Goal: Task Accomplishment & Management: Manage account settings

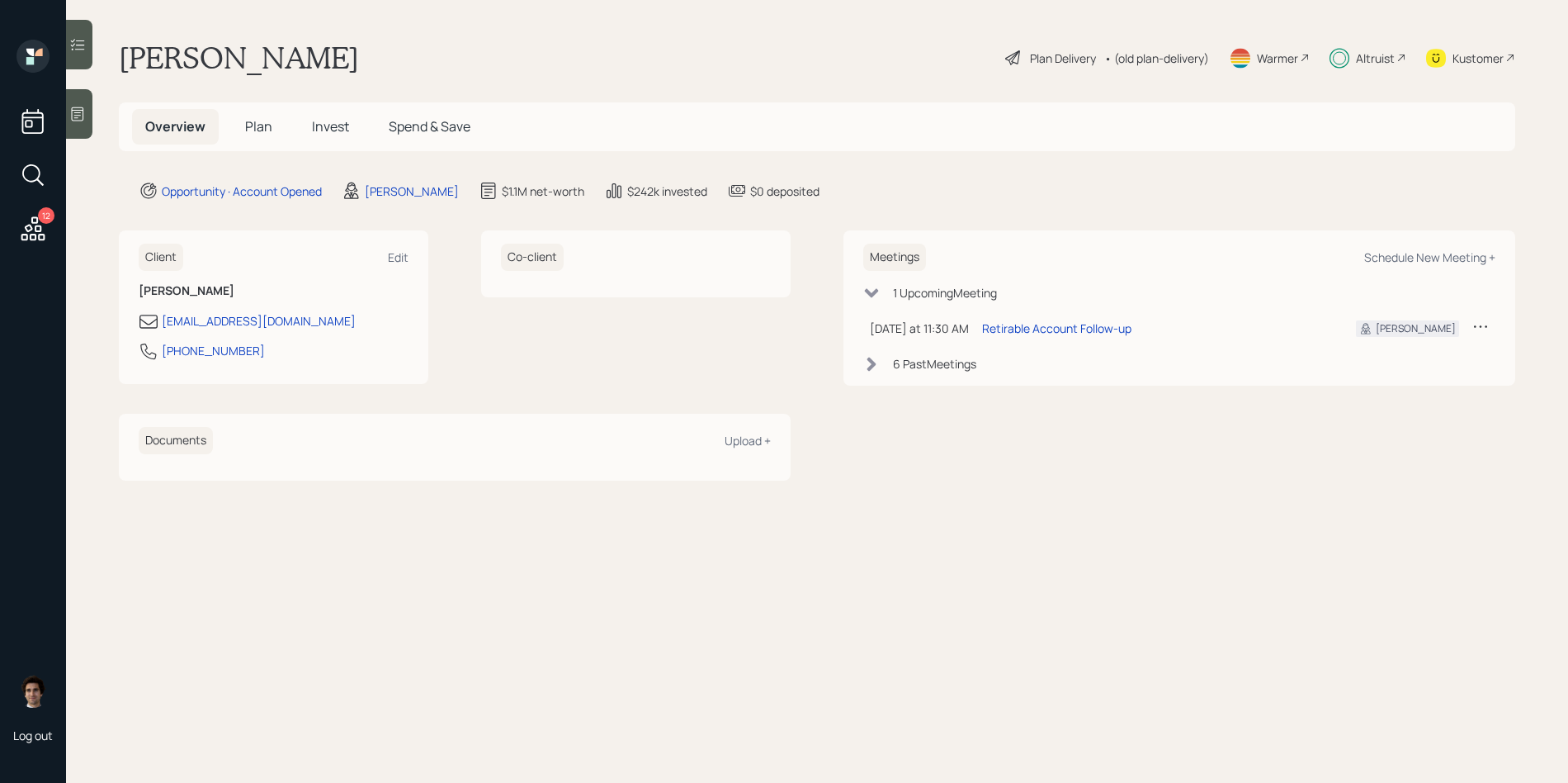
click at [339, 106] on div "Overview Plan Invest Spend & Save" at bounding box center [816, 126] width 1396 height 49
click at [333, 130] on span "Invest" at bounding box center [330, 126] width 37 height 18
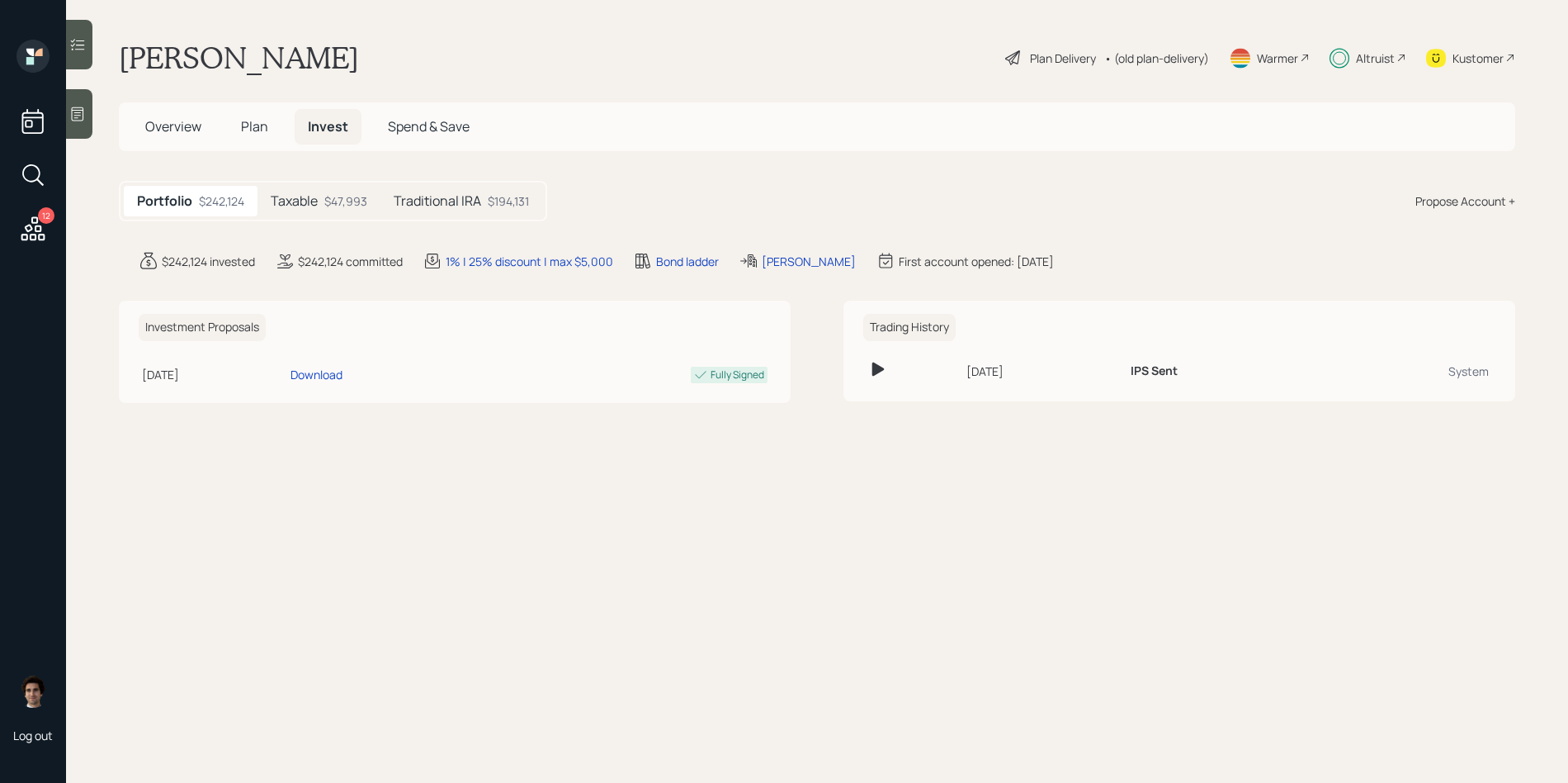
click at [477, 193] on h5 "Traditional IRA" at bounding box center [438, 201] width 88 height 15
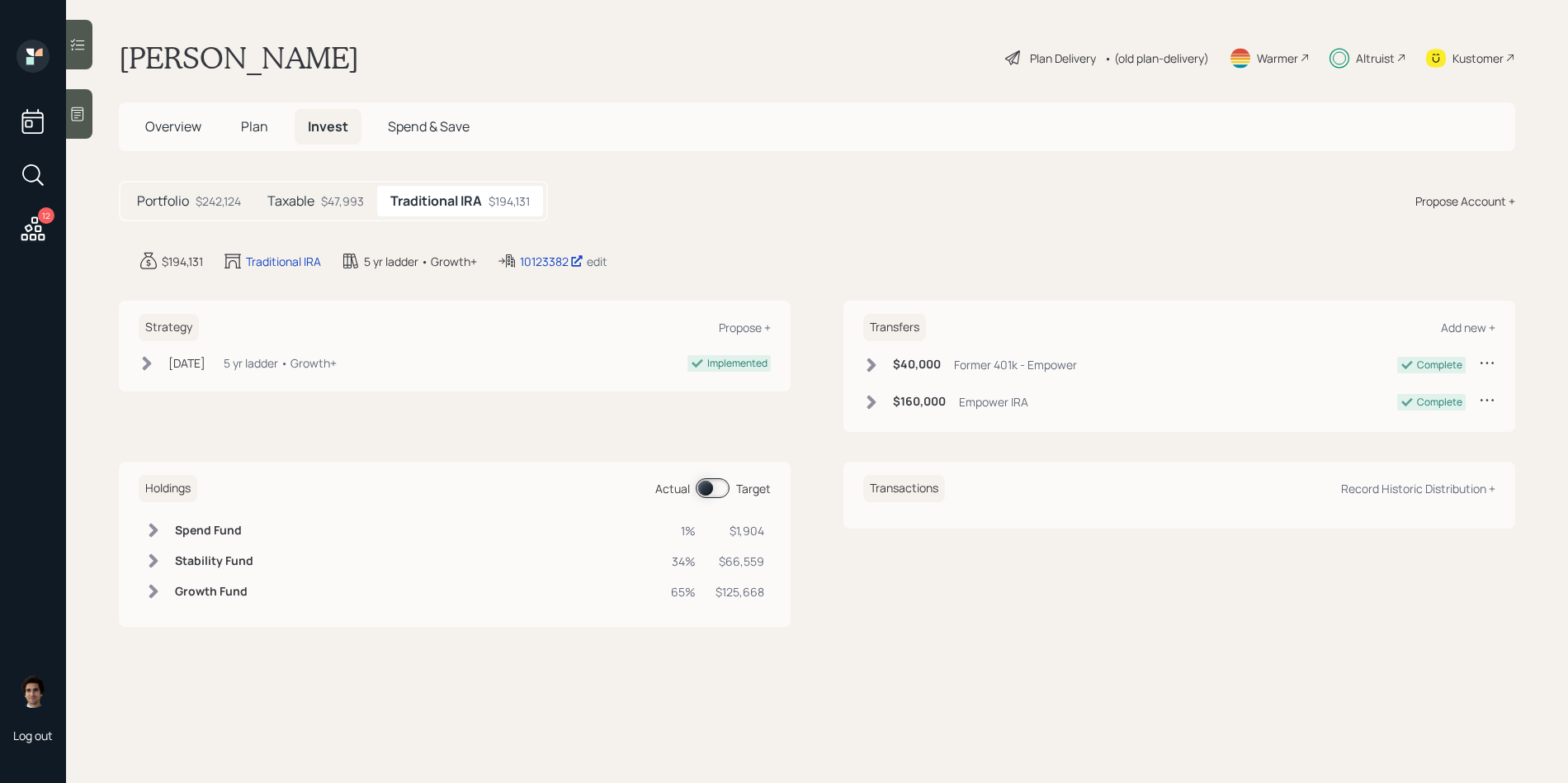
click at [542, 252] on div "10123382 edit" at bounding box center [552, 260] width 111 height 20
click at [542, 272] on main "Andre Lavigne Plan Delivery • (old plan-delivery) Warmer Altruist Kustomer Over…" at bounding box center [817, 392] width 1502 height 783
click at [547, 261] on div "10123382" at bounding box center [552, 261] width 64 height 17
click at [300, 181] on div "Portfolio $242,124 Taxable $47,993 Traditional IRA $194,131" at bounding box center [333, 201] width 429 height 40
click at [301, 197] on h5 "Taxable" at bounding box center [291, 201] width 47 height 15
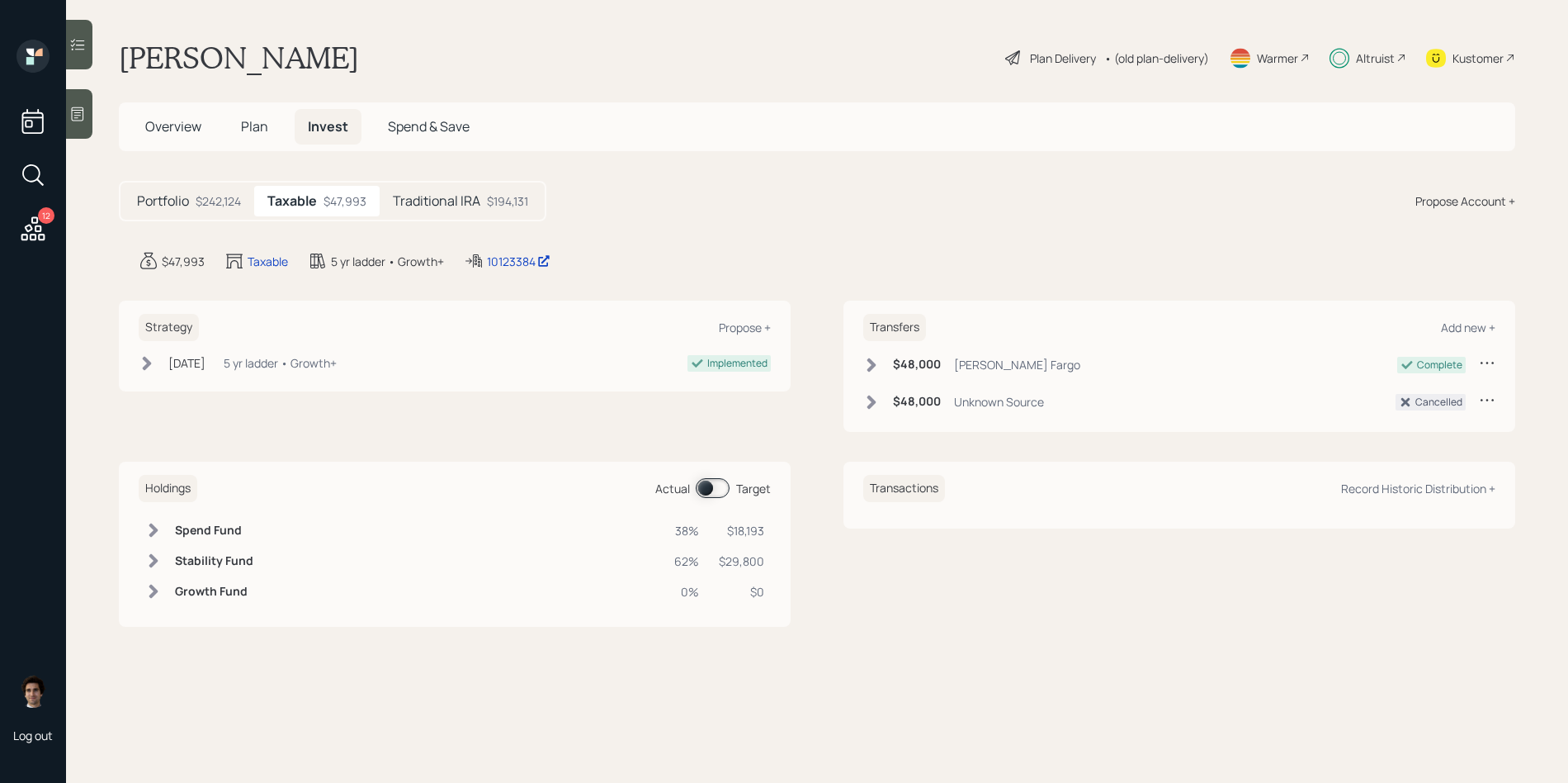
click at [423, 213] on div "Traditional IRA $194,131" at bounding box center [460, 201] width 161 height 31
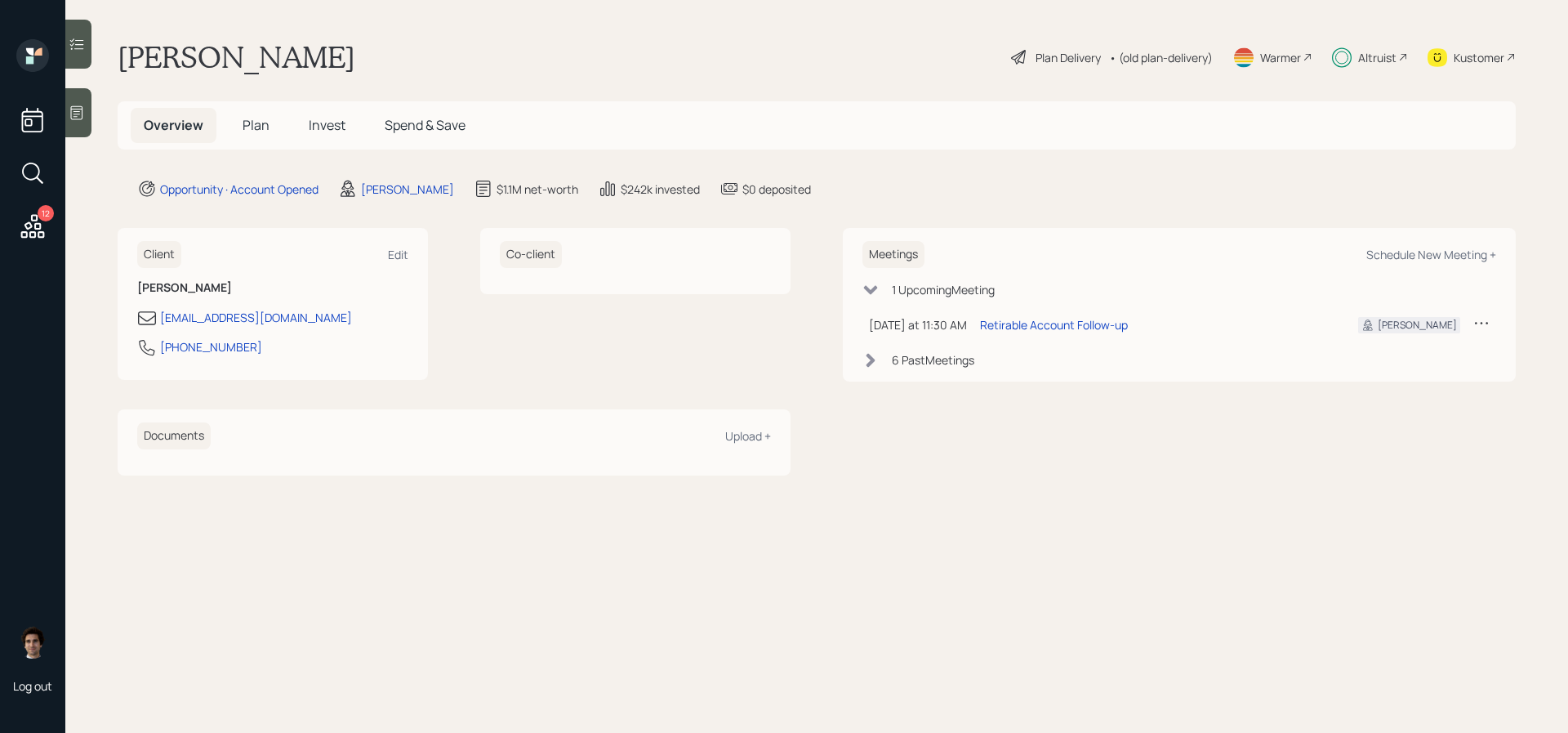
click at [268, 135] on h5 "Plan" at bounding box center [256, 125] width 54 height 35
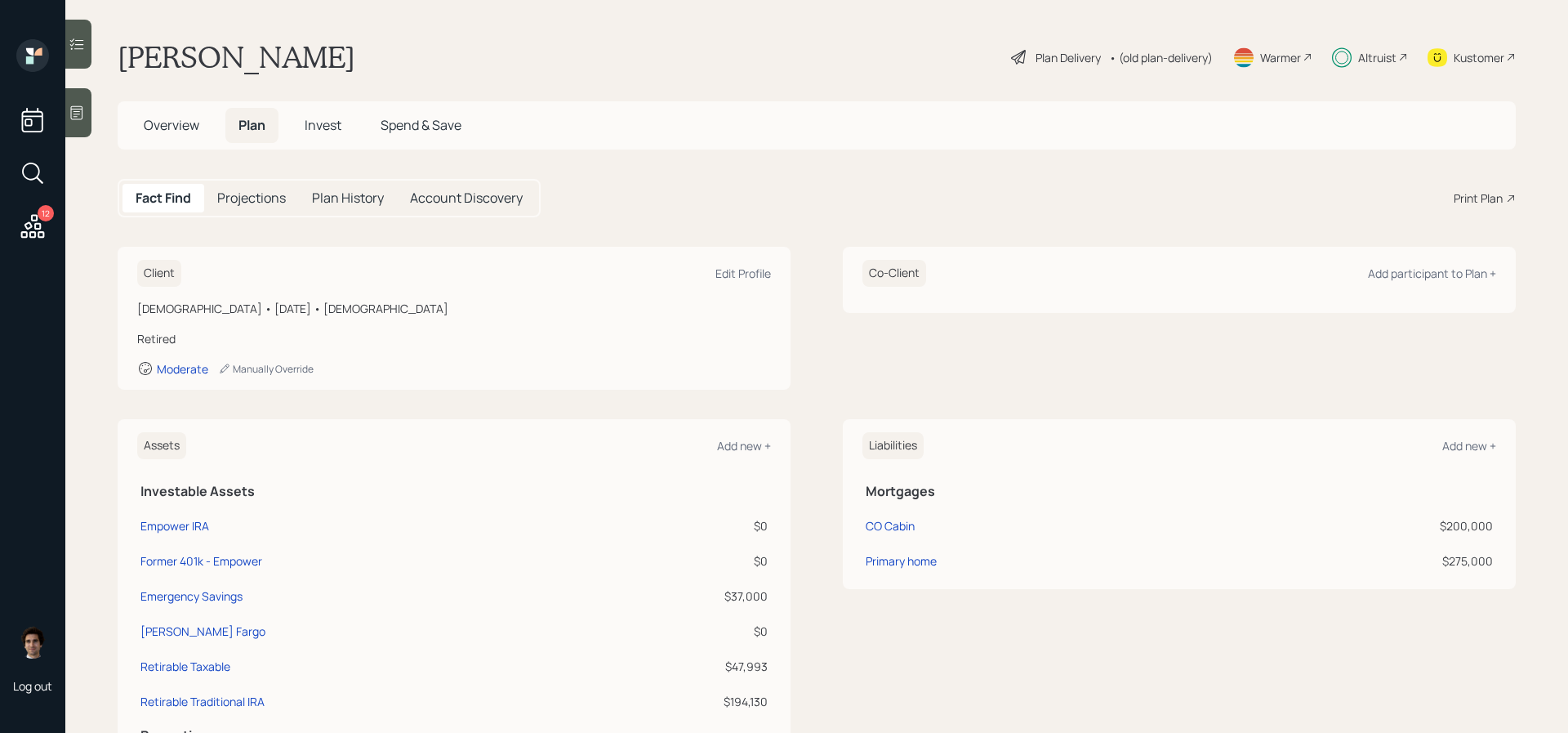
click at [340, 125] on span "Invest" at bounding box center [323, 125] width 37 height 18
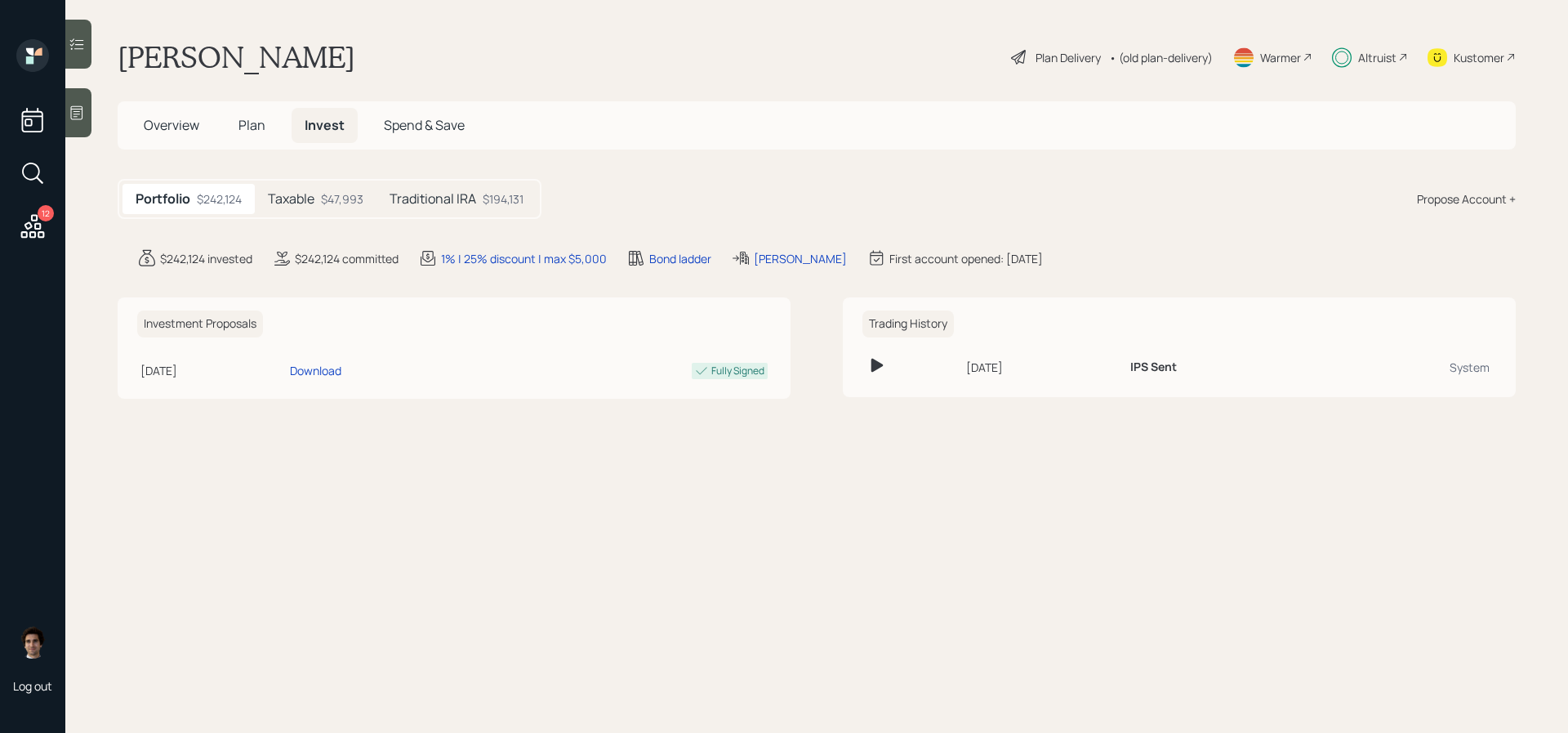
click at [1035, 65] on div "Plan Delivery" at bounding box center [1068, 58] width 65 height 17
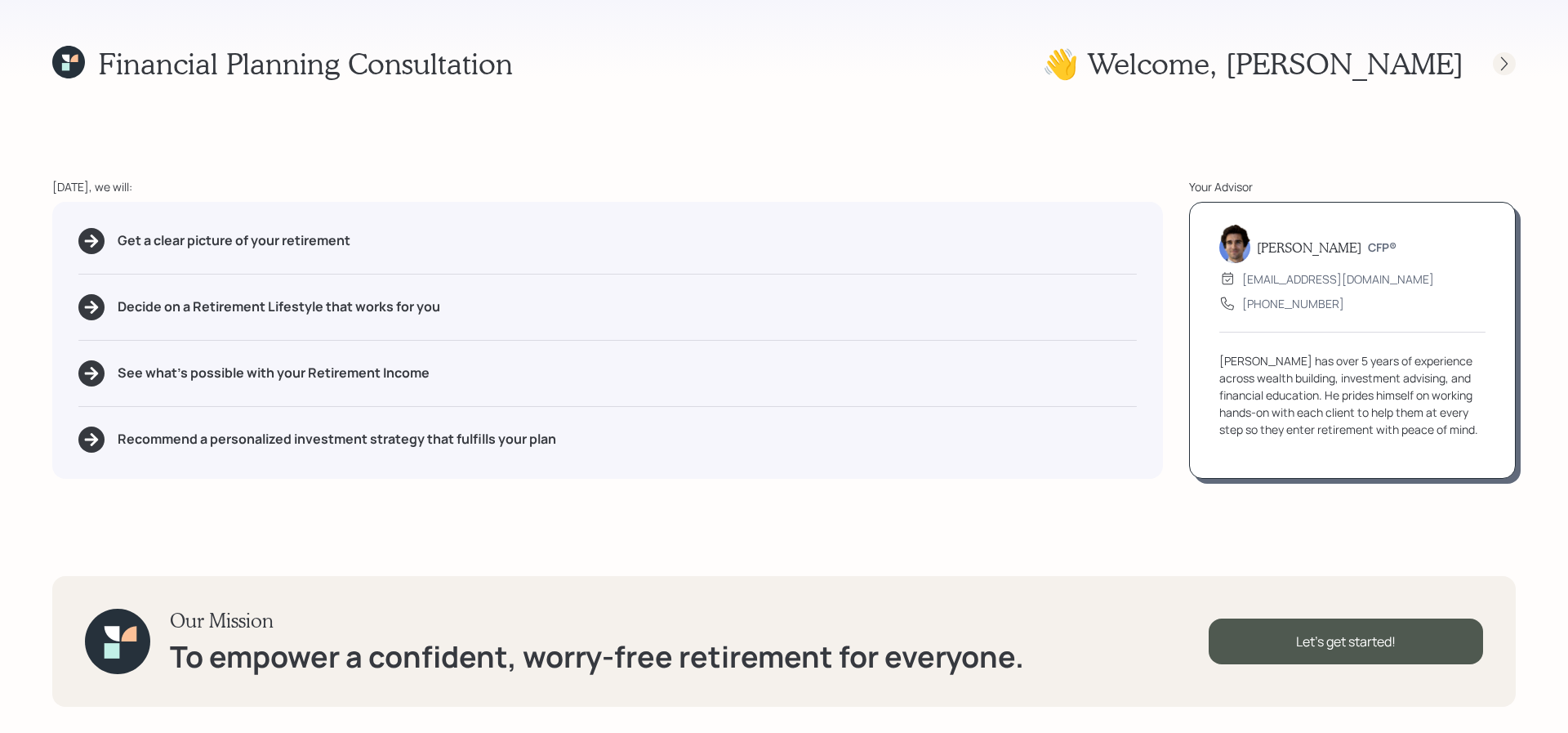
click at [1505, 74] on div at bounding box center [1504, 64] width 23 height 23
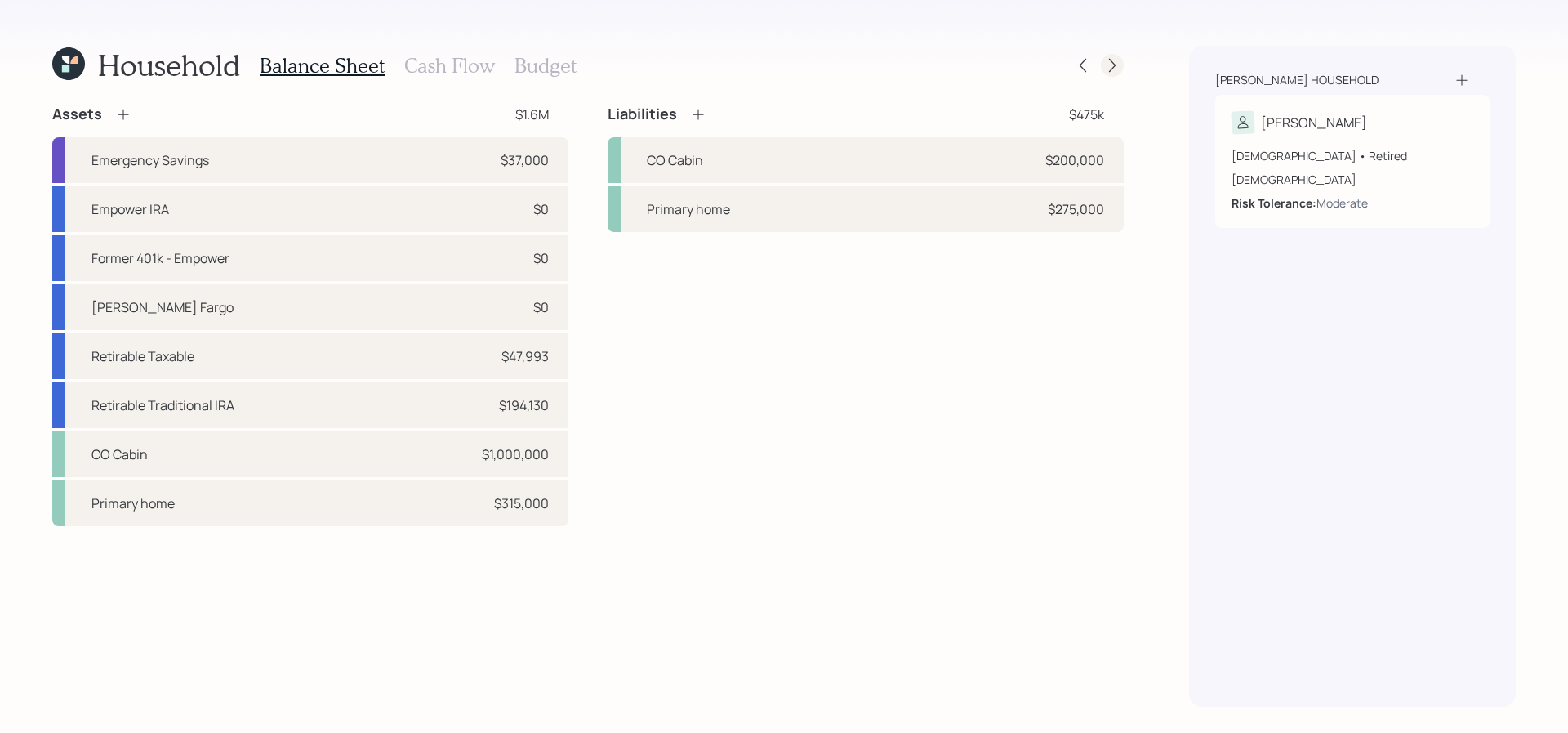
click at [1104, 68] on icon at bounding box center [1112, 65] width 16 height 16
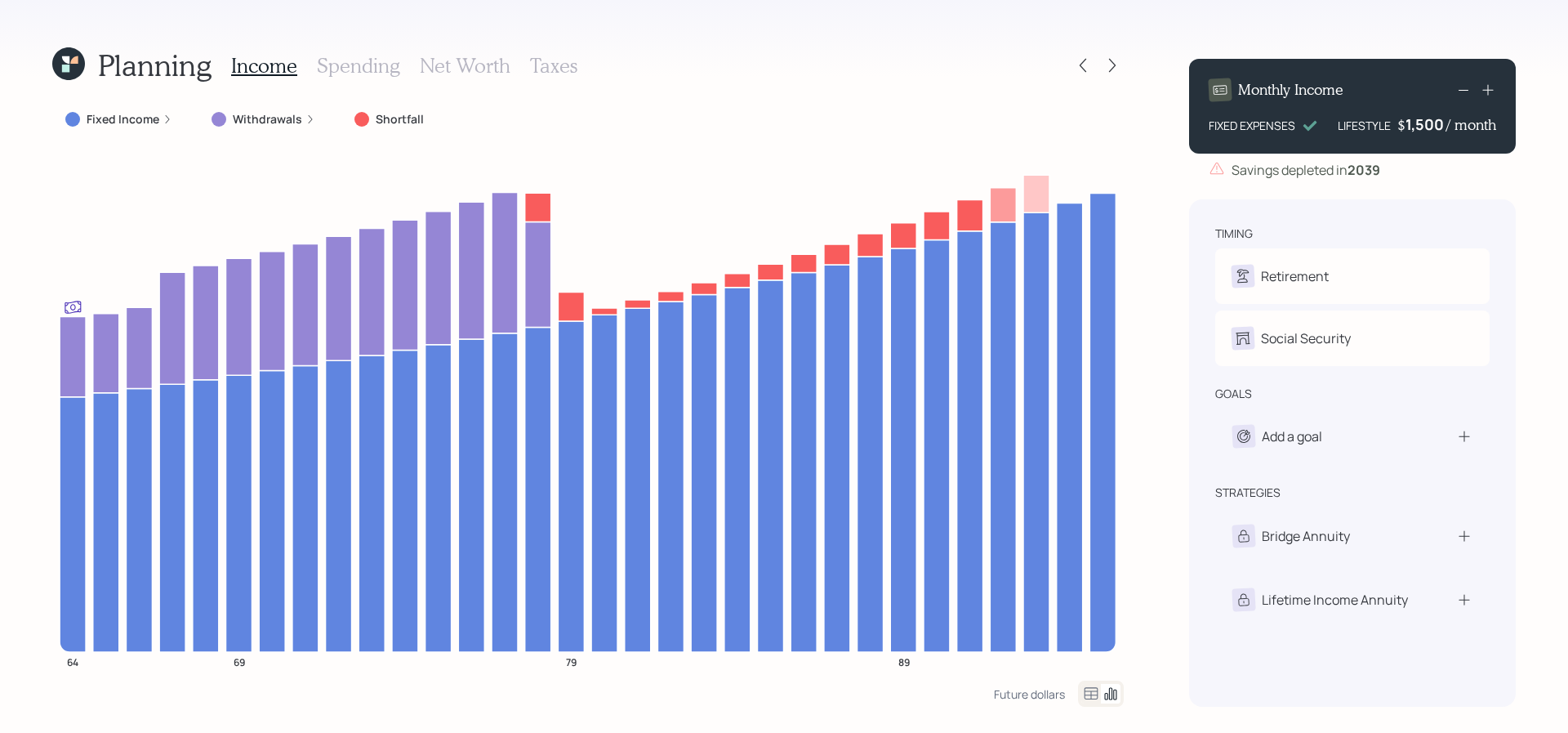
click at [238, 132] on div "Withdrawals" at bounding box center [263, 119] width 130 height 30
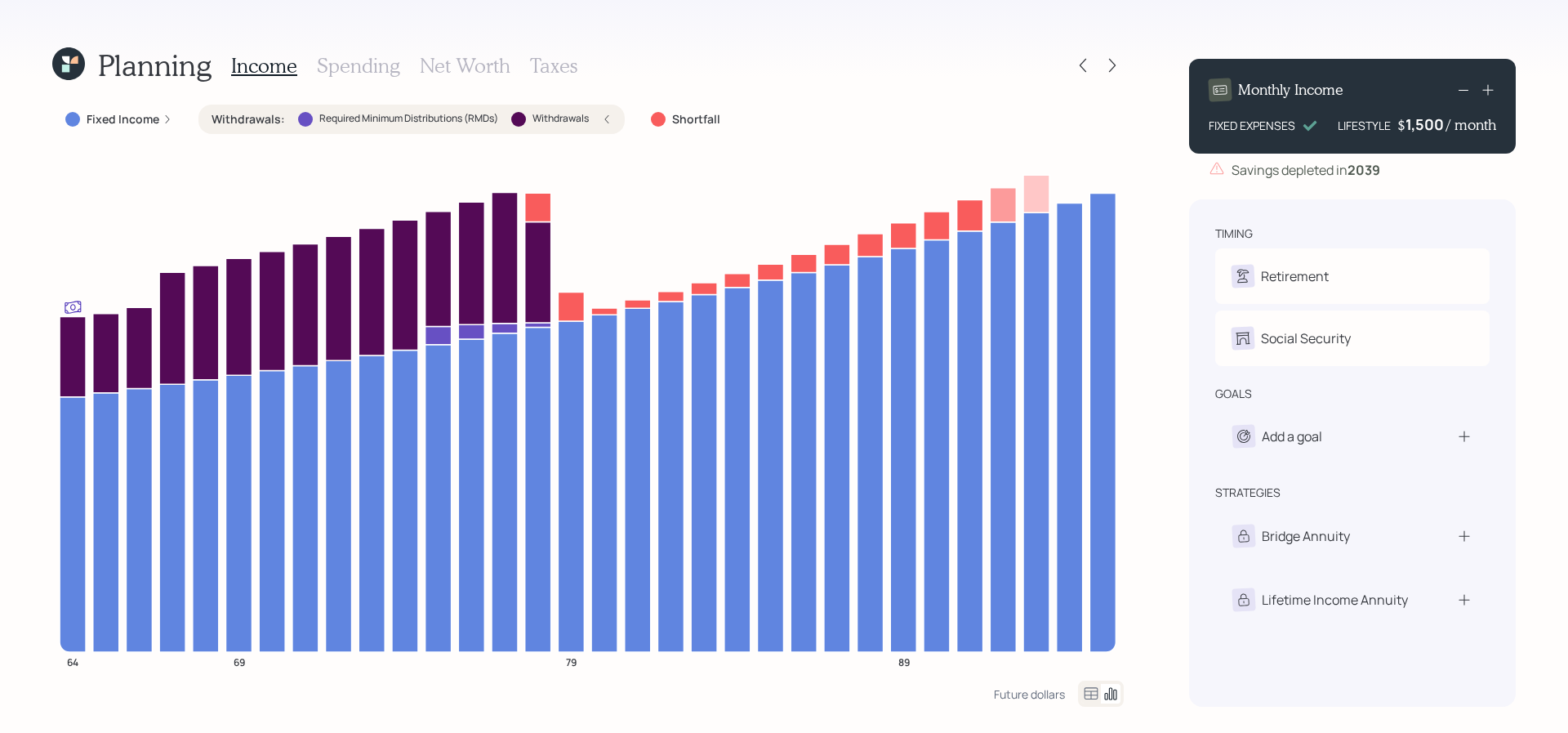
click at [251, 122] on label "Withdrawals :" at bounding box center [248, 119] width 74 height 16
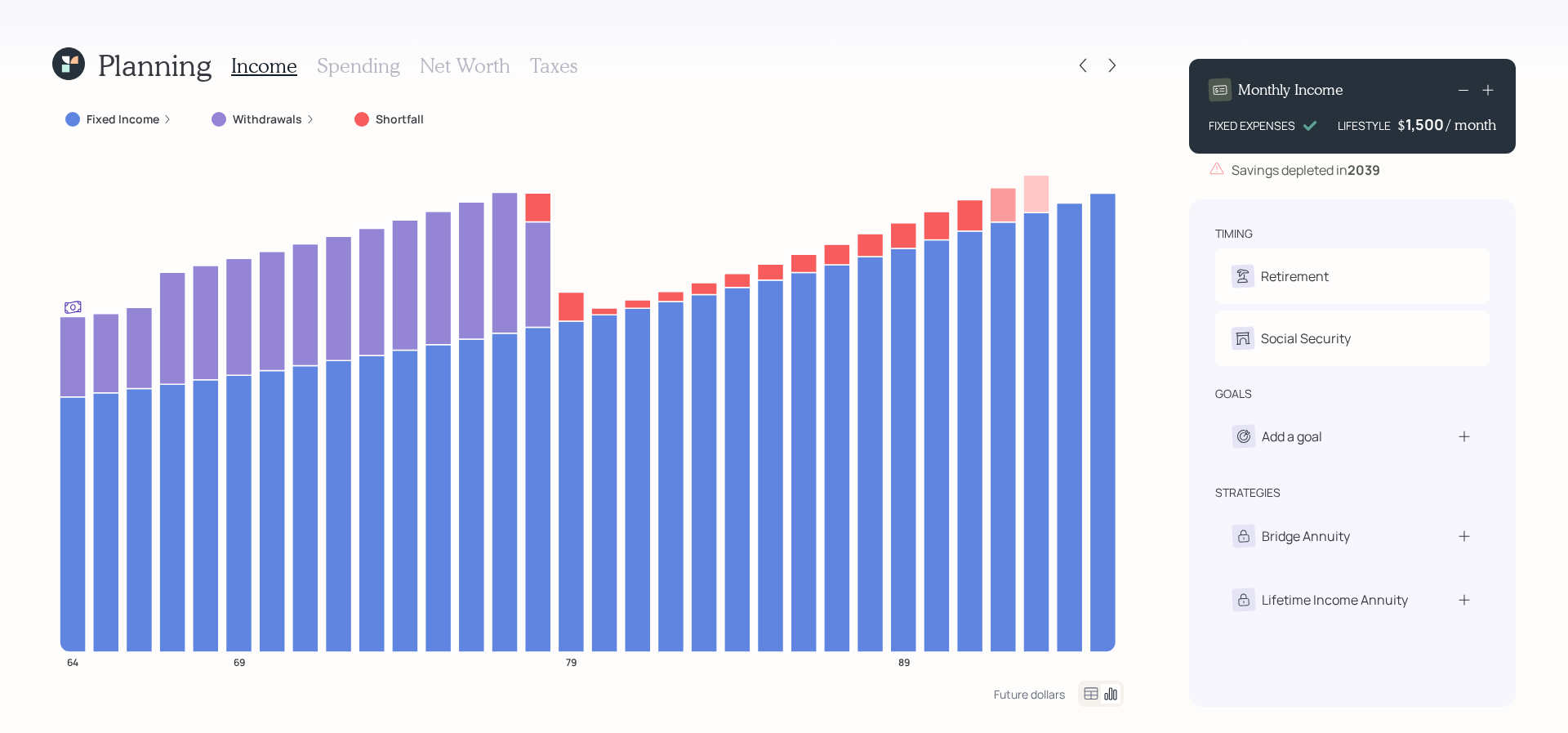
click at [251, 122] on label "Withdrawals" at bounding box center [268, 119] width 70 height 16
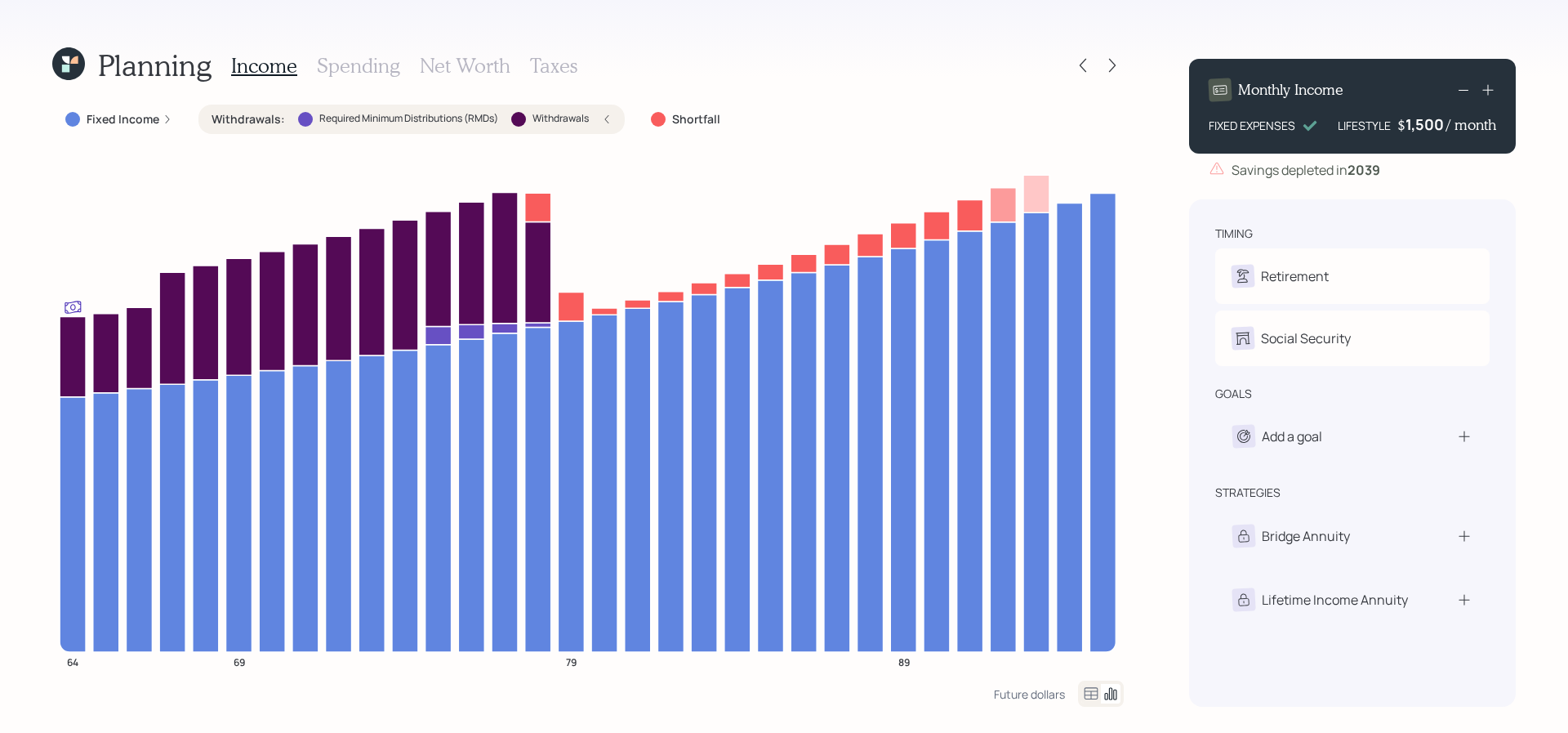
click at [251, 122] on label "Withdrawals :" at bounding box center [248, 119] width 74 height 16
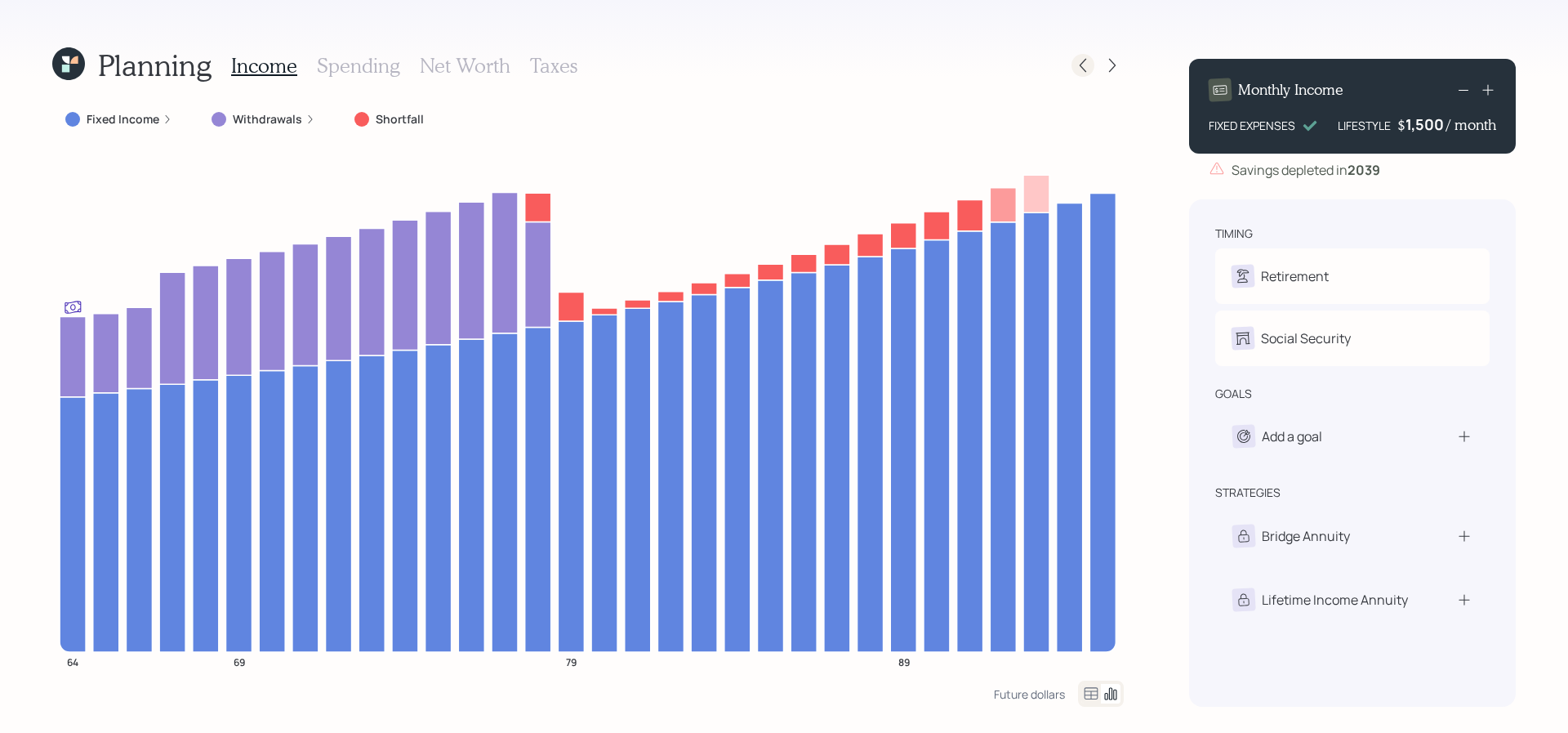
click at [1084, 71] on icon at bounding box center [1082, 65] width 16 height 16
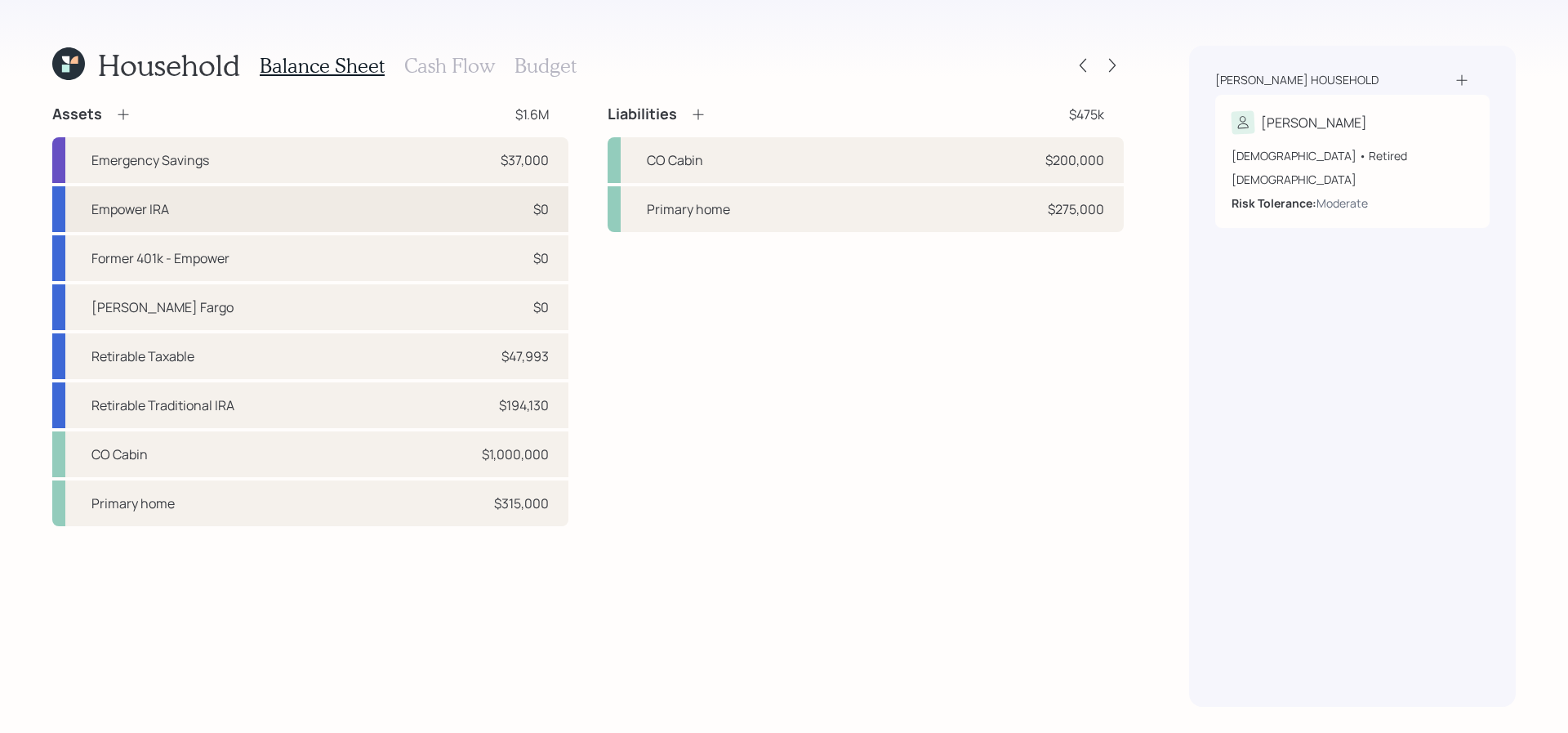
click at [370, 208] on div "Empower IRA $0" at bounding box center [311, 209] width 516 height 46
select select "ira"
select select "balanced"
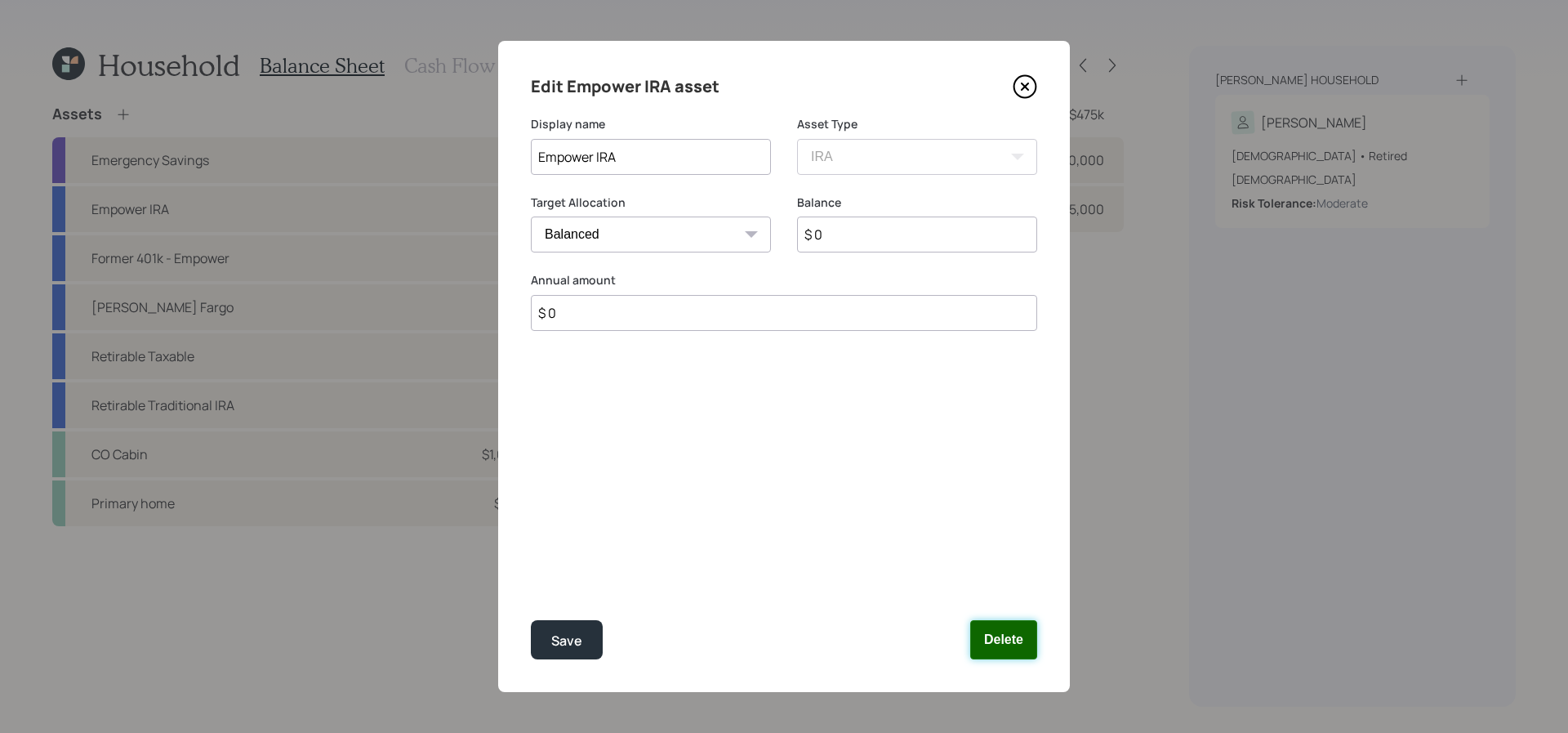
click at [984, 642] on button "Delete" at bounding box center [1003, 640] width 67 height 39
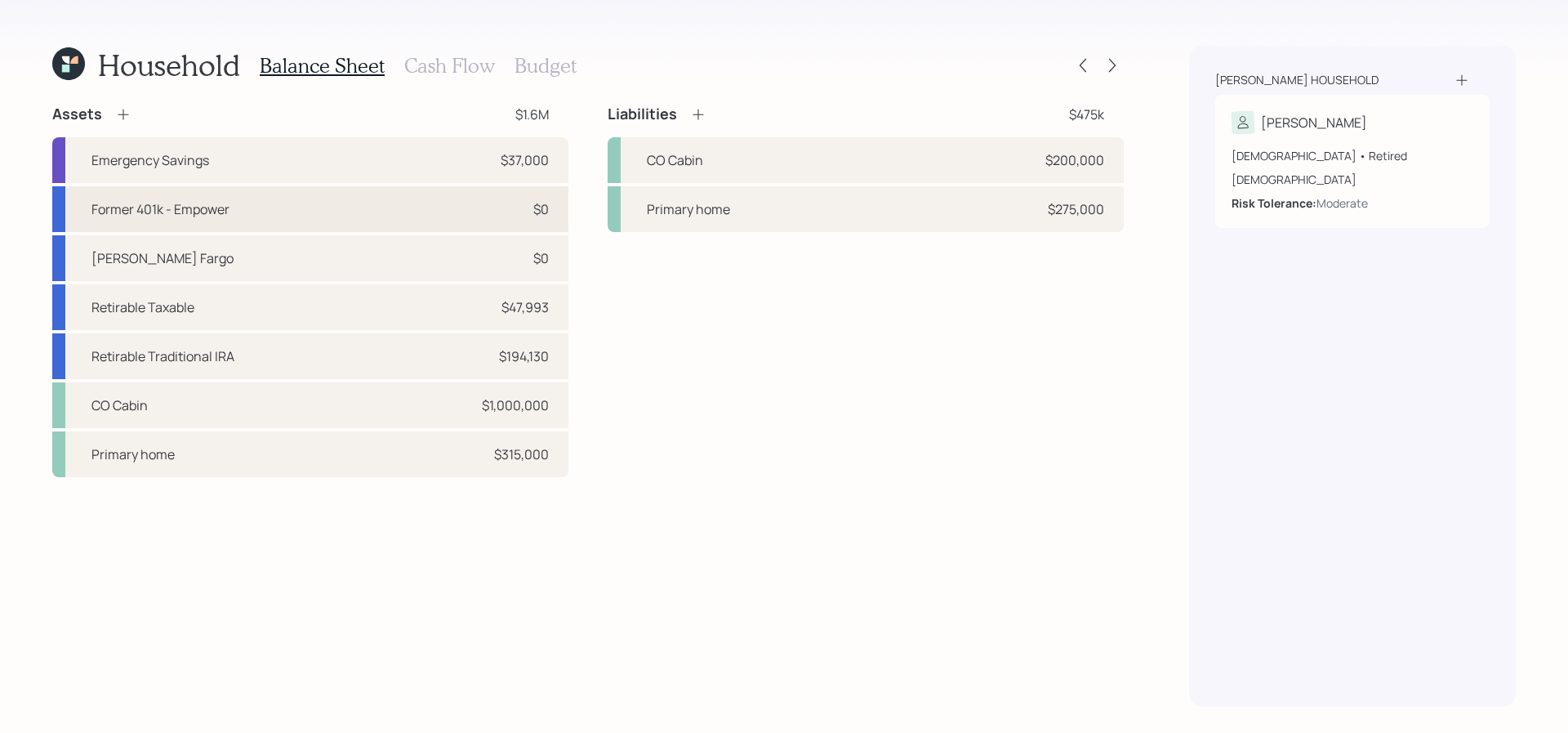
click at [289, 206] on div "Former 401k - Empower $0" at bounding box center [311, 209] width 516 height 46
select select "company_sponsored"
select select "balanced"
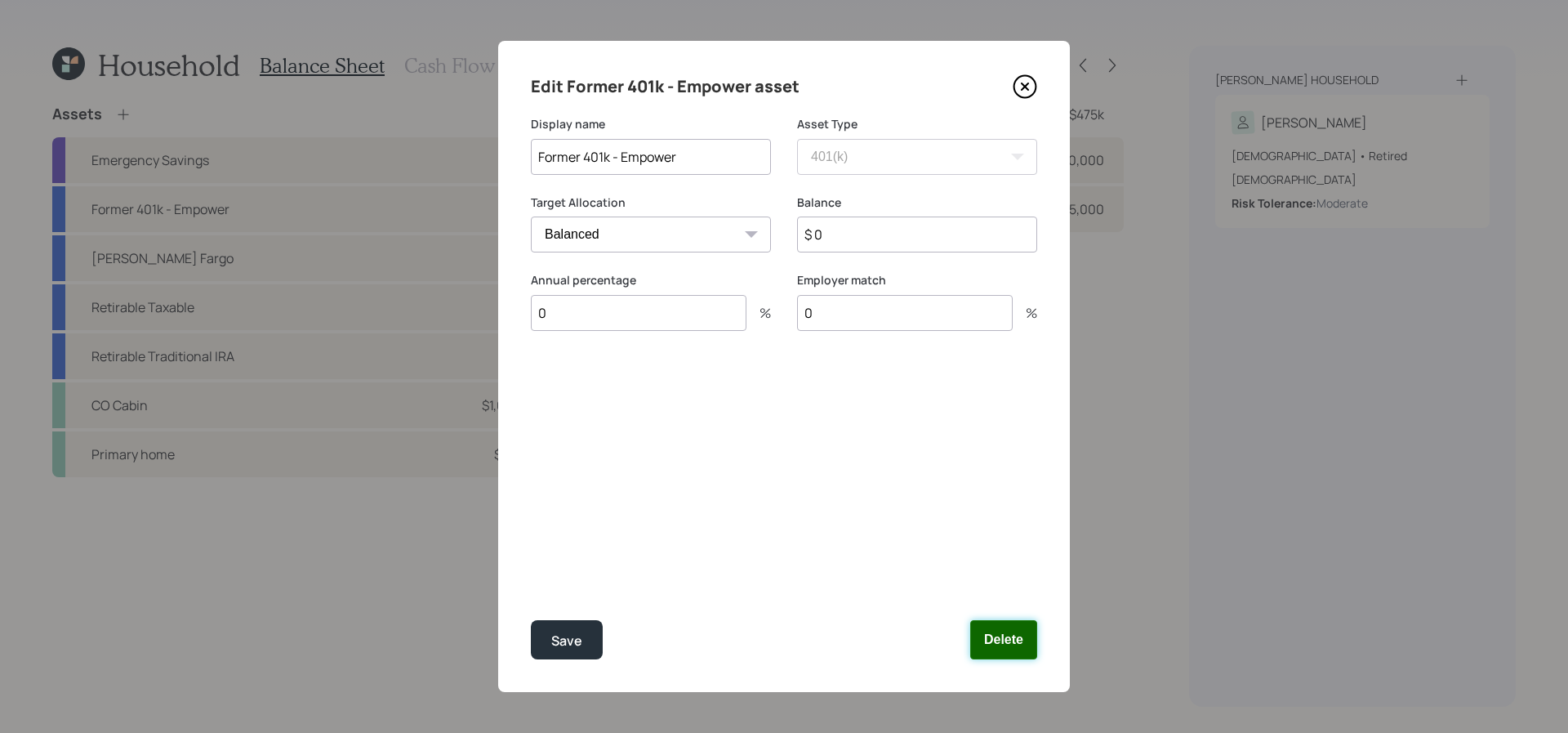
click at [1024, 653] on button "Delete" at bounding box center [1003, 640] width 67 height 39
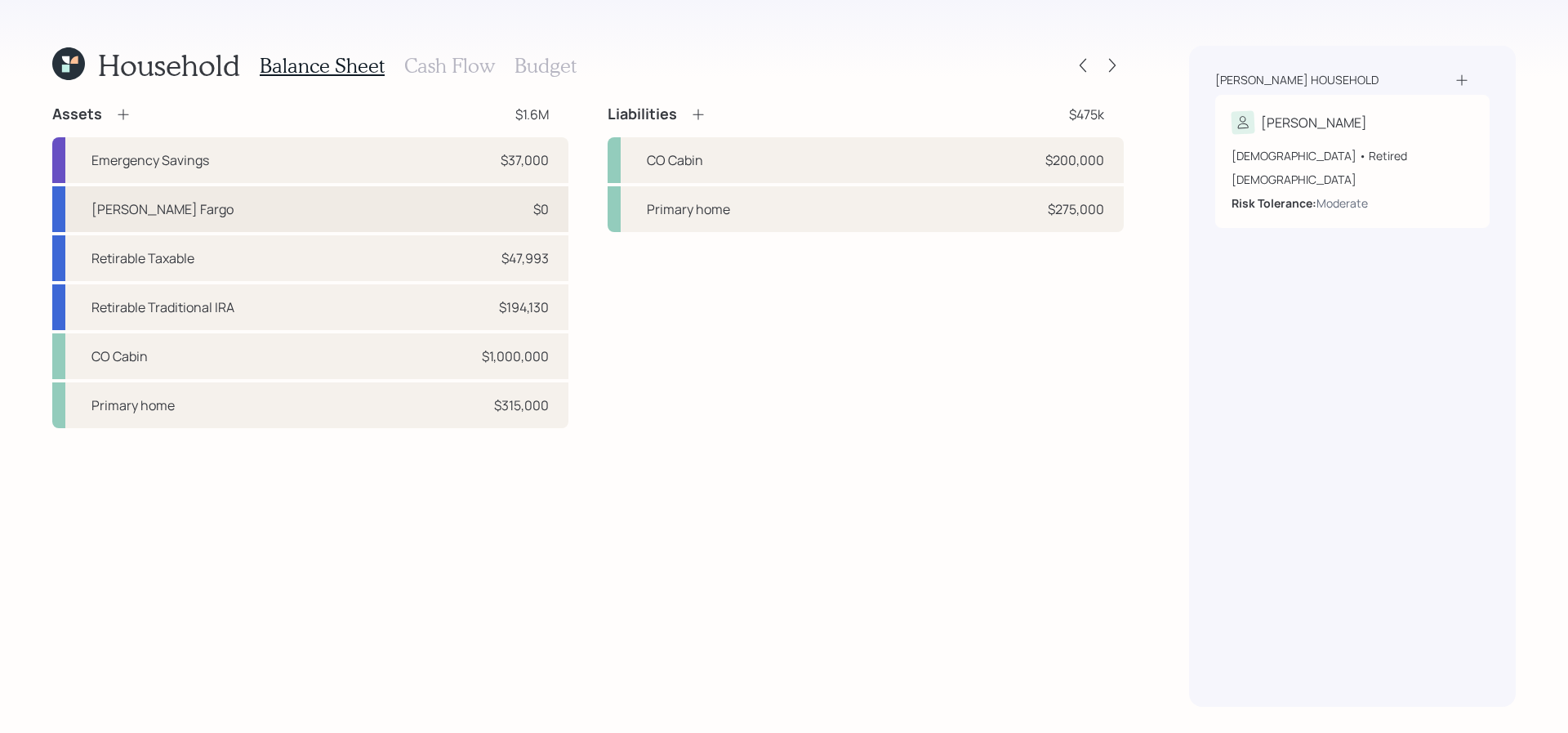
click at [386, 206] on div "[PERSON_NAME] Fargo $0" at bounding box center [311, 209] width 516 height 46
select select "taxable"
select select "balanced"
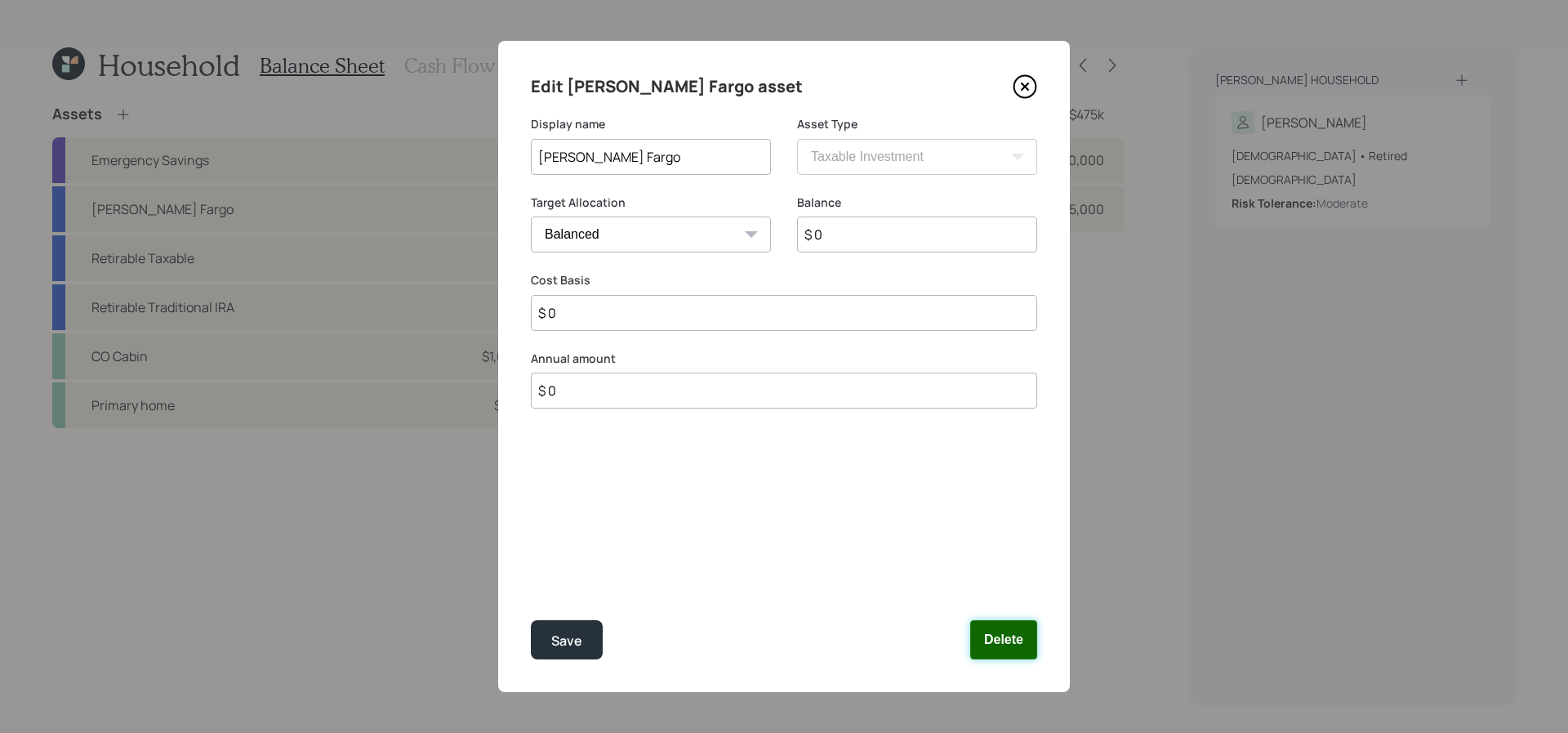
click at [994, 636] on button "Delete" at bounding box center [1003, 640] width 67 height 39
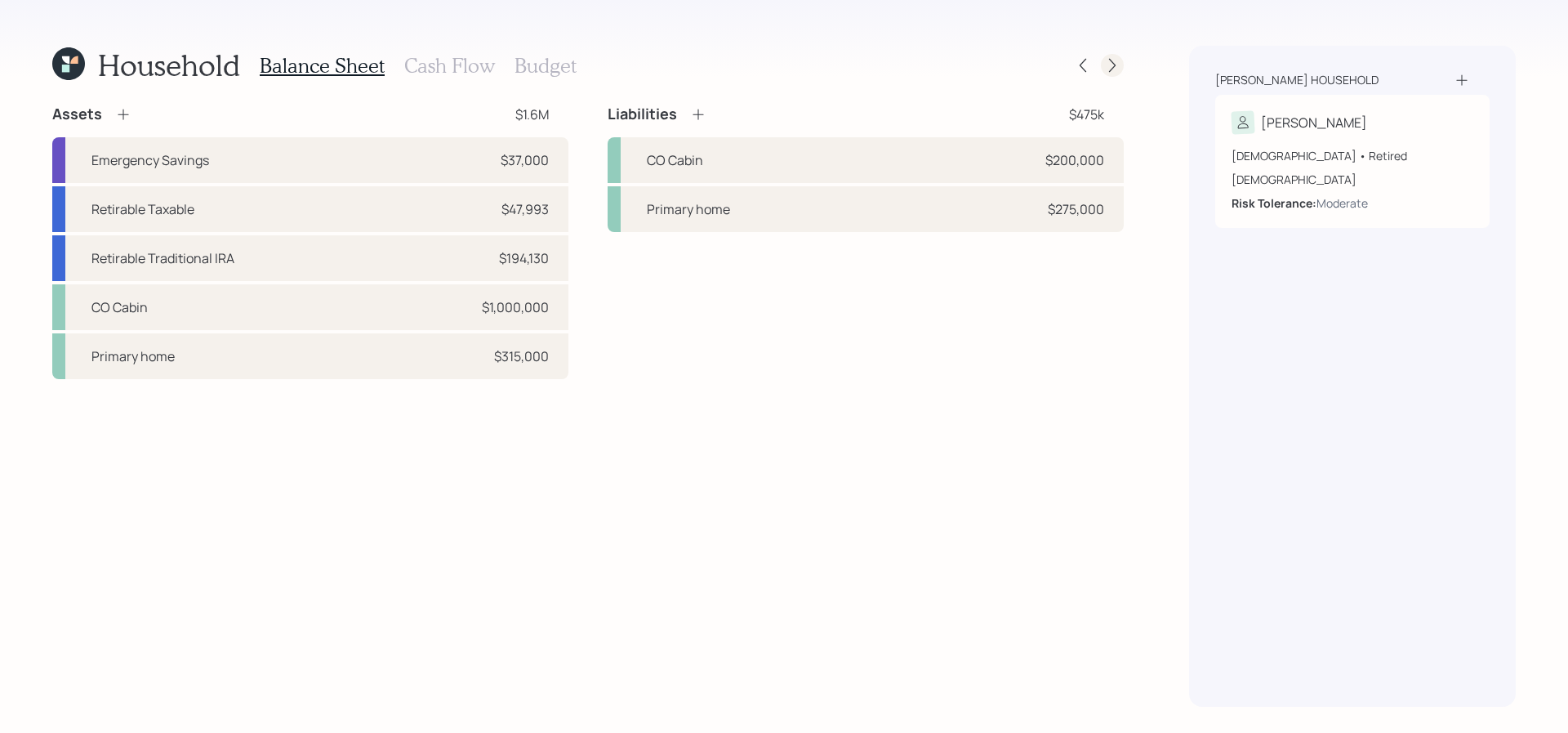
click at [1104, 66] on icon at bounding box center [1112, 65] width 16 height 16
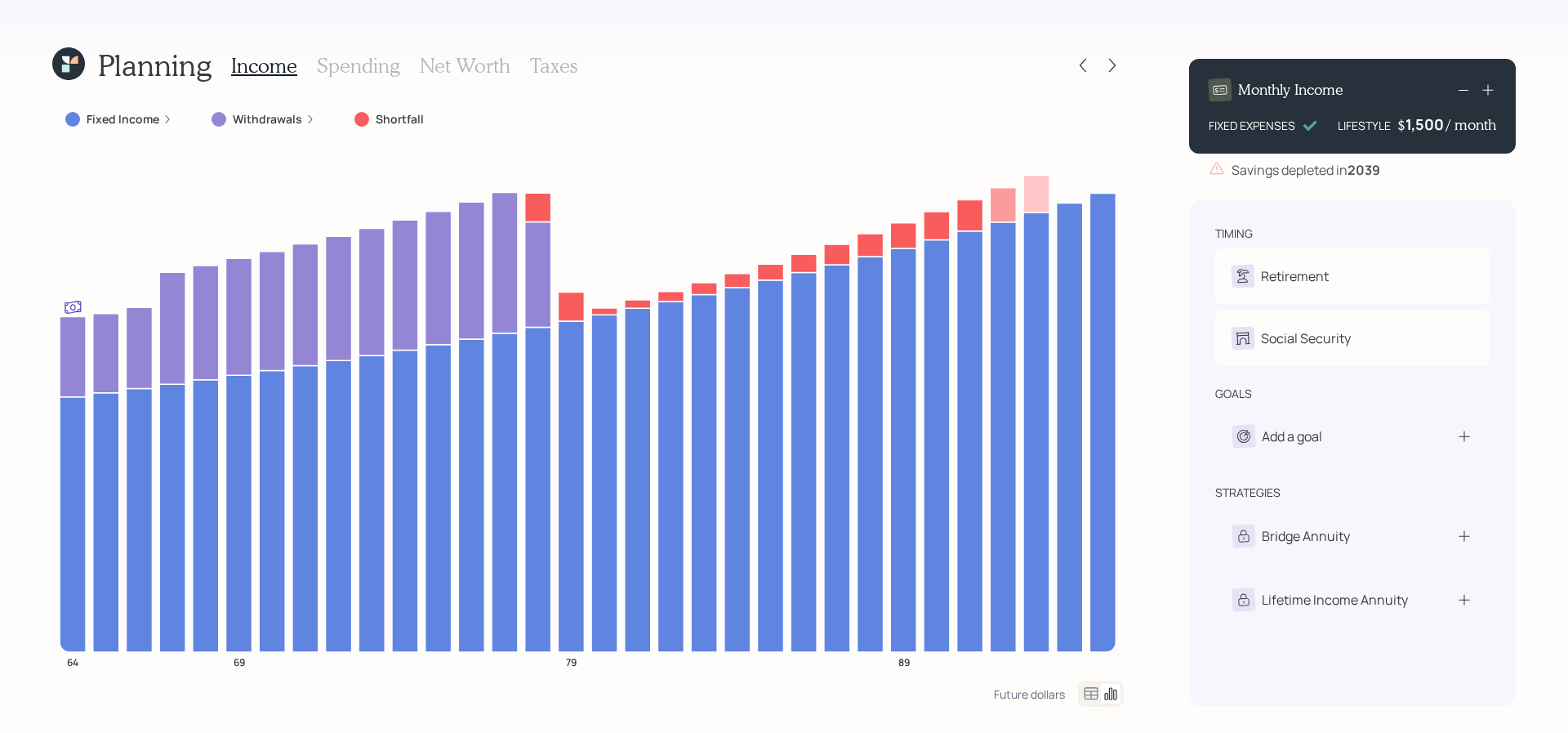
click at [1104, 66] on icon at bounding box center [1112, 65] width 16 height 16
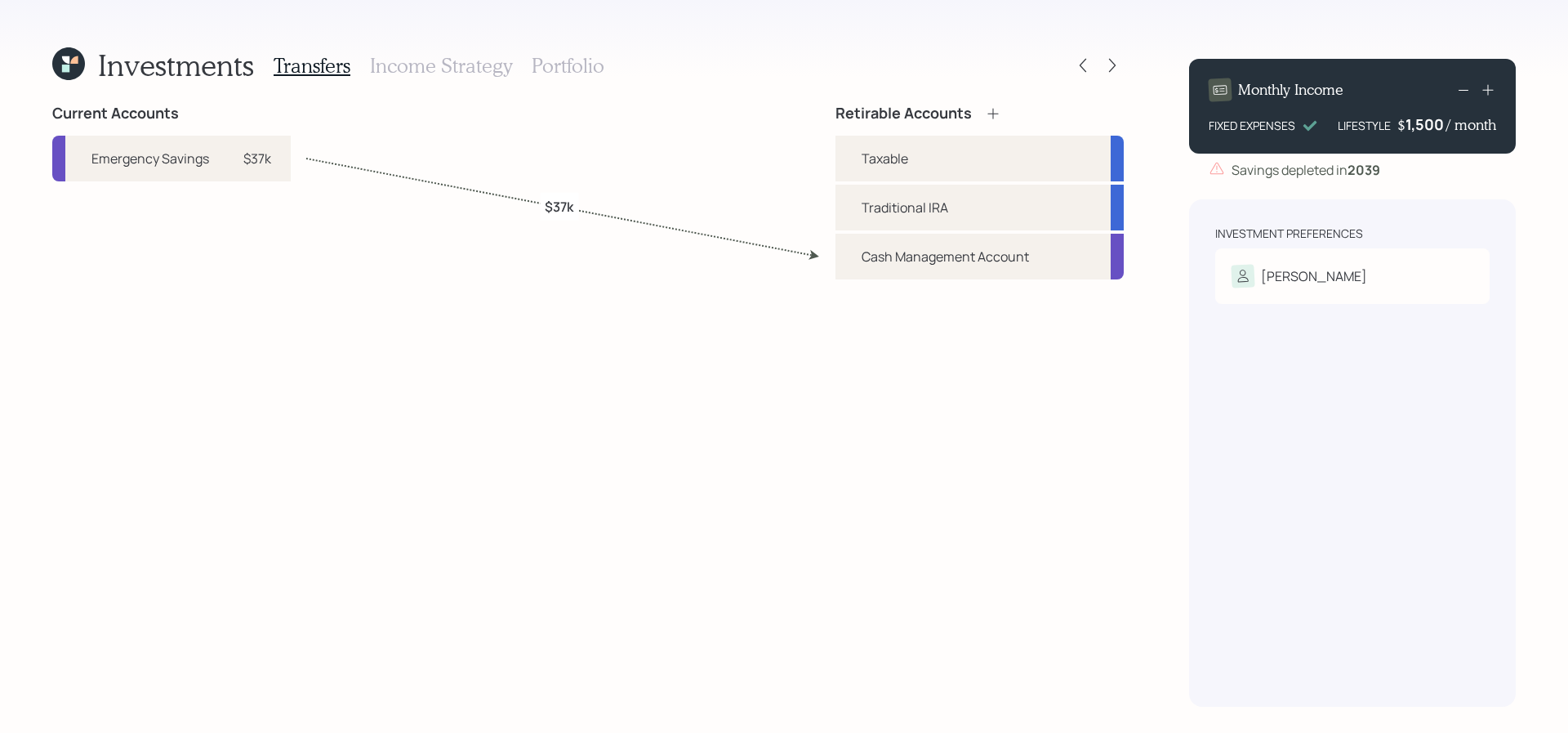
click at [548, 77] on div "Transfers Income Strategy Portfolio" at bounding box center [438, 65] width 330 height 39
click at [552, 73] on h3 "Portfolio" at bounding box center [568, 65] width 73 height 24
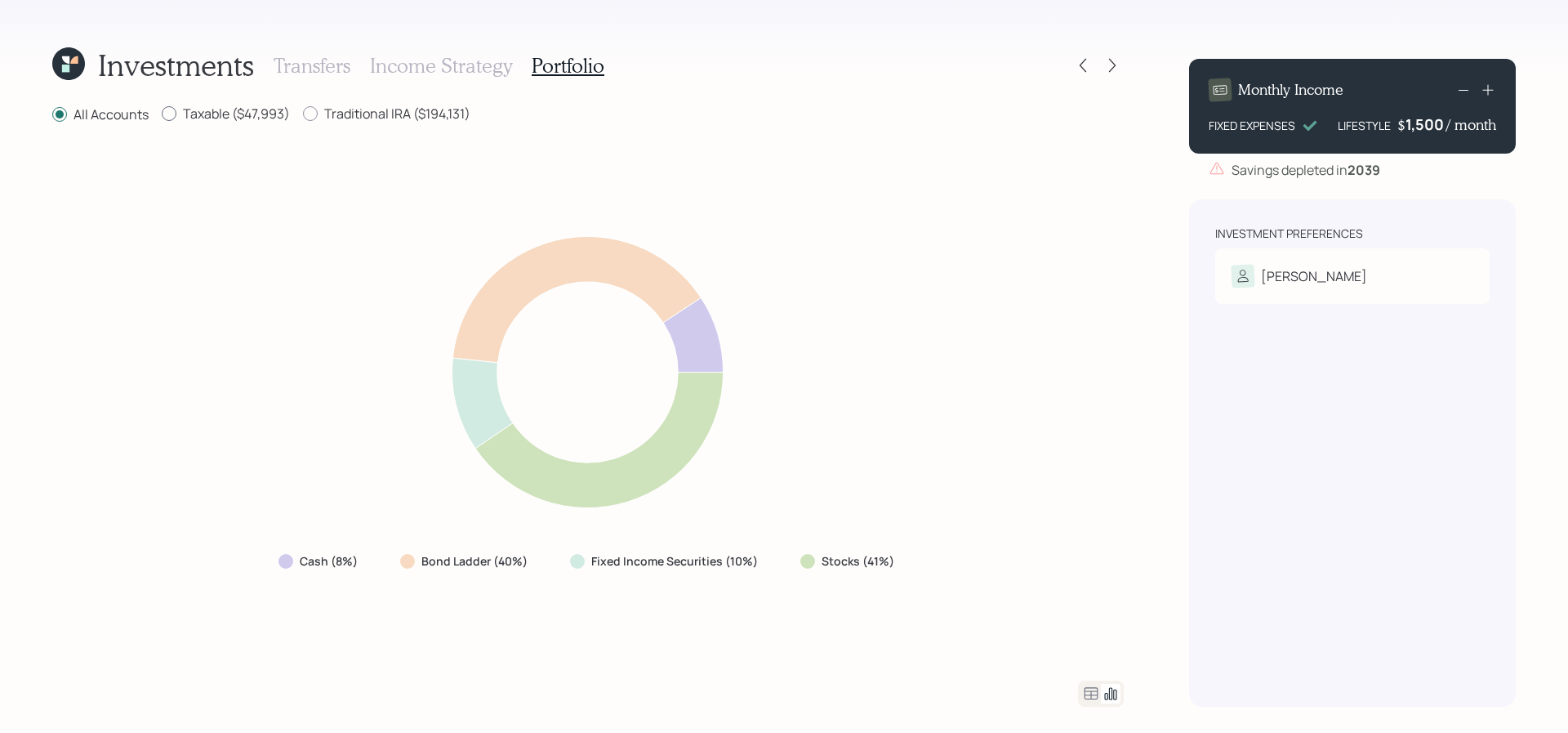
click at [280, 110] on label "Taxable ($47,993)" at bounding box center [225, 113] width 128 height 18
click at [161, 114] on input "Taxable ($47,993)" at bounding box center [161, 114] width 1 height 1
radio input "true"
radio input "false"
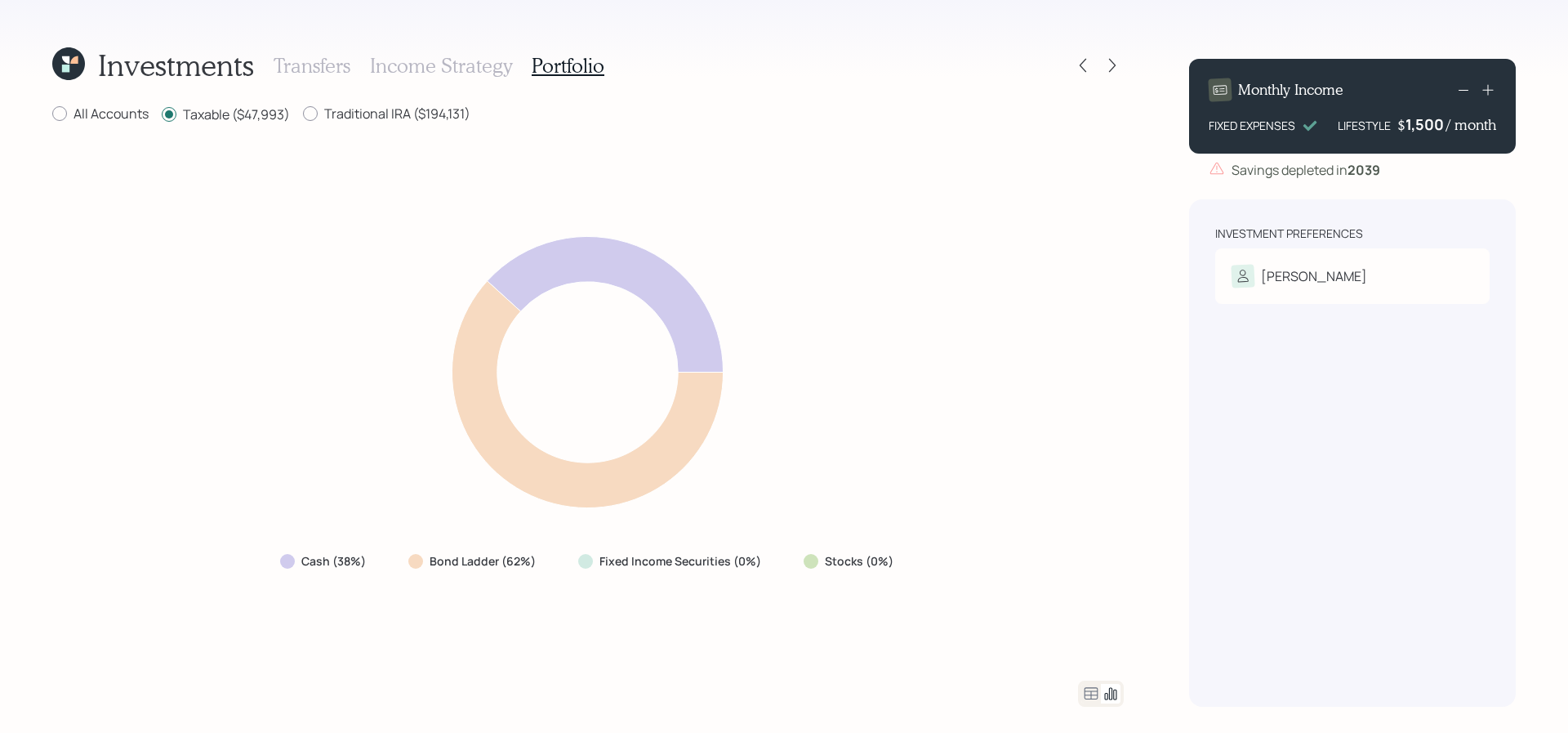
click at [399, 99] on div "Investments Transfers Income Strategy Portfolio All Accounts Taxable ($47,993) …" at bounding box center [589, 376] width 1072 height 661
click at [398, 115] on label "Traditional IRA ($194,131)" at bounding box center [386, 113] width 167 height 18
click at [303, 115] on input "Traditional IRA ($194,131)" at bounding box center [302, 114] width 1 height 1
radio input "true"
radio input "false"
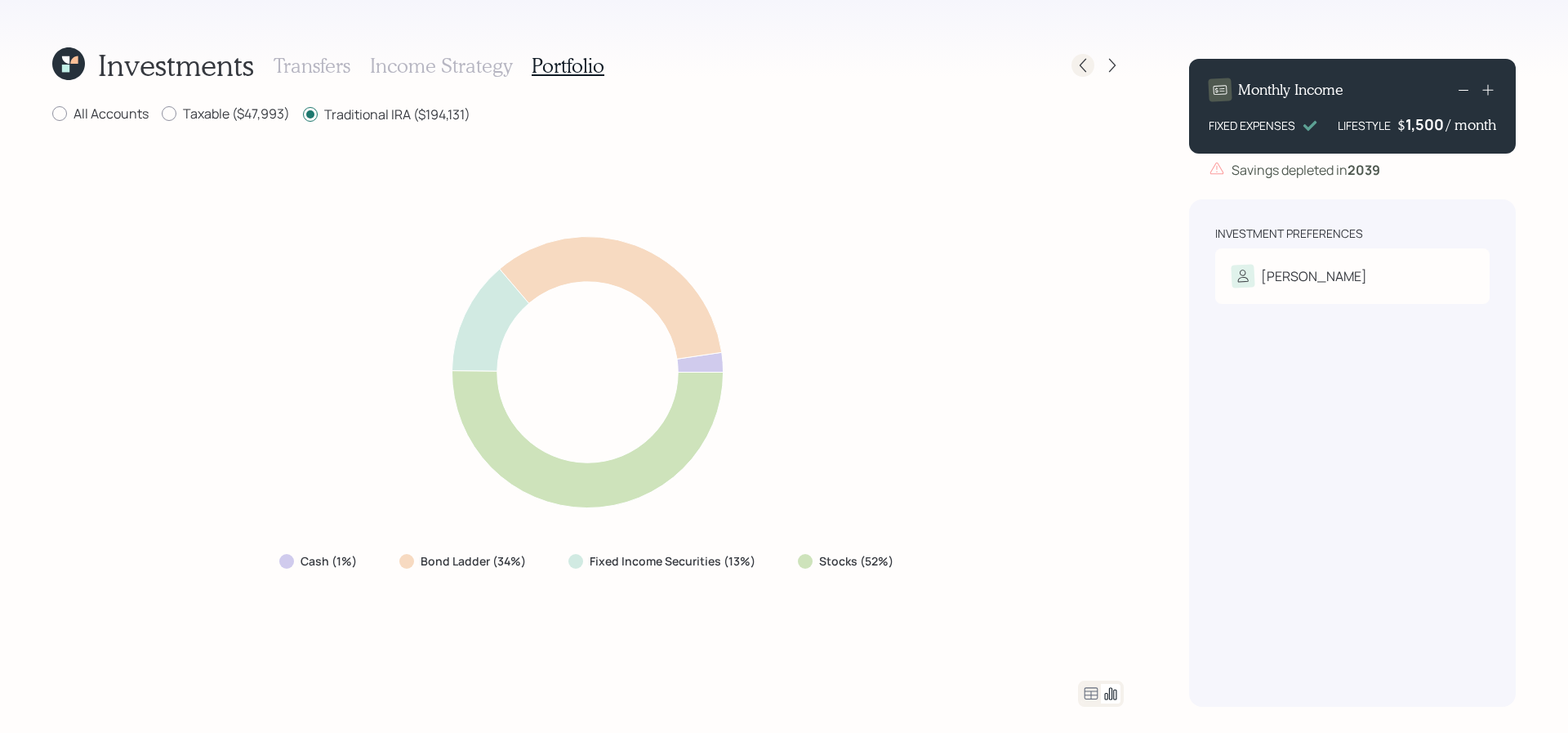
click at [1086, 71] on icon at bounding box center [1082, 65] width 16 height 16
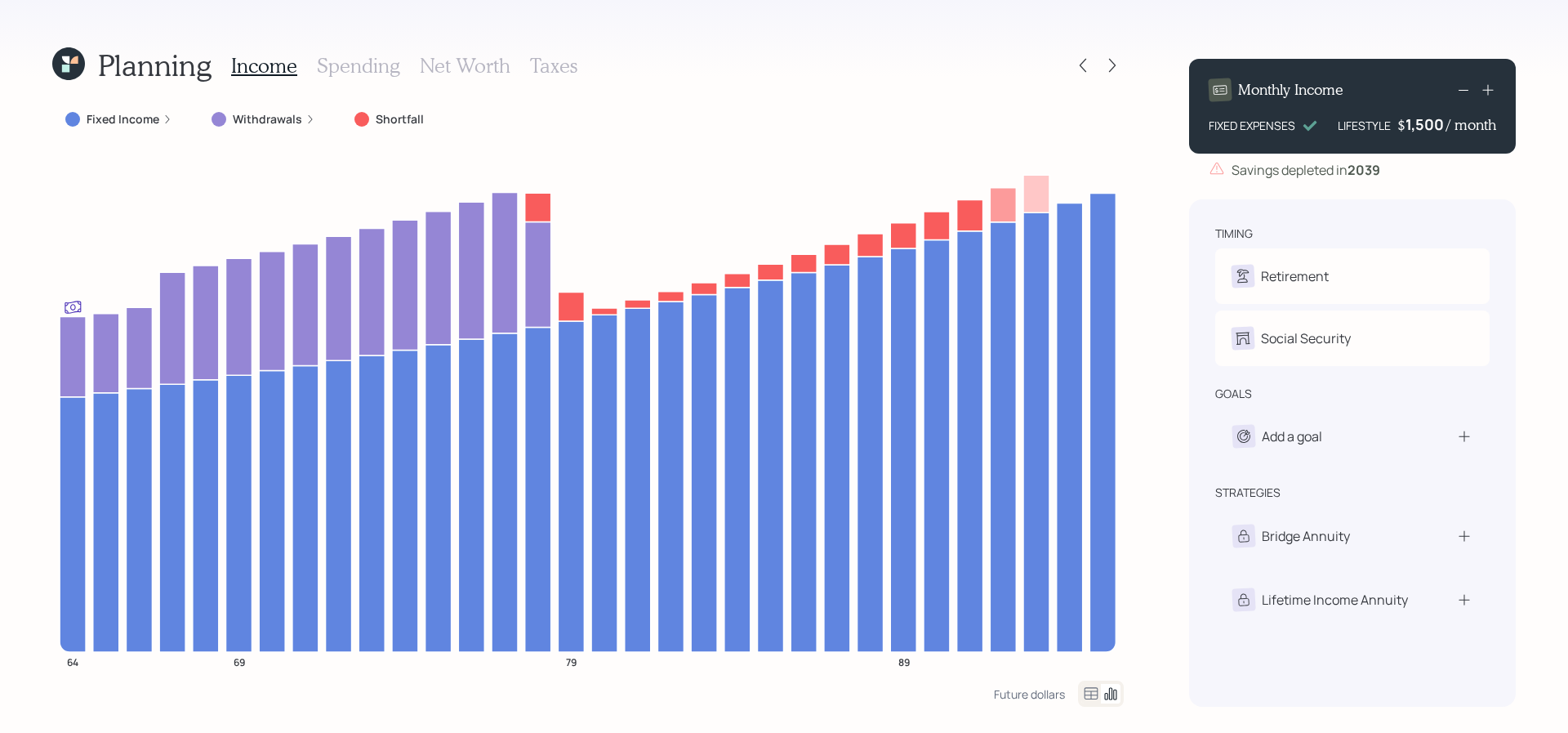
click at [1086, 71] on icon at bounding box center [1082, 65] width 16 height 16
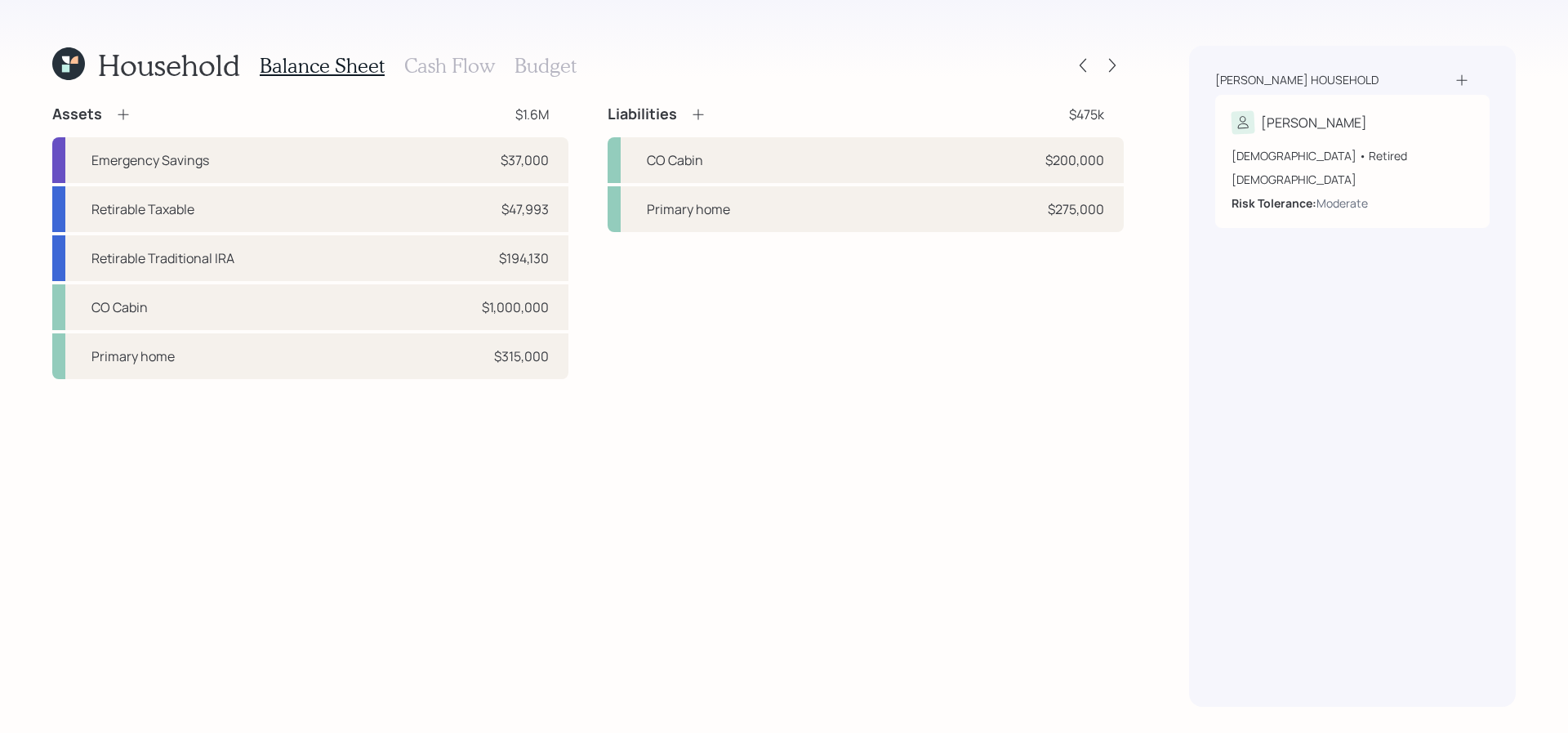
click at [1107, 76] on div at bounding box center [1098, 65] width 53 height 23
click at [1107, 69] on icon at bounding box center [1112, 65] width 16 height 16
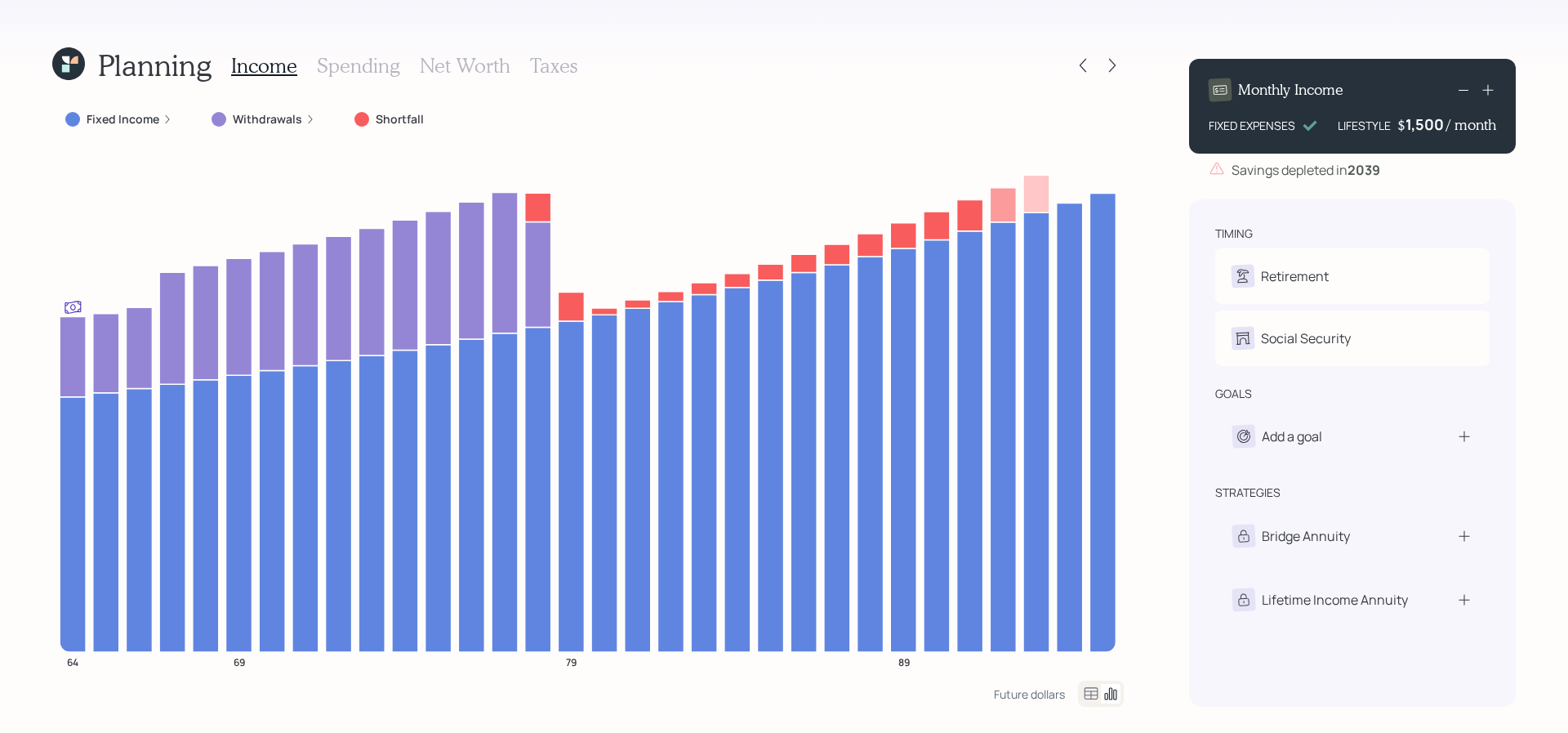
click at [226, 110] on div "Withdrawals" at bounding box center [263, 119] width 130 height 30
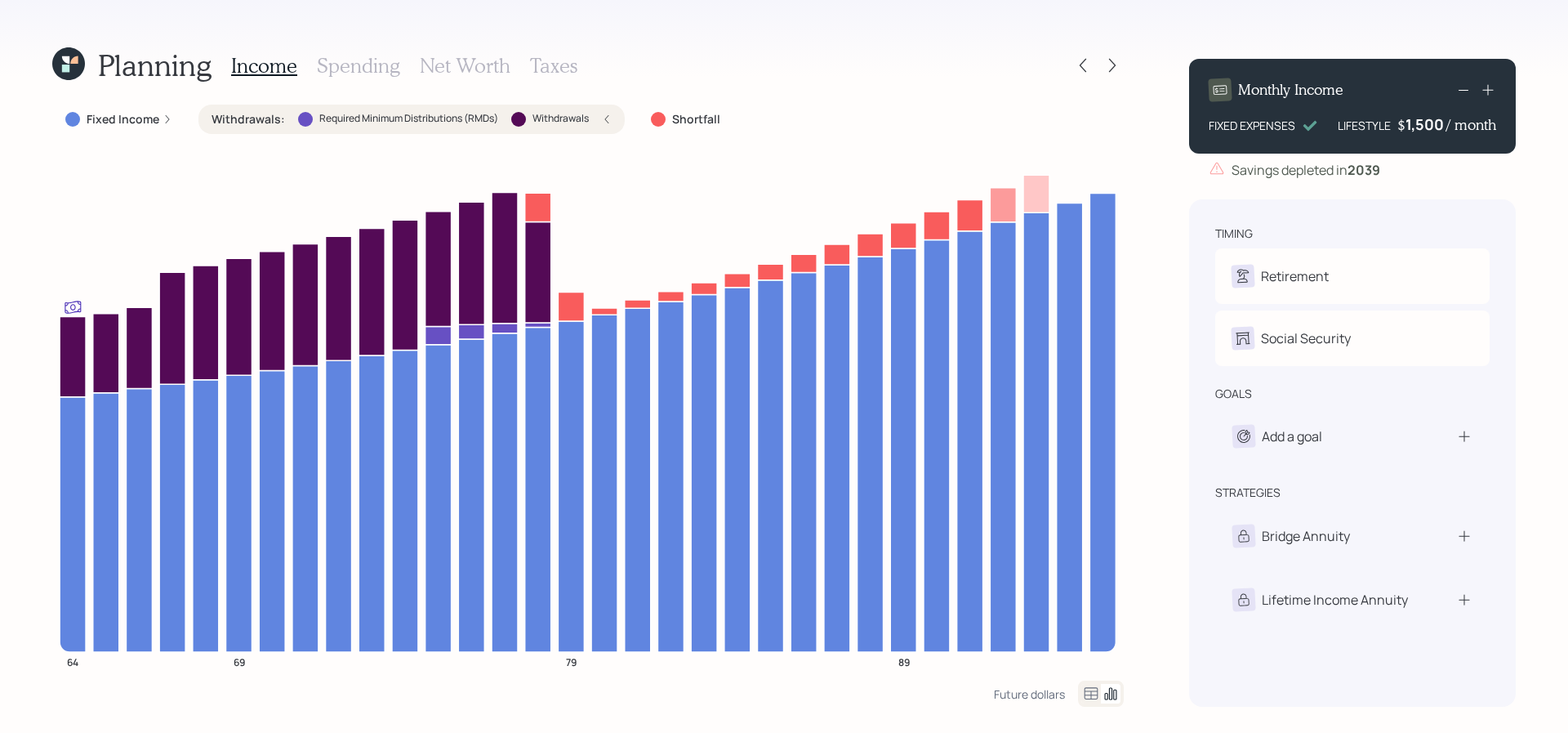
click at [561, 58] on h3 "Taxes" at bounding box center [554, 65] width 48 height 24
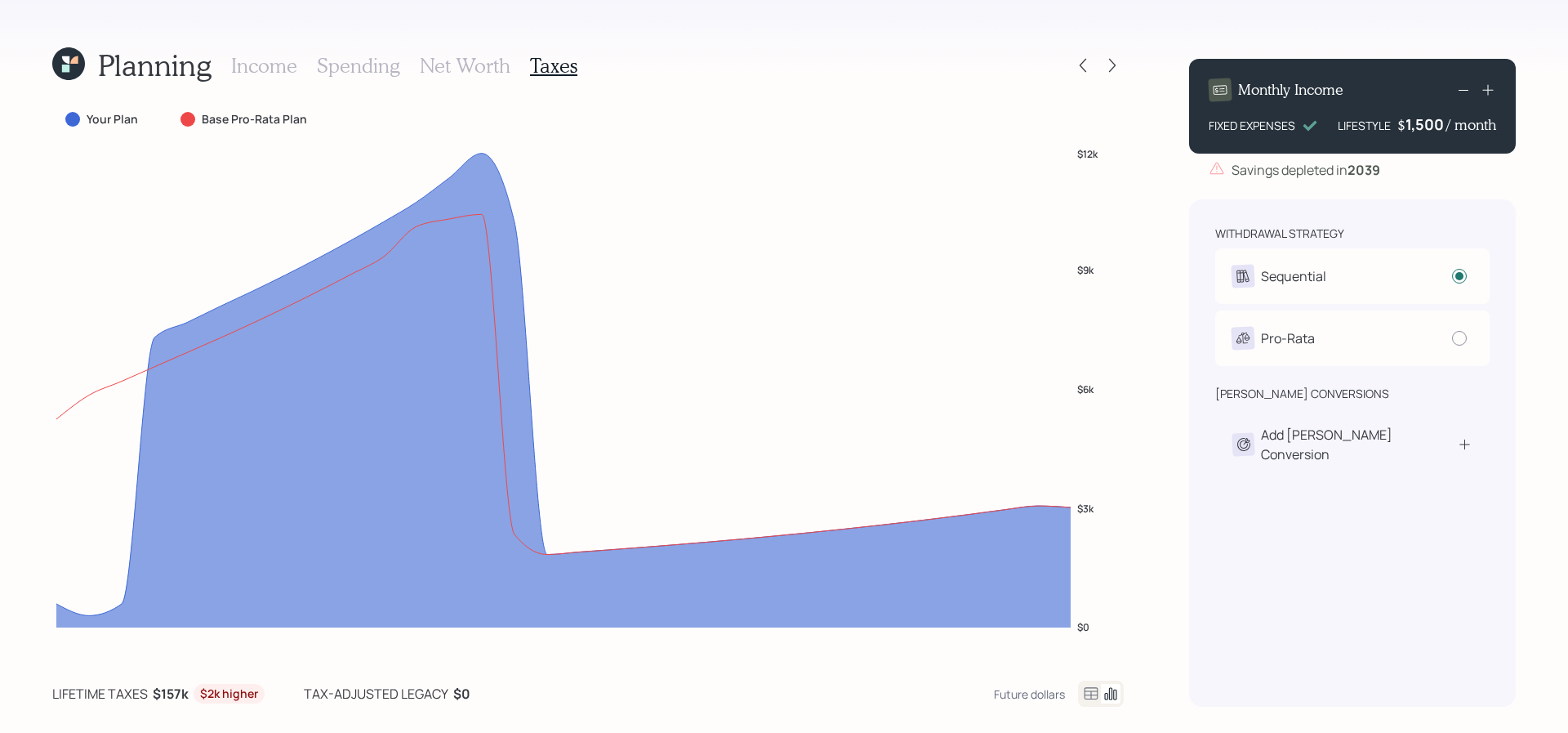
click at [1088, 697] on icon at bounding box center [1091, 693] width 20 height 20
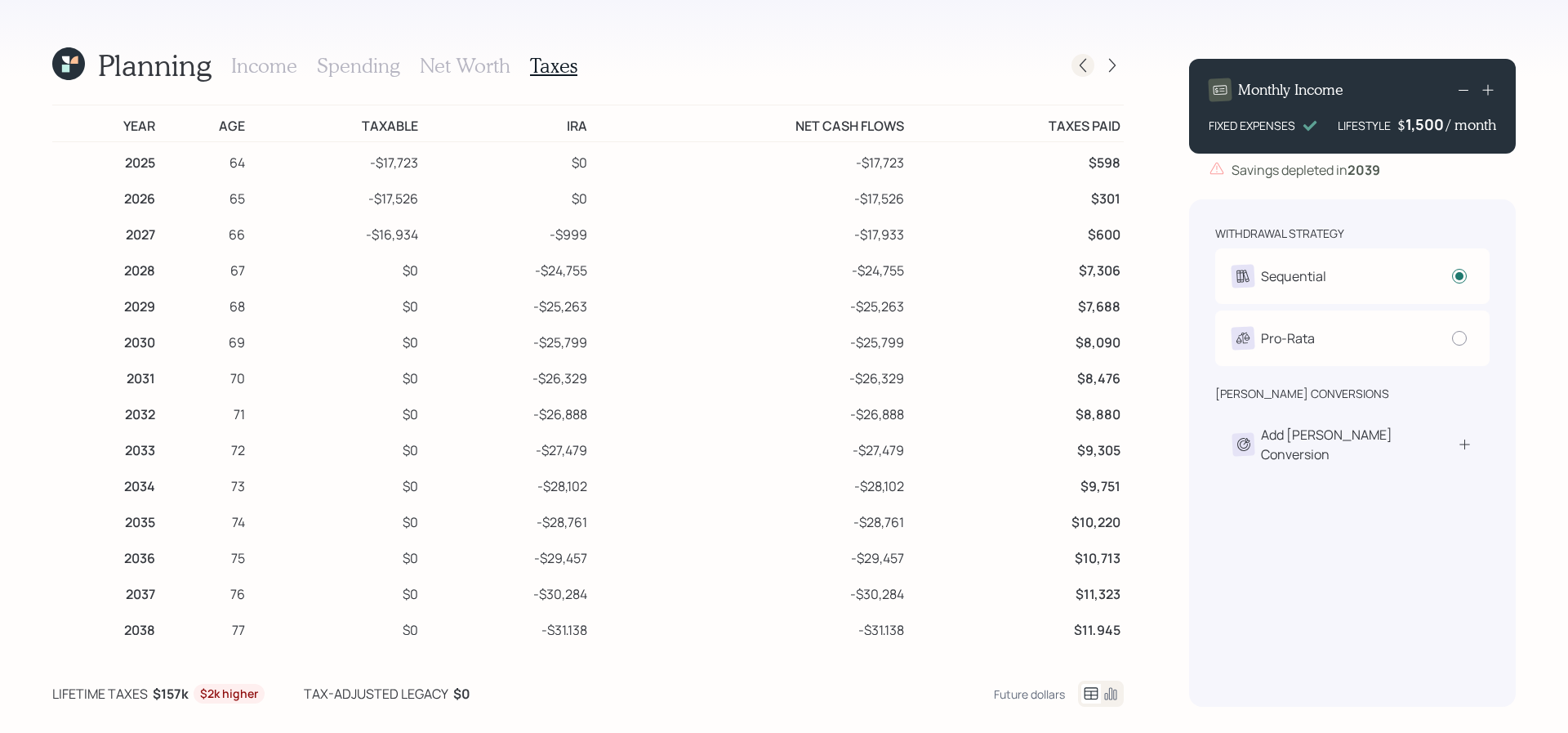
click at [1081, 75] on div at bounding box center [1083, 65] width 23 height 23
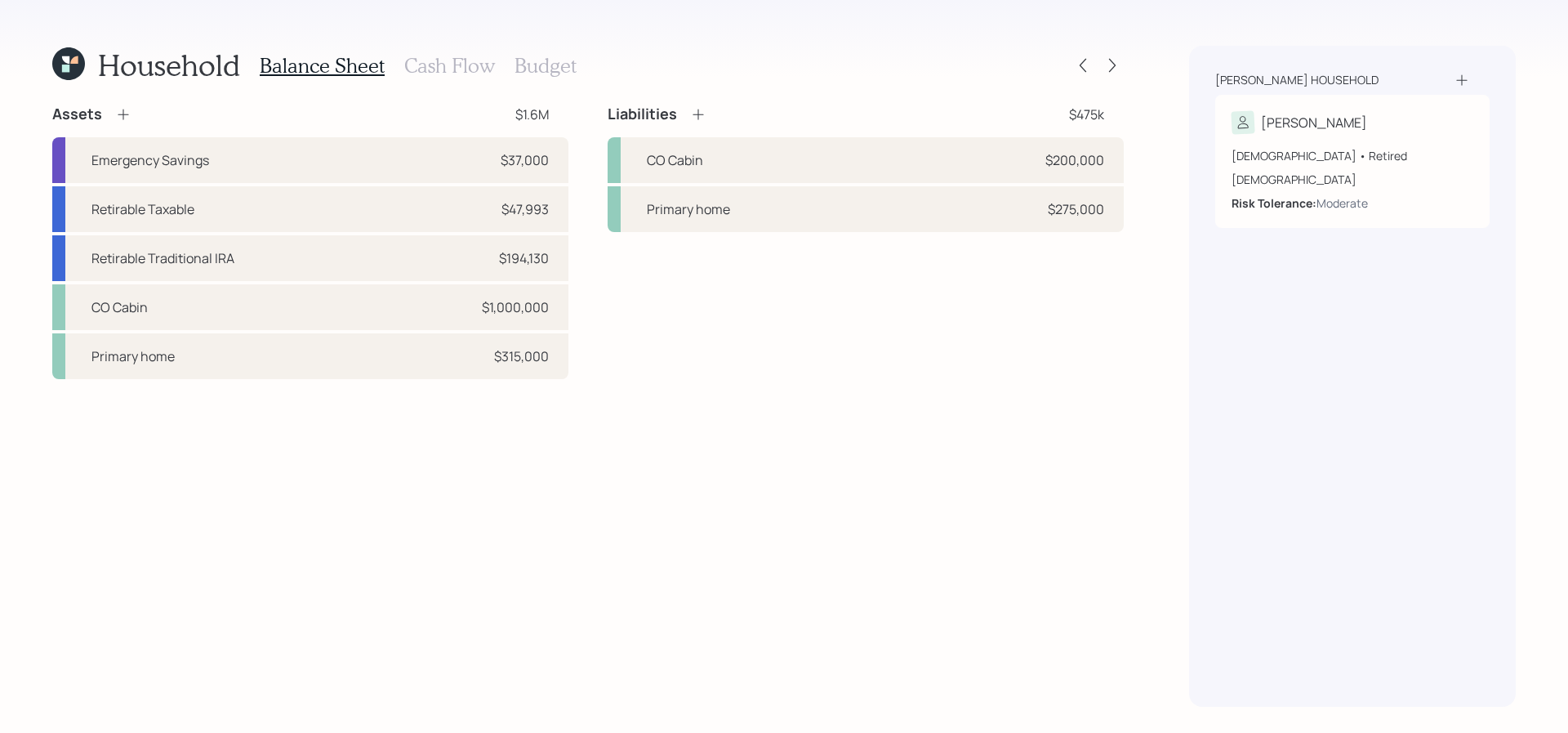
click at [474, 66] on h3 "Cash Flow" at bounding box center [449, 65] width 91 height 24
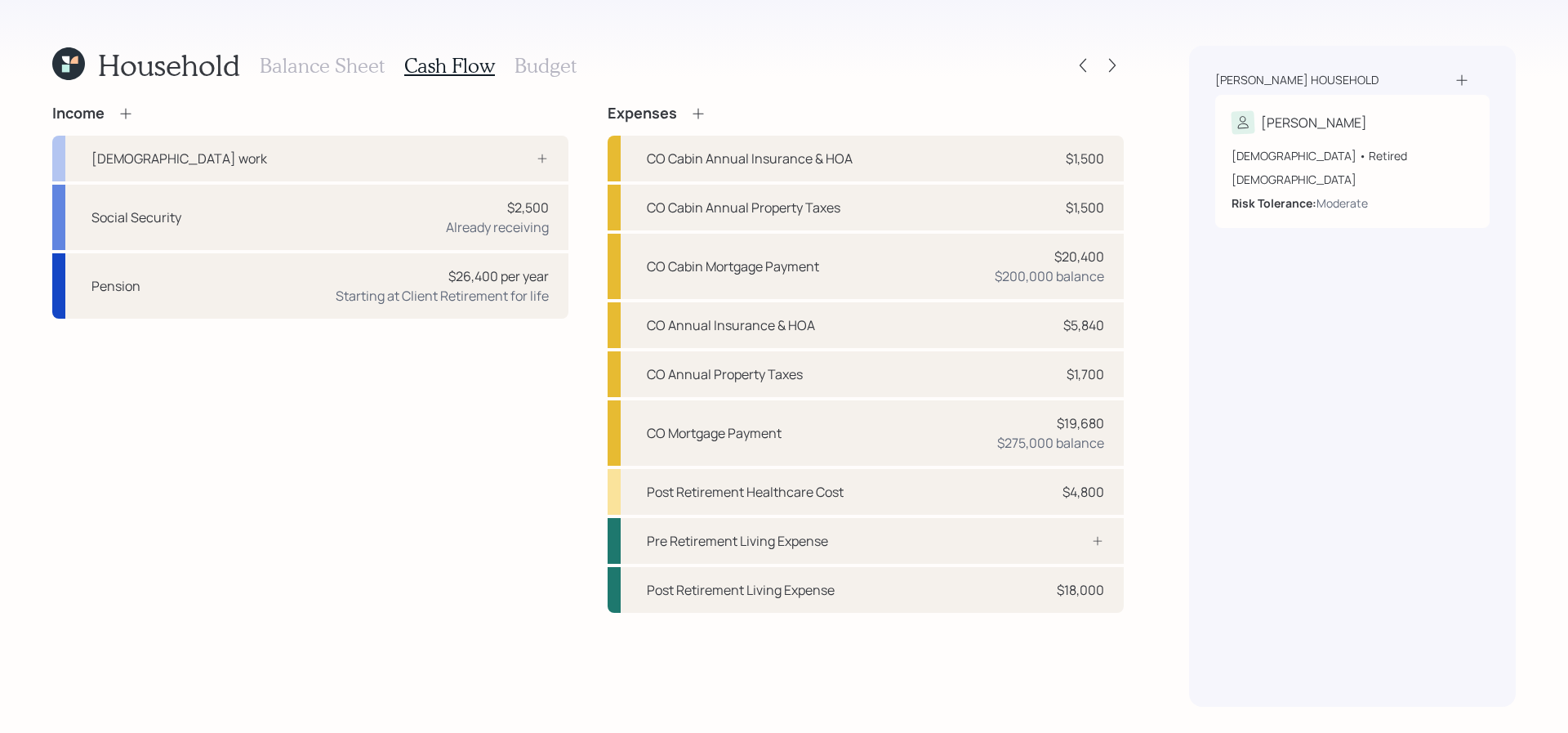
click at [538, 79] on div "Balance Sheet Cash Flow Budget" at bounding box center [418, 65] width 317 height 39
click at [538, 66] on h3 "Budget" at bounding box center [545, 65] width 62 height 24
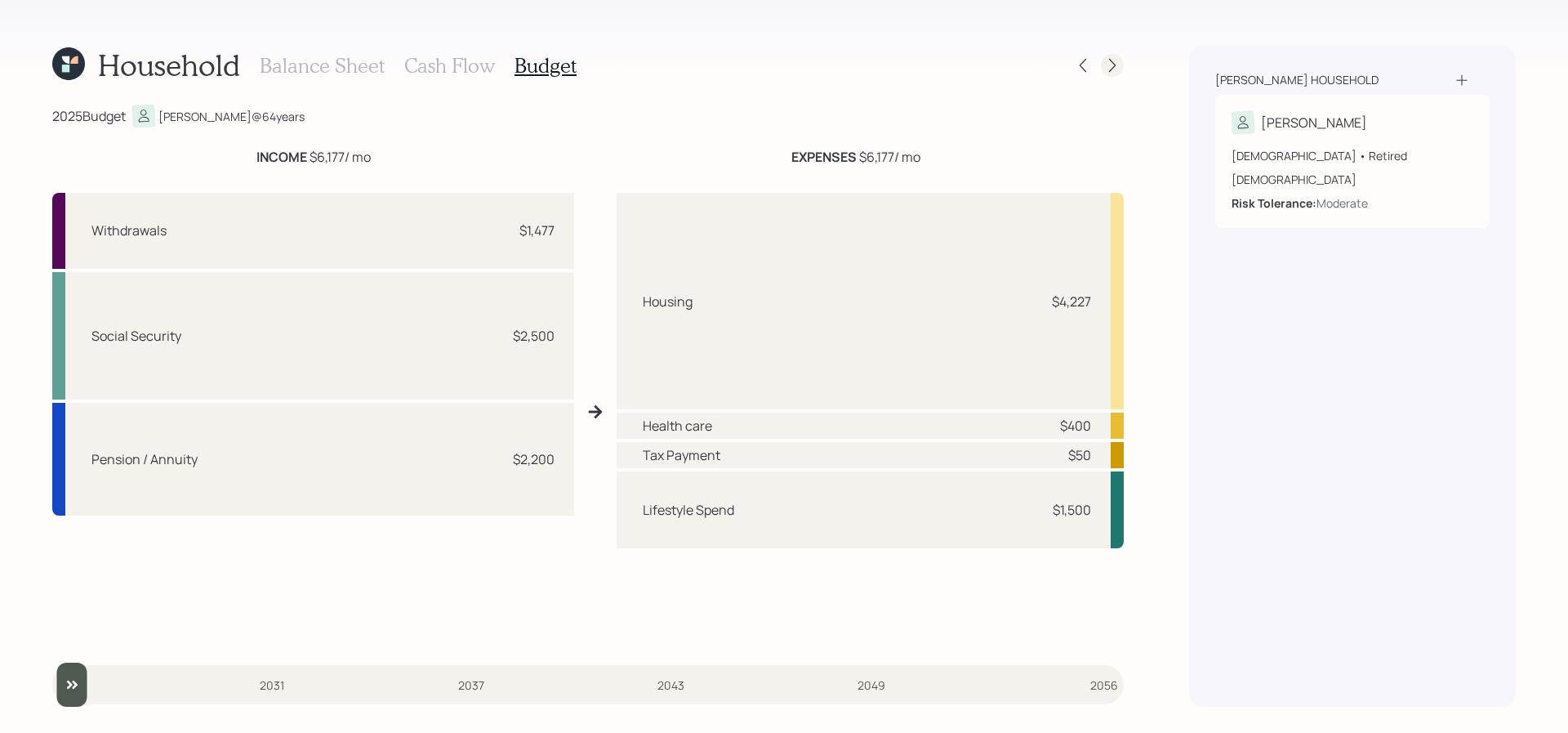
click at [1118, 65] on icon at bounding box center [1112, 65] width 16 height 16
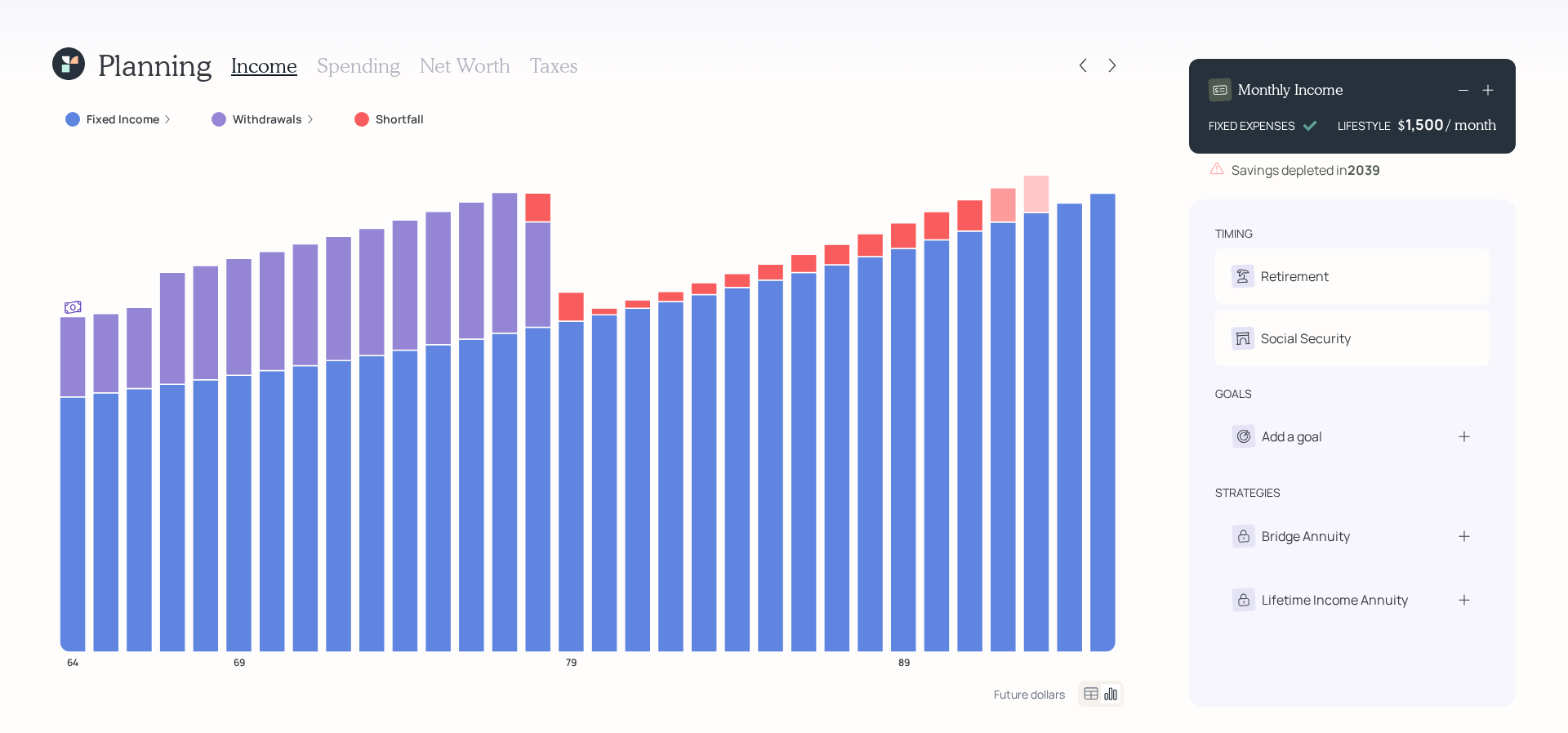
click at [351, 63] on h3 "Spending" at bounding box center [358, 65] width 83 height 24
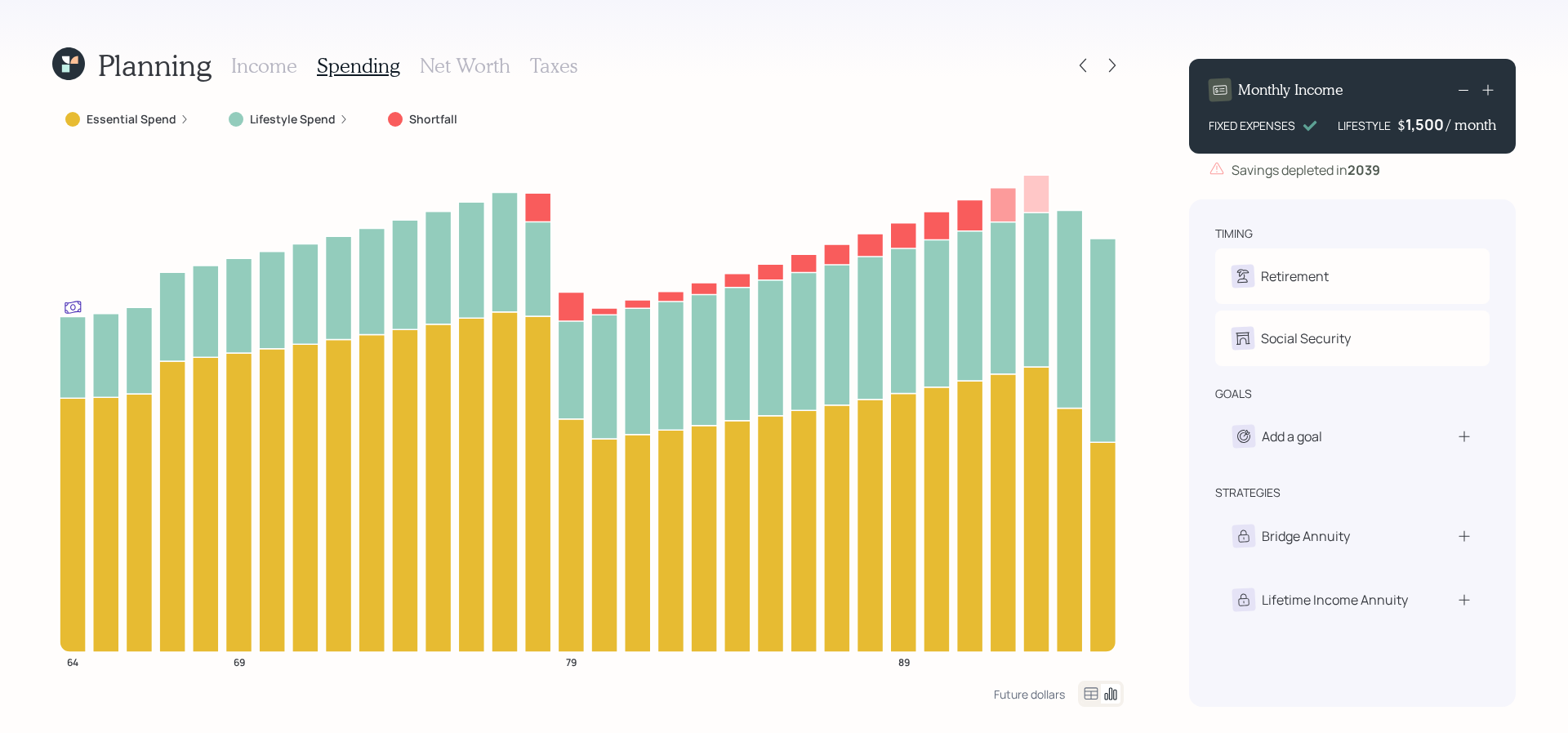
click at [1087, 693] on icon at bounding box center [1091, 693] width 20 height 20
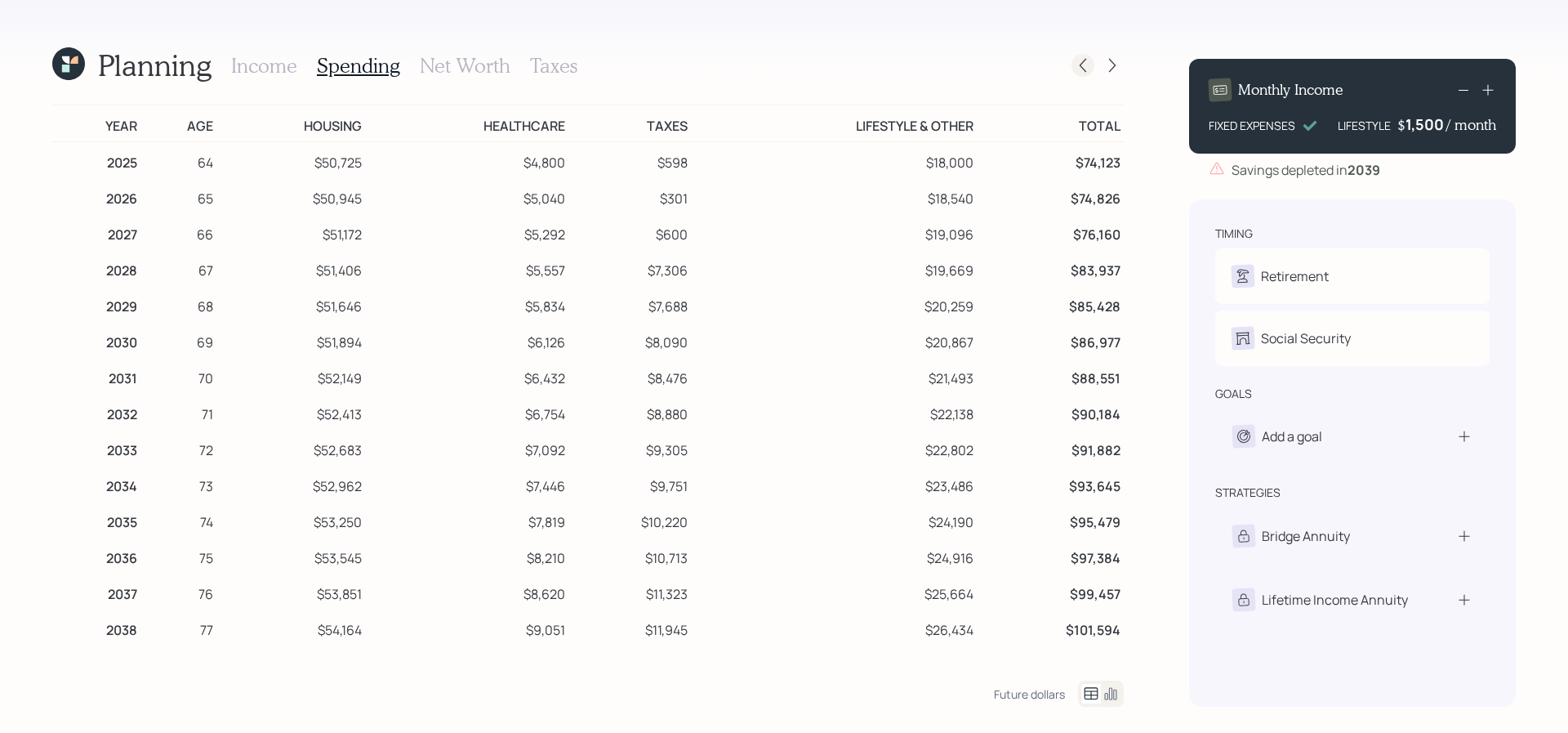
click at [1079, 70] on icon at bounding box center [1082, 65] width 16 height 16
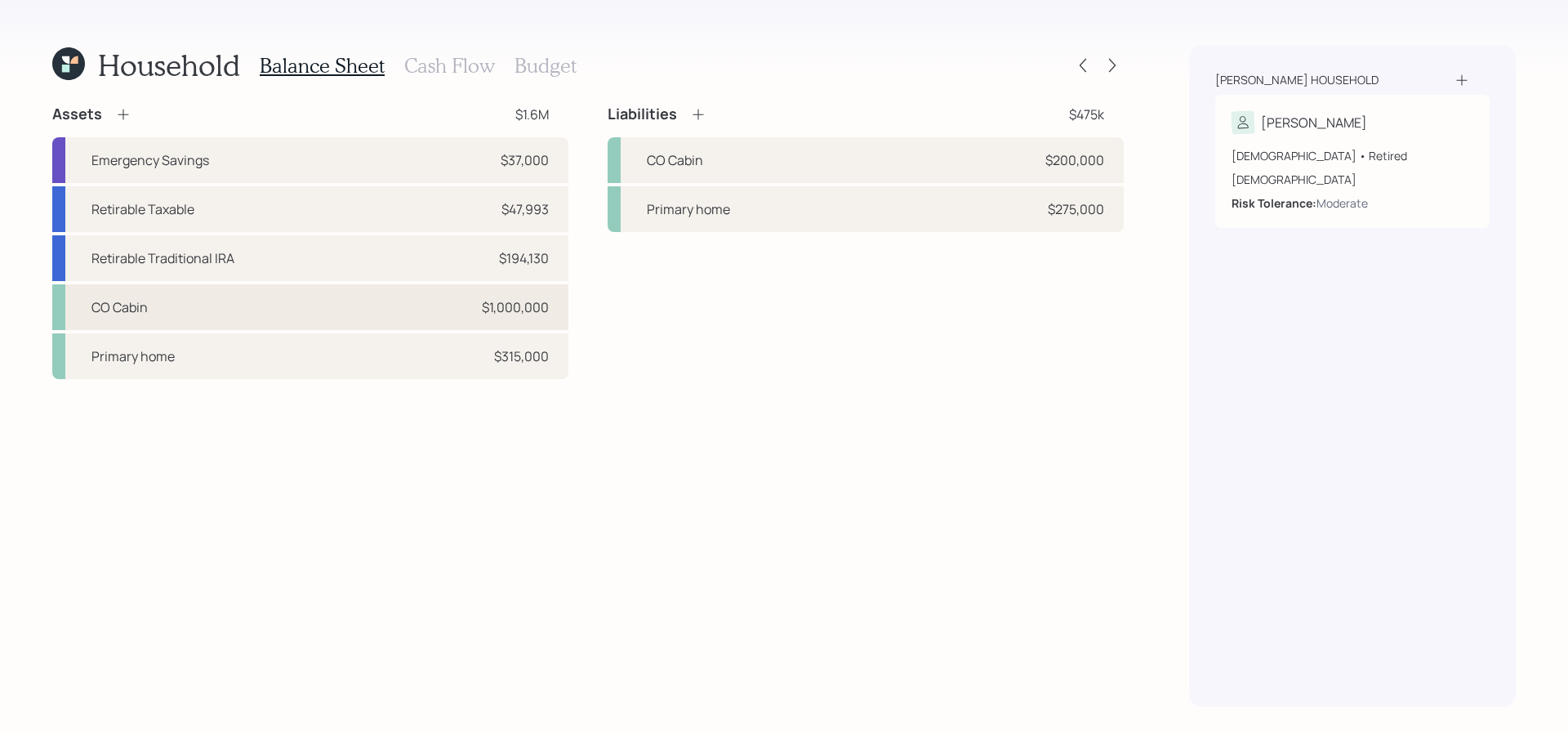
click at [351, 295] on div "CO Cabin $1,000,000" at bounding box center [311, 307] width 516 height 46
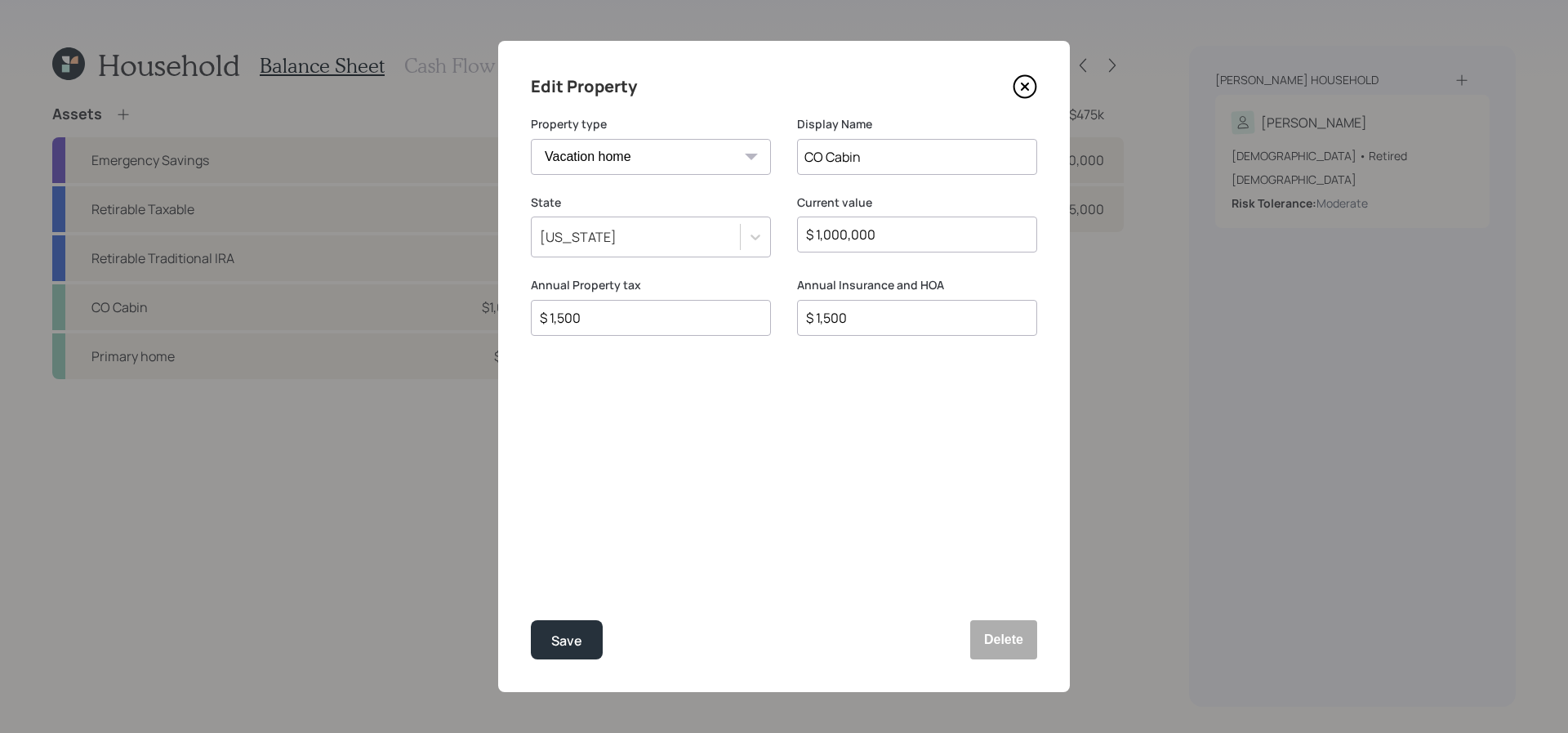
click at [1024, 93] on icon at bounding box center [1024, 87] width 25 height 25
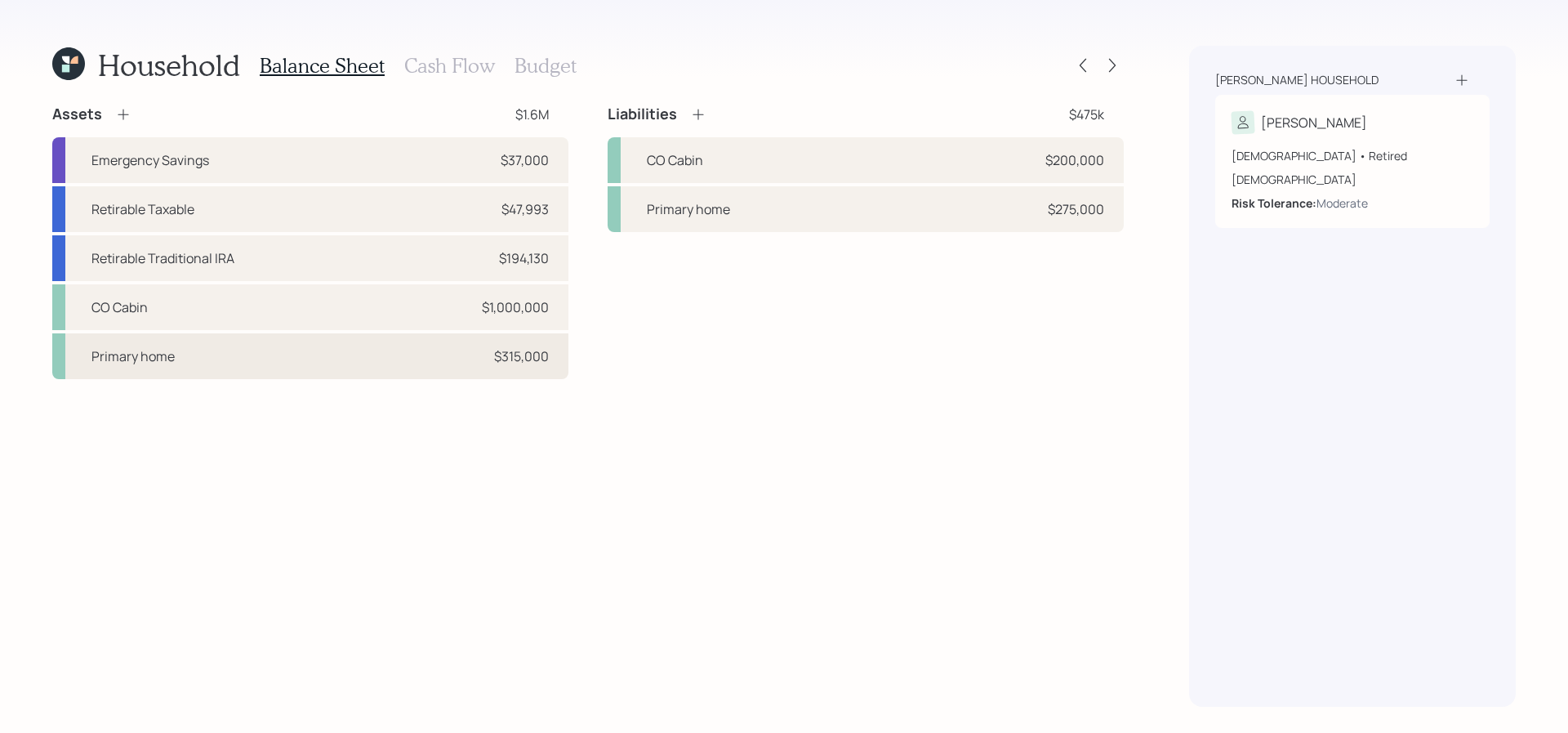
click at [342, 351] on div "Primary home $315,000" at bounding box center [311, 356] width 516 height 46
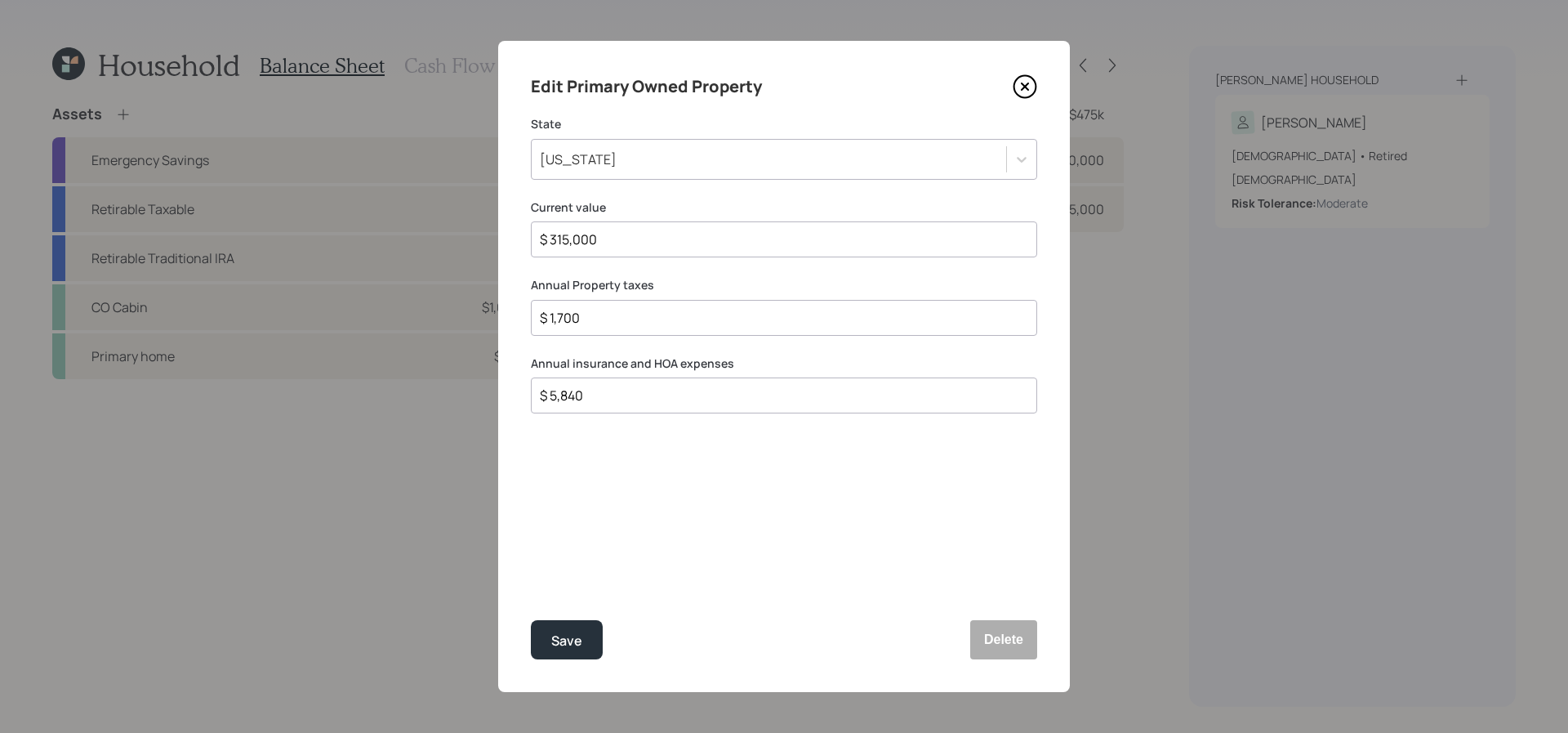
click at [1027, 99] on div "Edit Primary Owned Property" at bounding box center [784, 87] width 506 height 26
click at [1029, 93] on icon at bounding box center [1024, 87] width 25 height 25
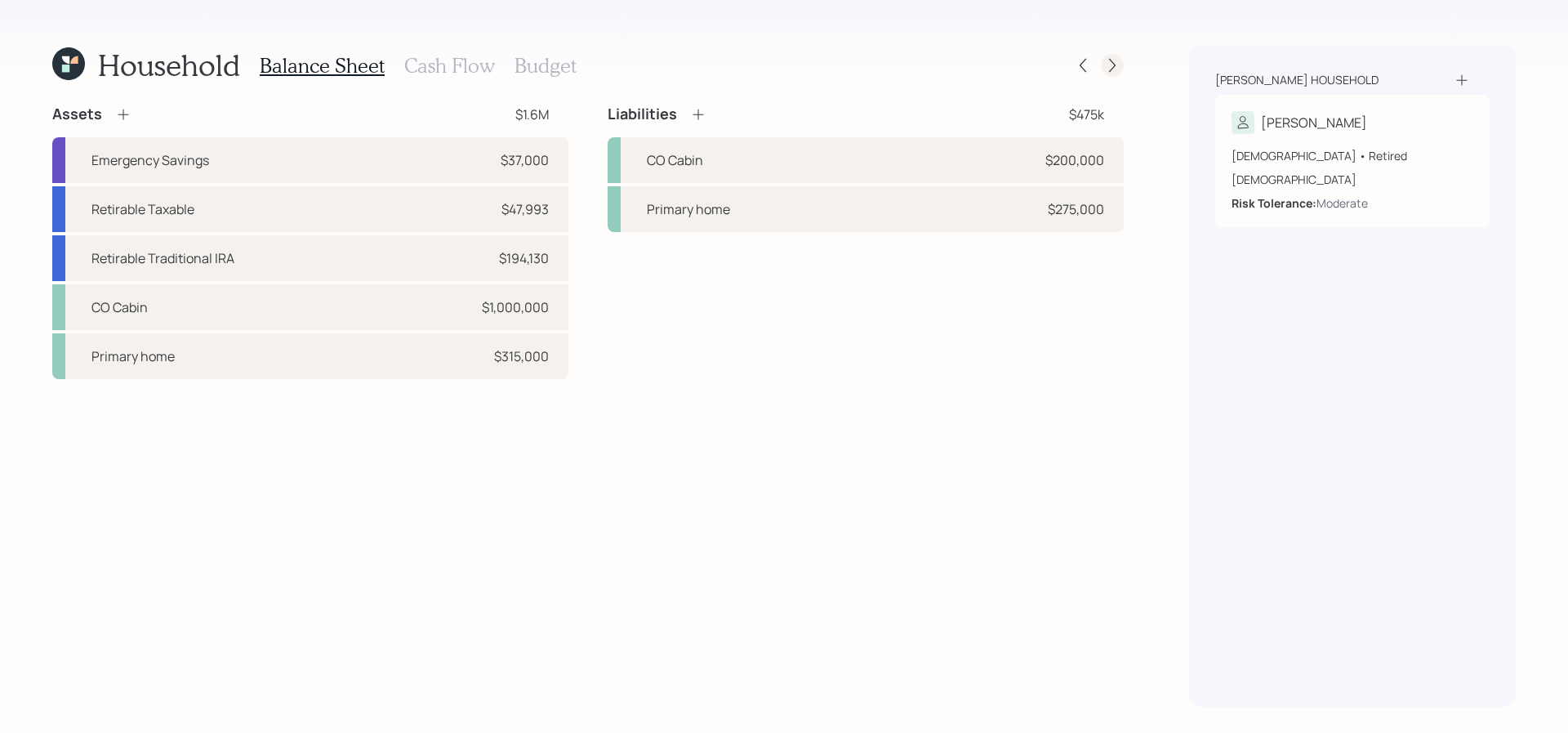
click at [1106, 75] on div at bounding box center [1112, 65] width 23 height 23
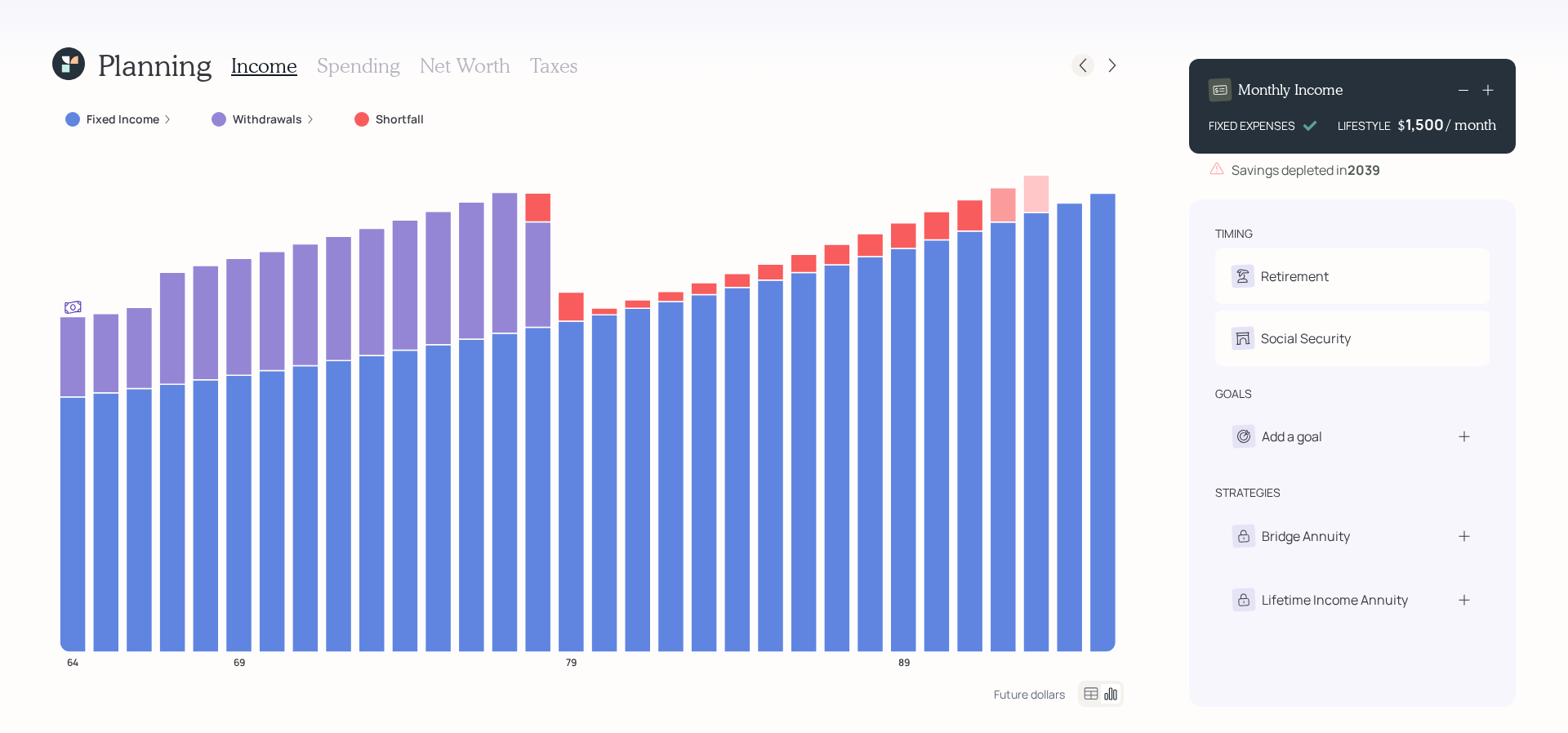
click at [1086, 68] on icon at bounding box center [1082, 65] width 16 height 16
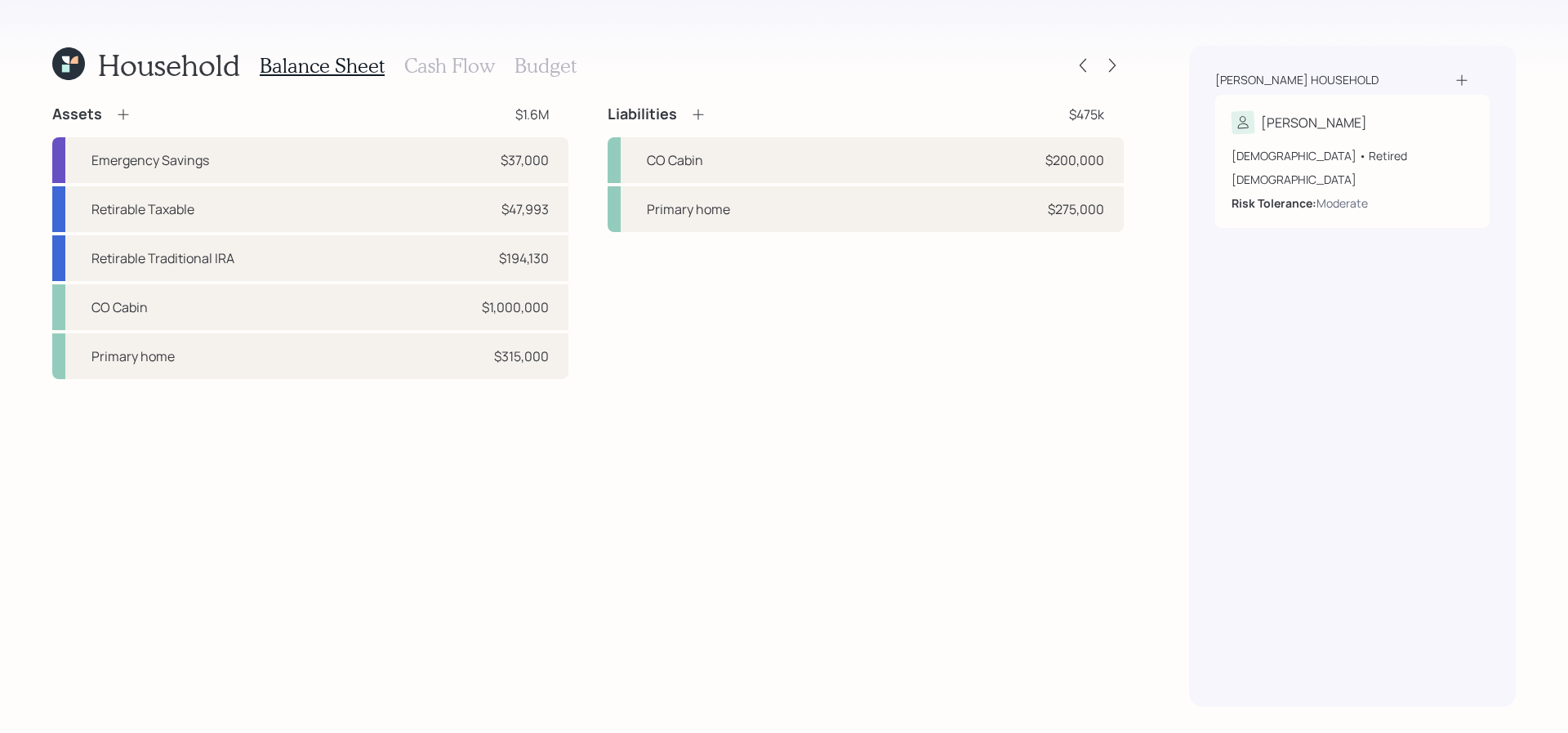
click at [510, 48] on div "Balance Sheet Cash Flow Budget" at bounding box center [418, 65] width 317 height 39
click at [511, 59] on div "Balance Sheet Cash Flow Budget" at bounding box center [418, 65] width 317 height 39
click at [558, 65] on h3 "Budget" at bounding box center [545, 65] width 62 height 24
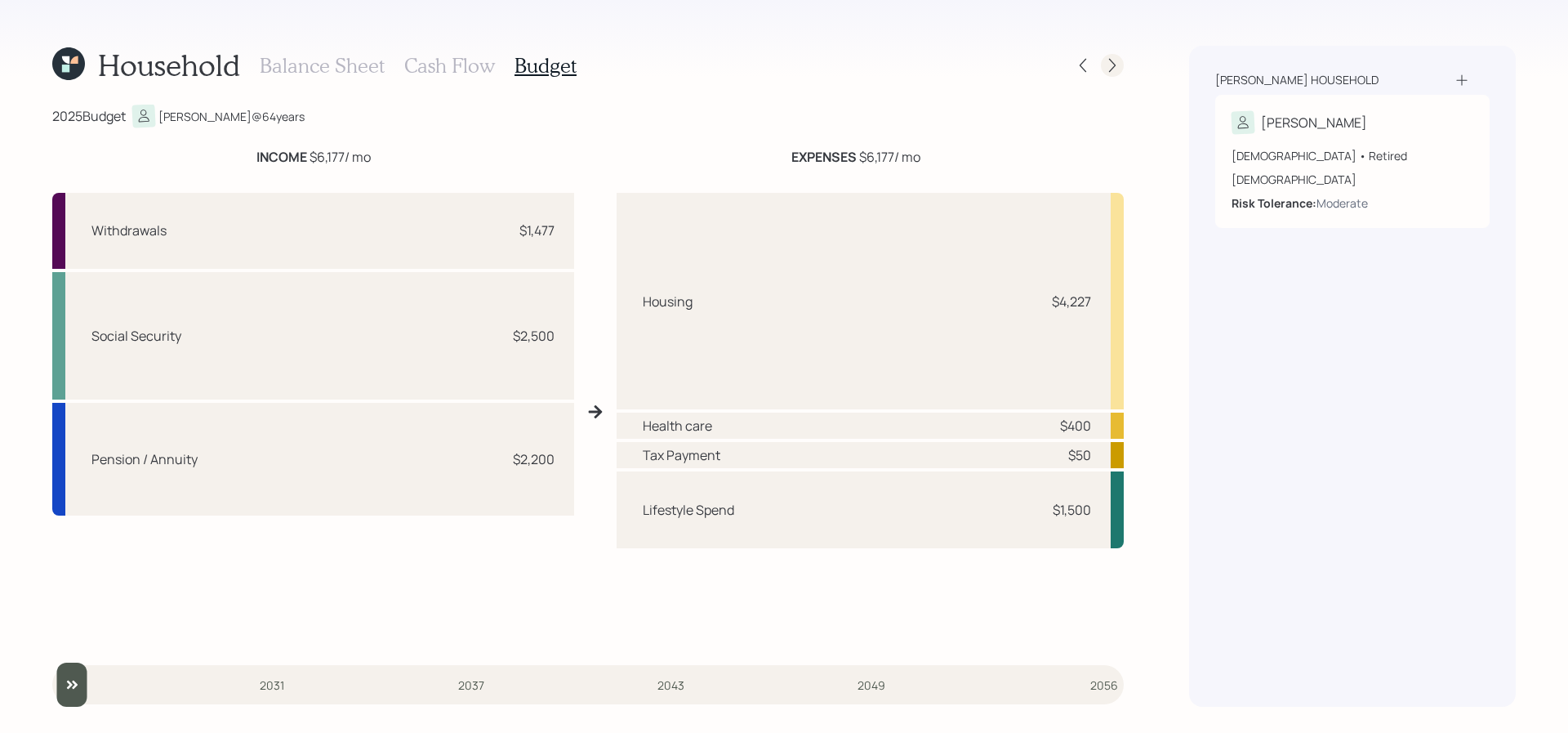
click at [1121, 62] on div at bounding box center [1112, 65] width 23 height 23
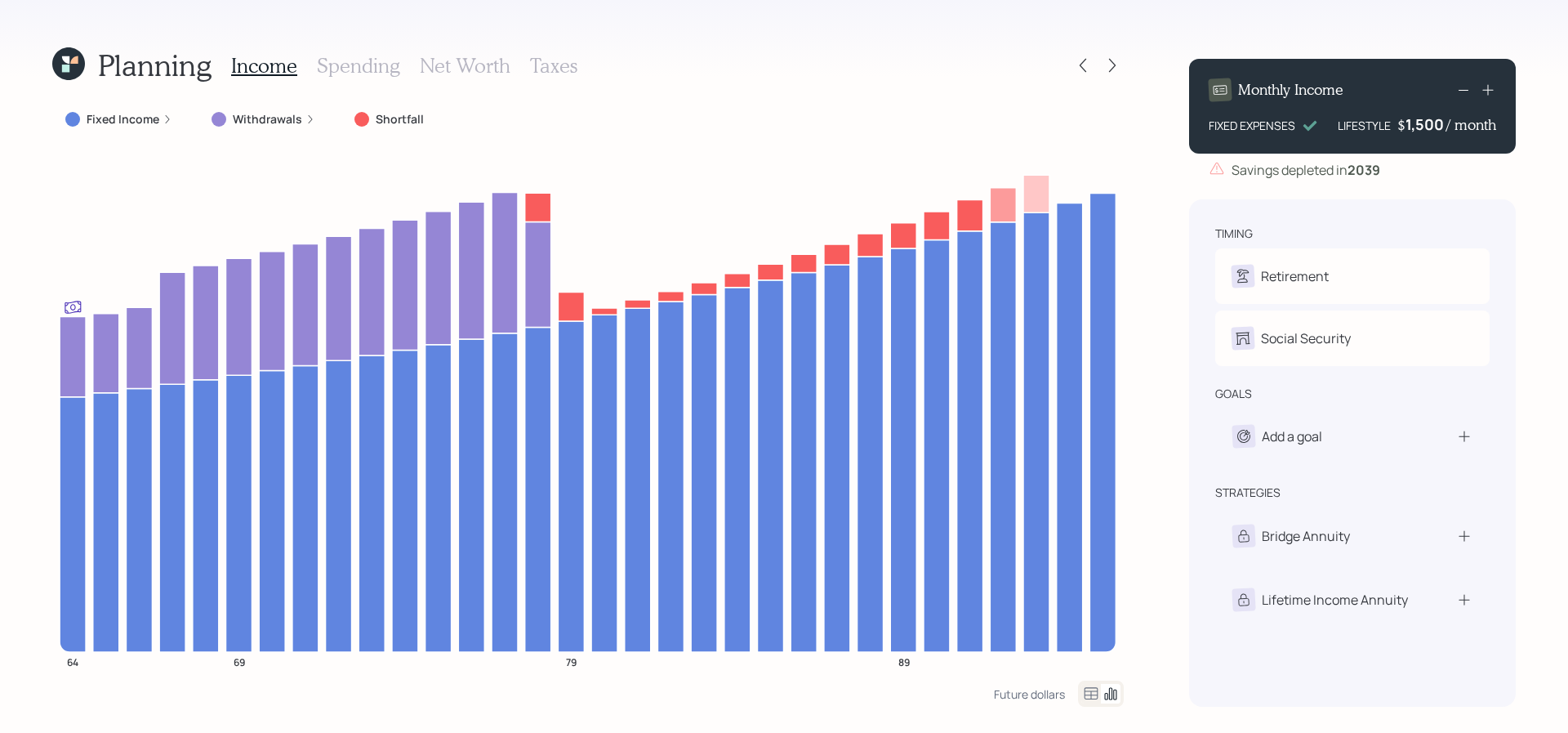
click at [69, 65] on icon at bounding box center [69, 64] width 32 height 32
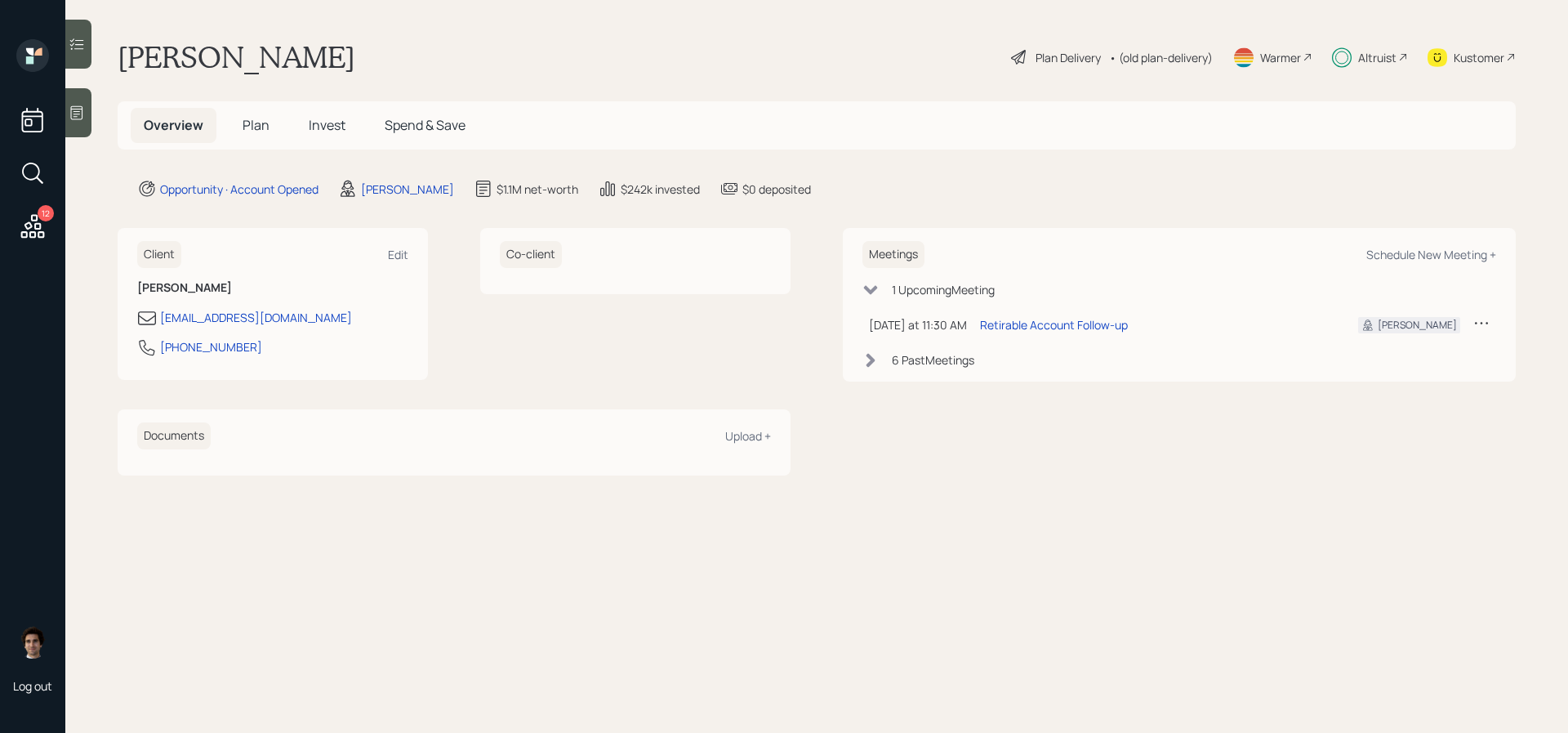
click at [328, 128] on span "Invest" at bounding box center [326, 125] width 37 height 18
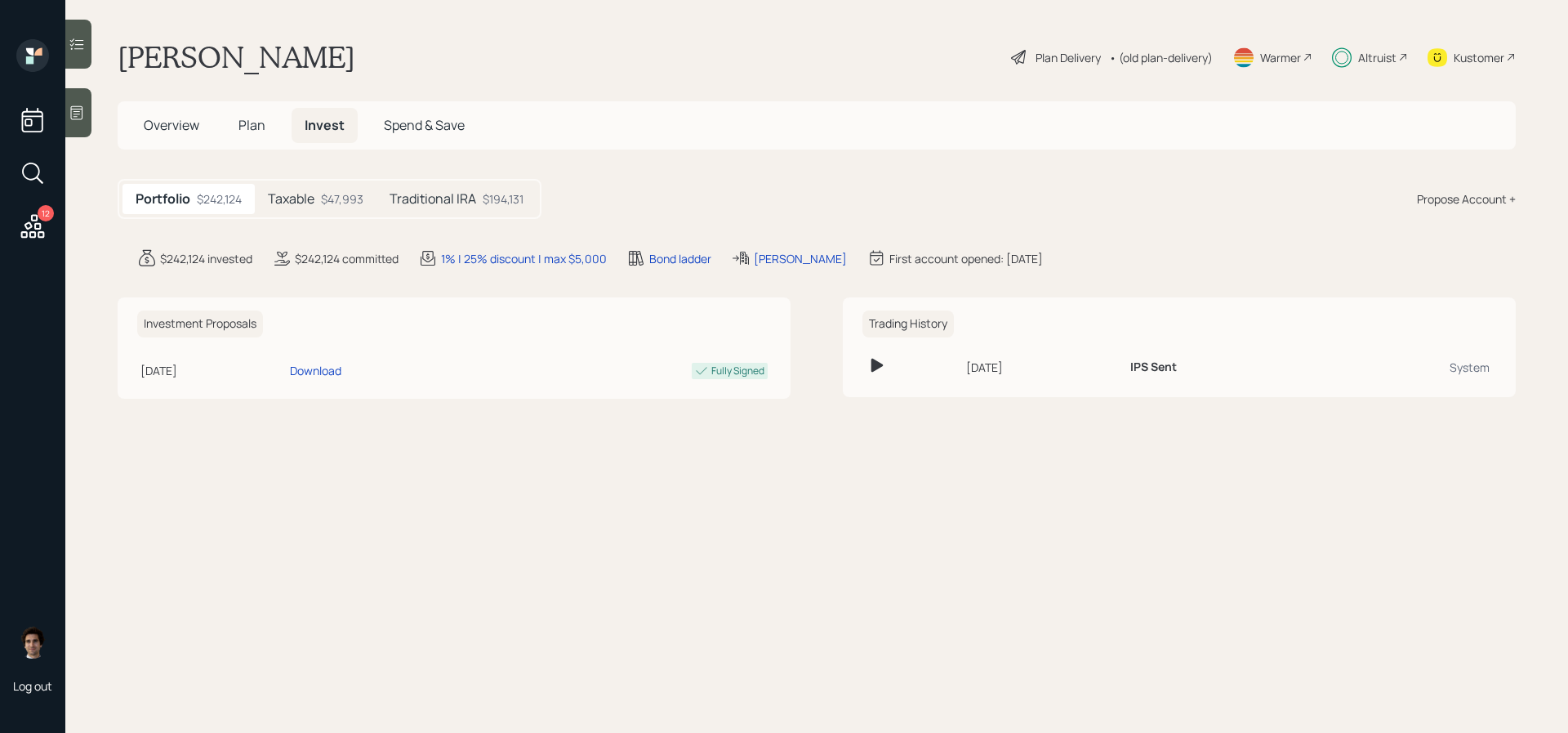
click at [321, 193] on div "Taxable $47,993" at bounding box center [315, 199] width 121 height 31
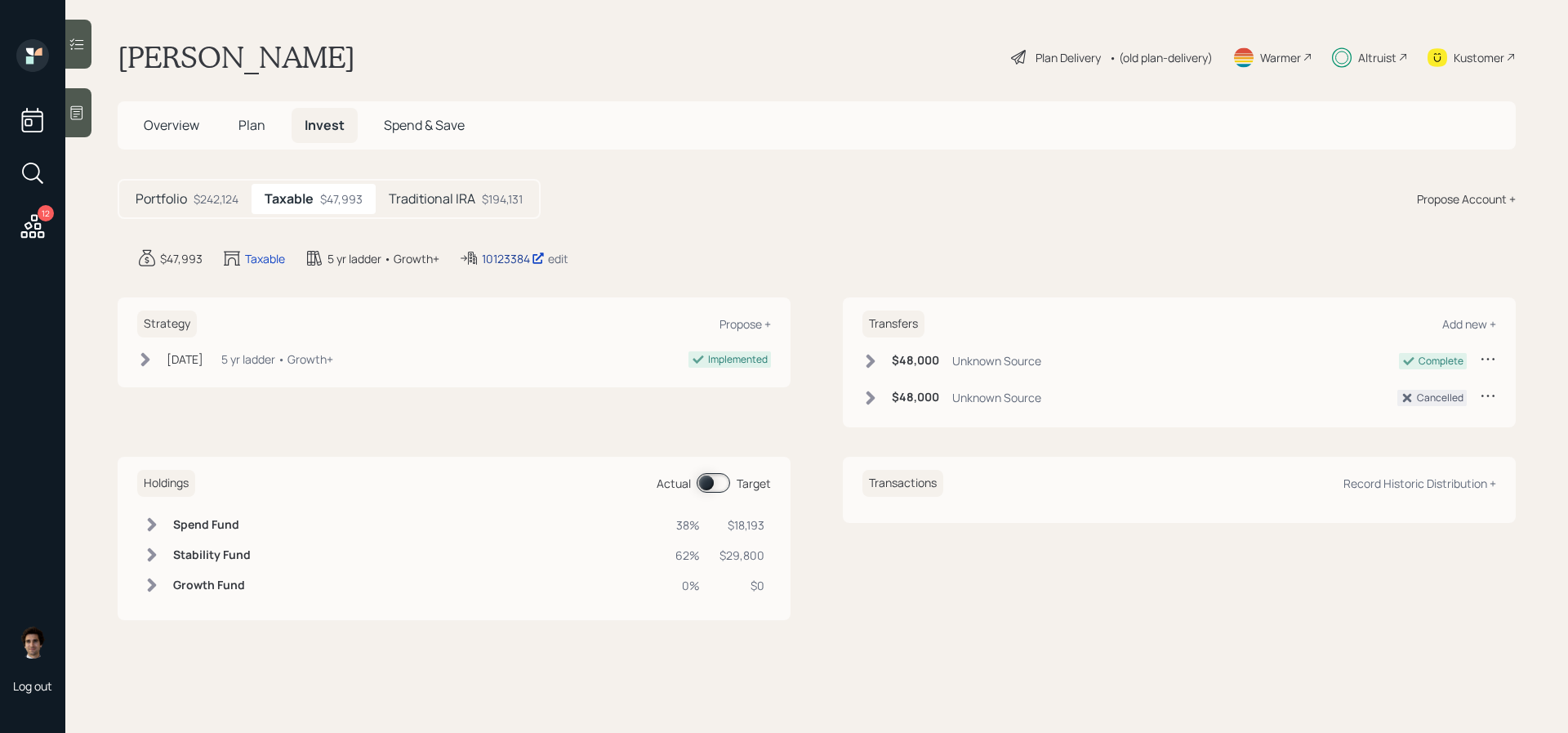
click at [522, 254] on div "10123384" at bounding box center [513, 258] width 63 height 17
click at [207, 123] on h5 "Overview" at bounding box center [172, 125] width 82 height 35
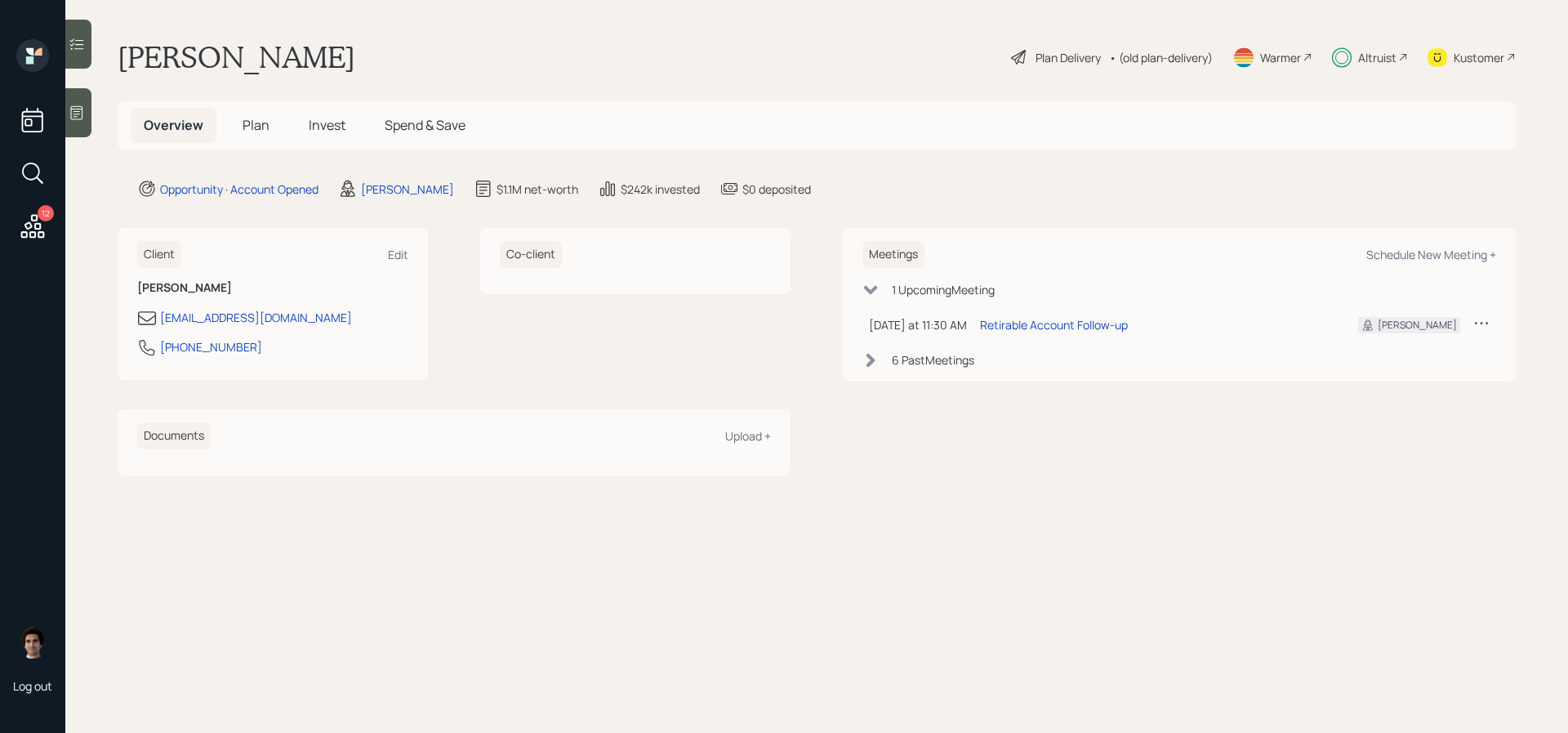
click at [245, 121] on span "Plan" at bounding box center [257, 125] width 27 height 18
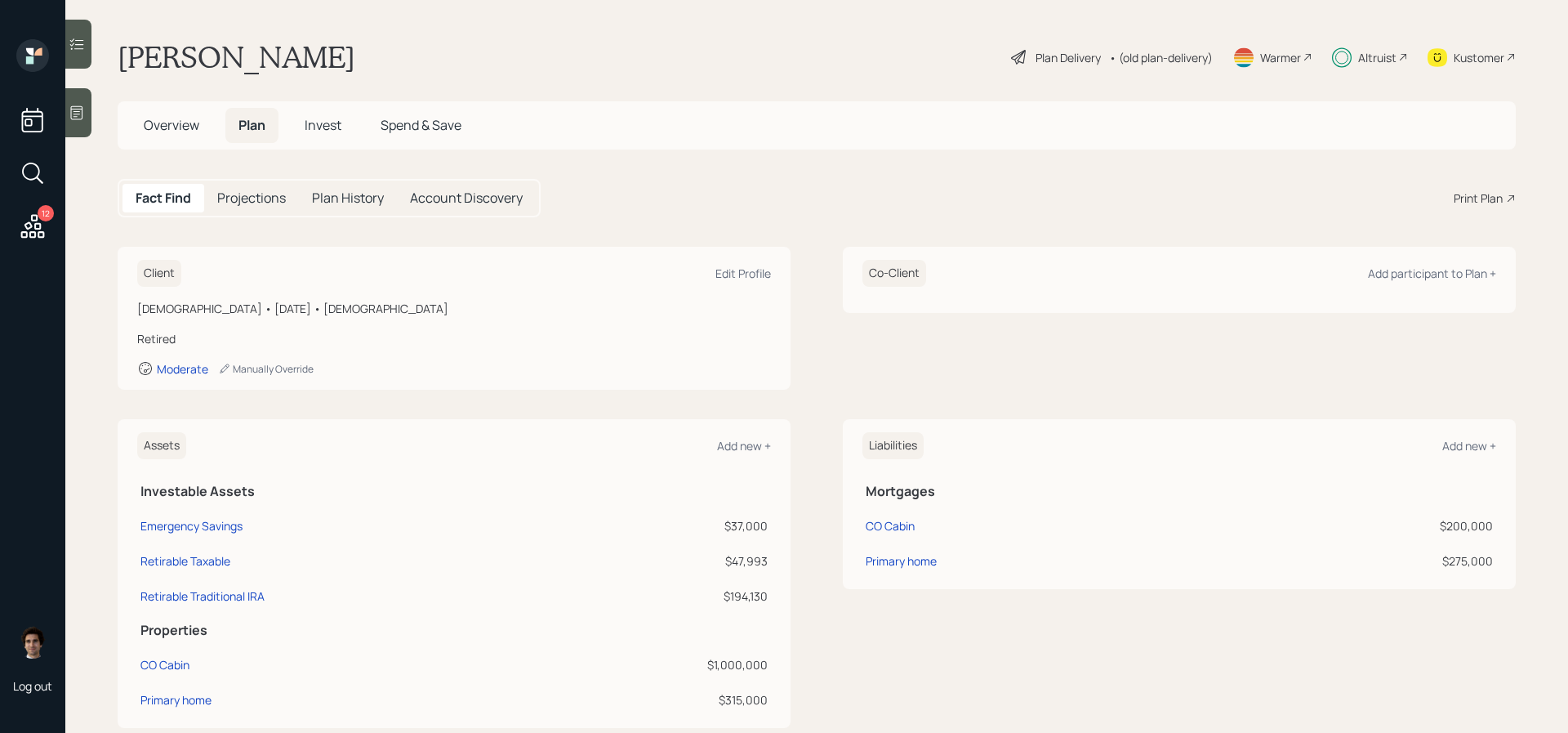
click at [1088, 44] on div "Plan Delivery • (old plan-delivery)" at bounding box center [1112, 57] width 205 height 36
click at [1087, 48] on div "Plan Delivery" at bounding box center [1057, 57] width 93 height 20
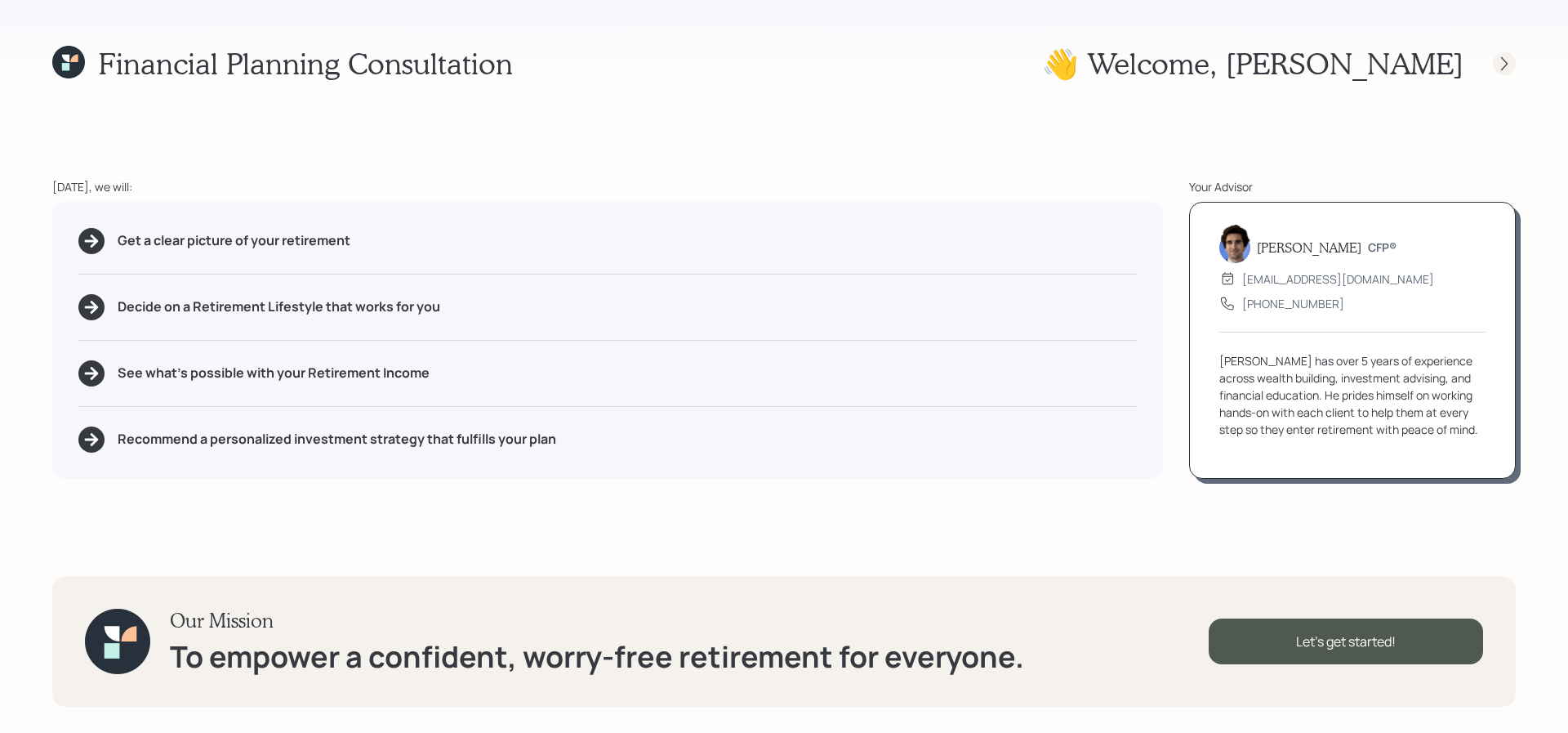
click at [1503, 59] on icon at bounding box center [1504, 63] width 7 height 14
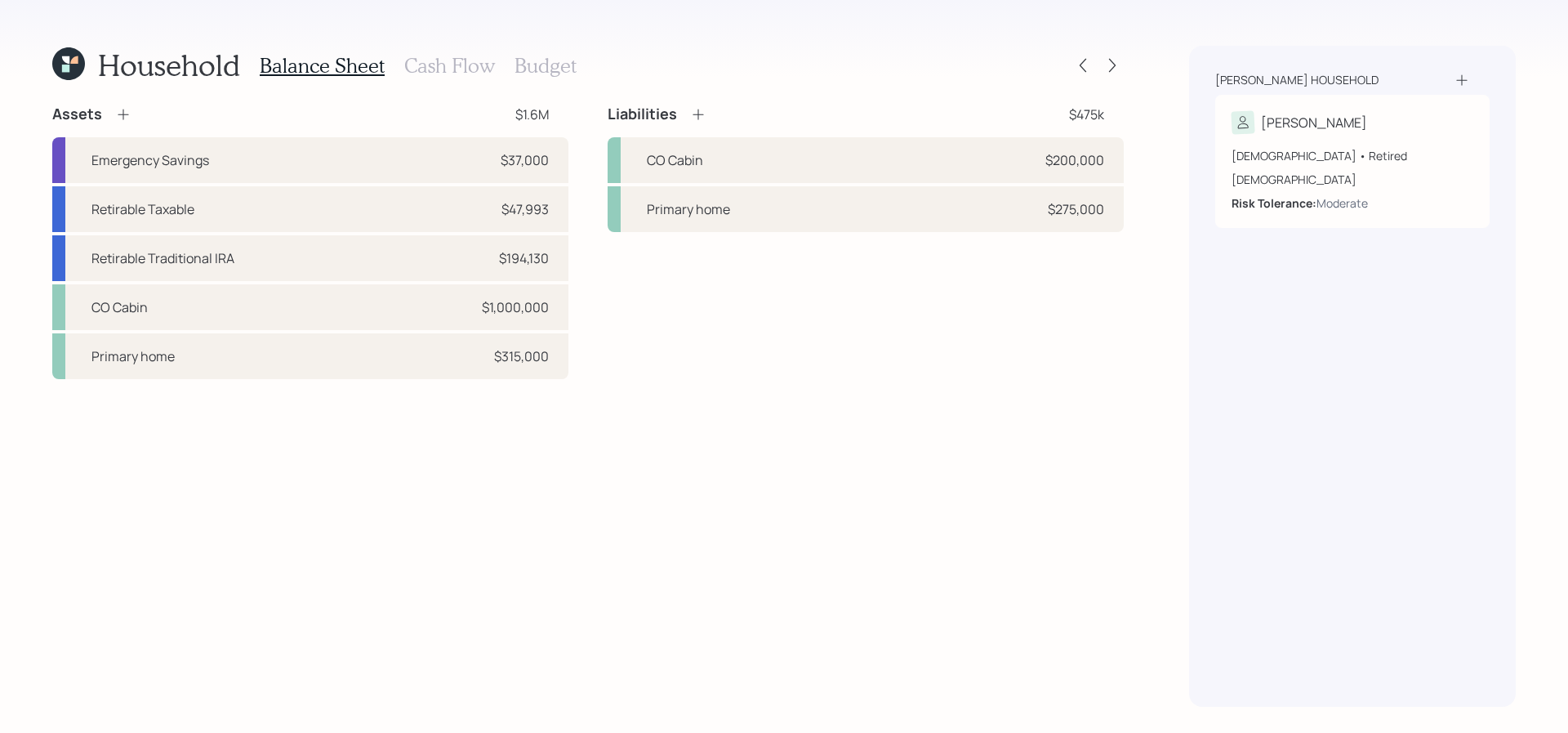
click at [1112, 79] on div "Household Balance Sheet Cash Flow Budget" at bounding box center [589, 65] width 1072 height 39
click at [1112, 76] on div at bounding box center [1112, 65] width 23 height 23
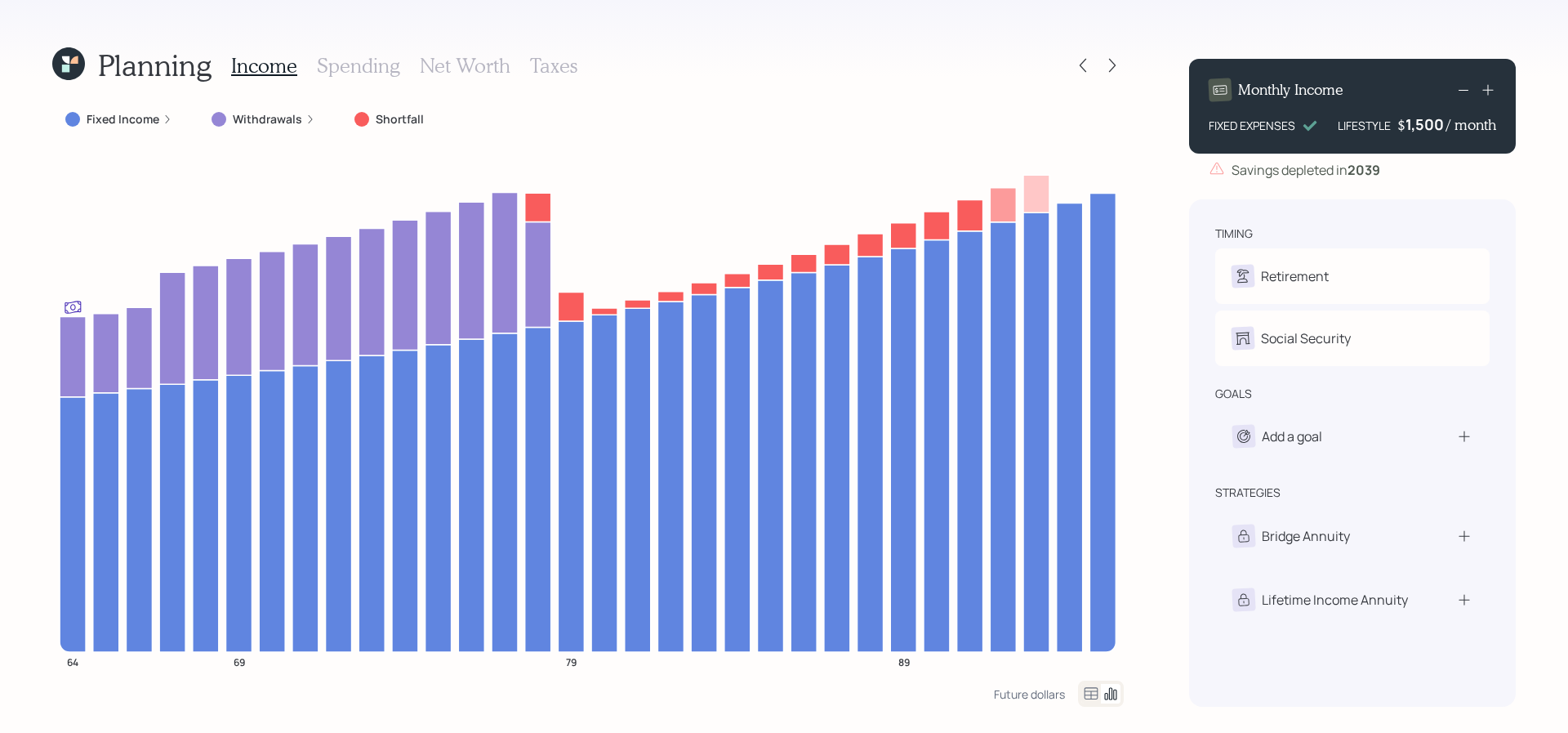
click at [115, 105] on div "Fixed Income" at bounding box center [119, 119] width 133 height 30
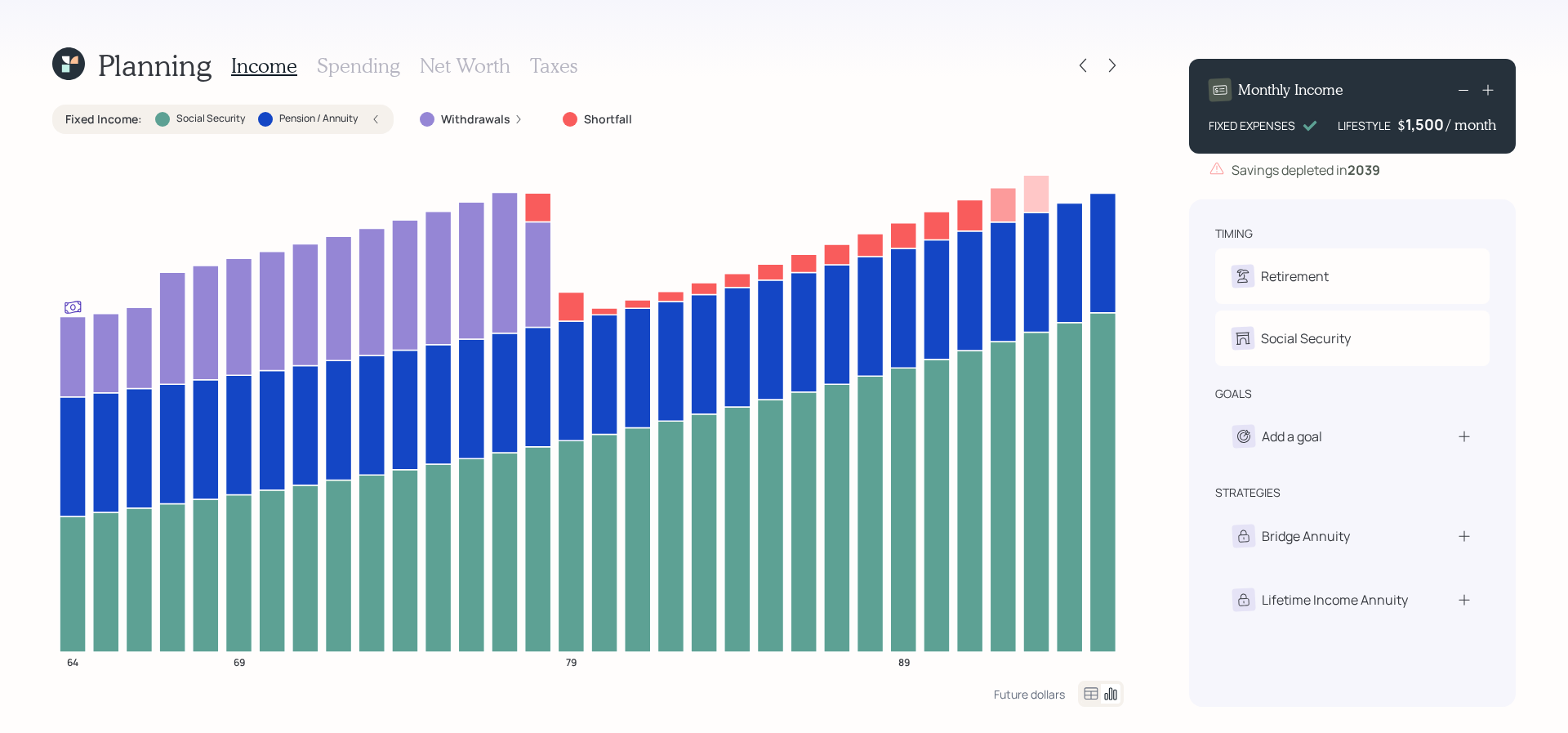
click at [115, 112] on label "Fixed Income :" at bounding box center [104, 119] width 76 height 16
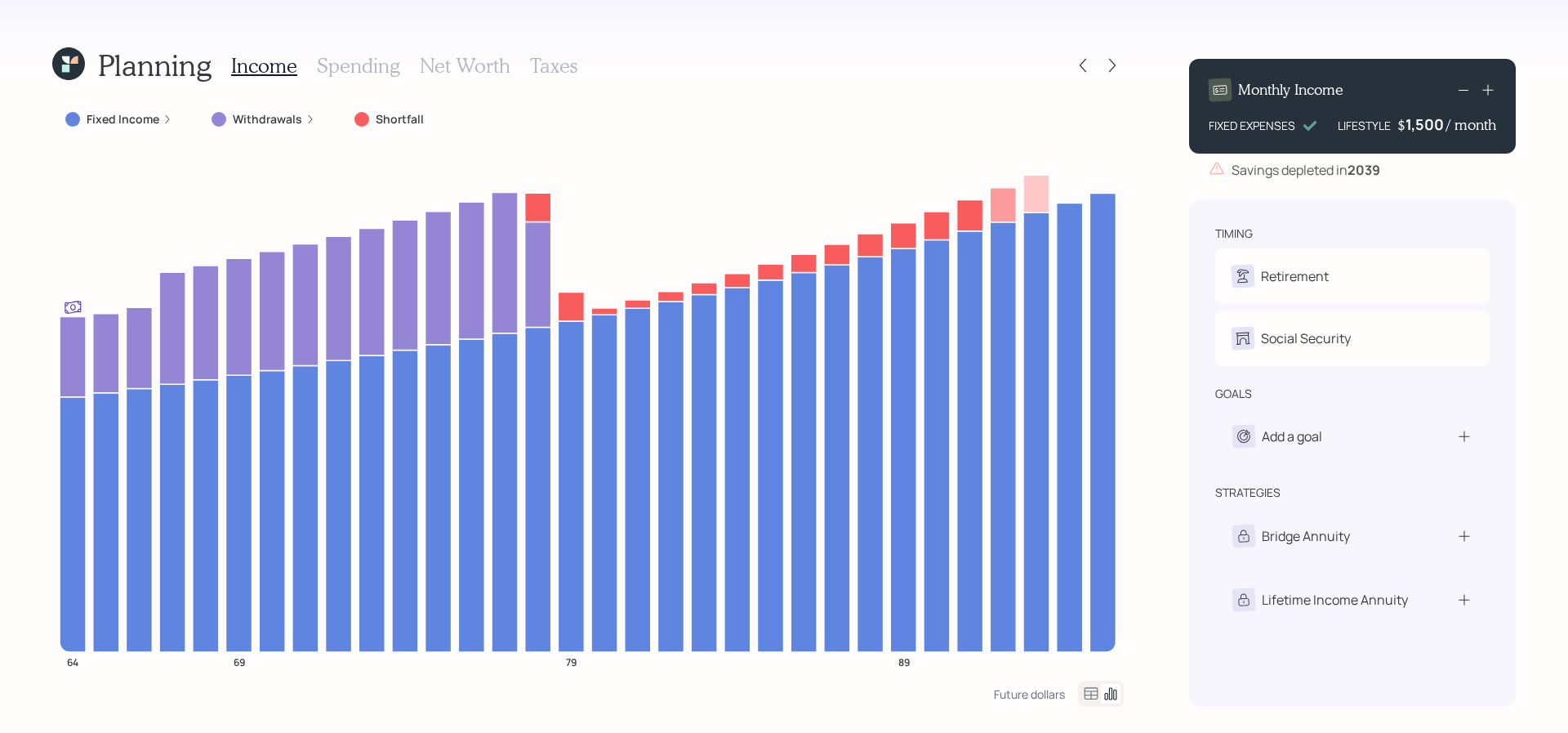
click at [115, 112] on label "Fixed Income" at bounding box center [123, 119] width 73 height 16
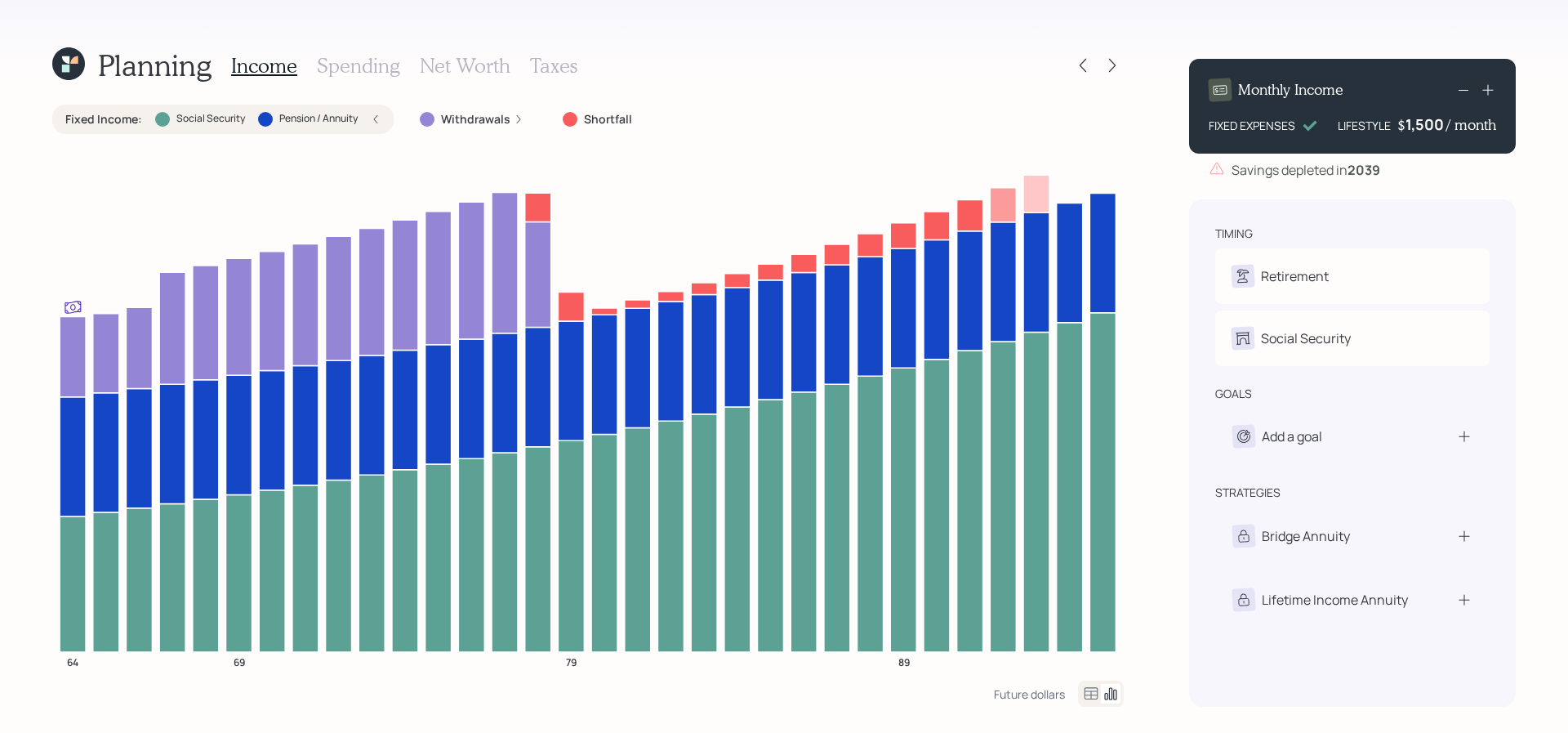
click at [361, 121] on div "Fixed Income : Social Security Pension / Annuity" at bounding box center [223, 119] width 315 height 16
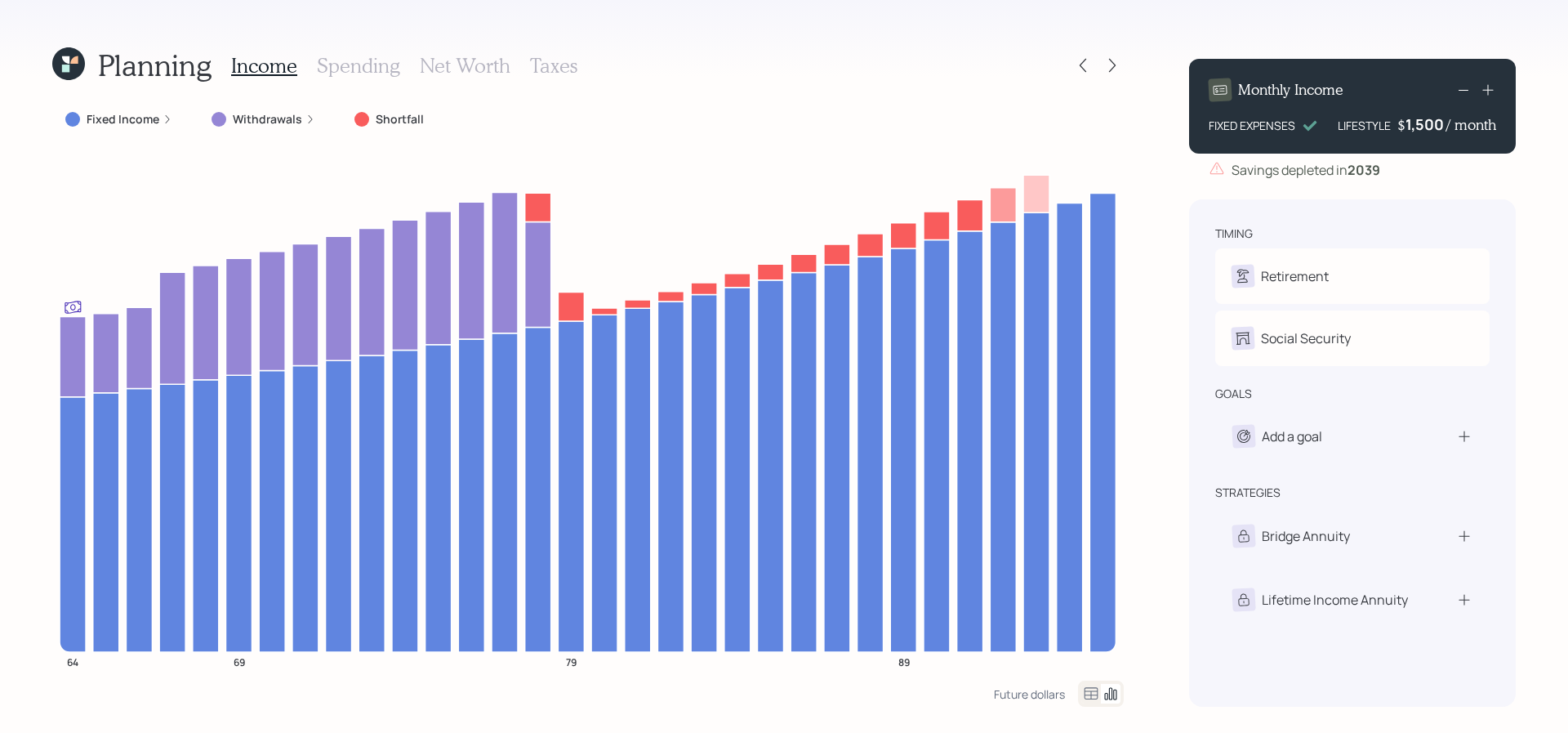
click at [1459, 96] on icon at bounding box center [1464, 89] width 20 height 20
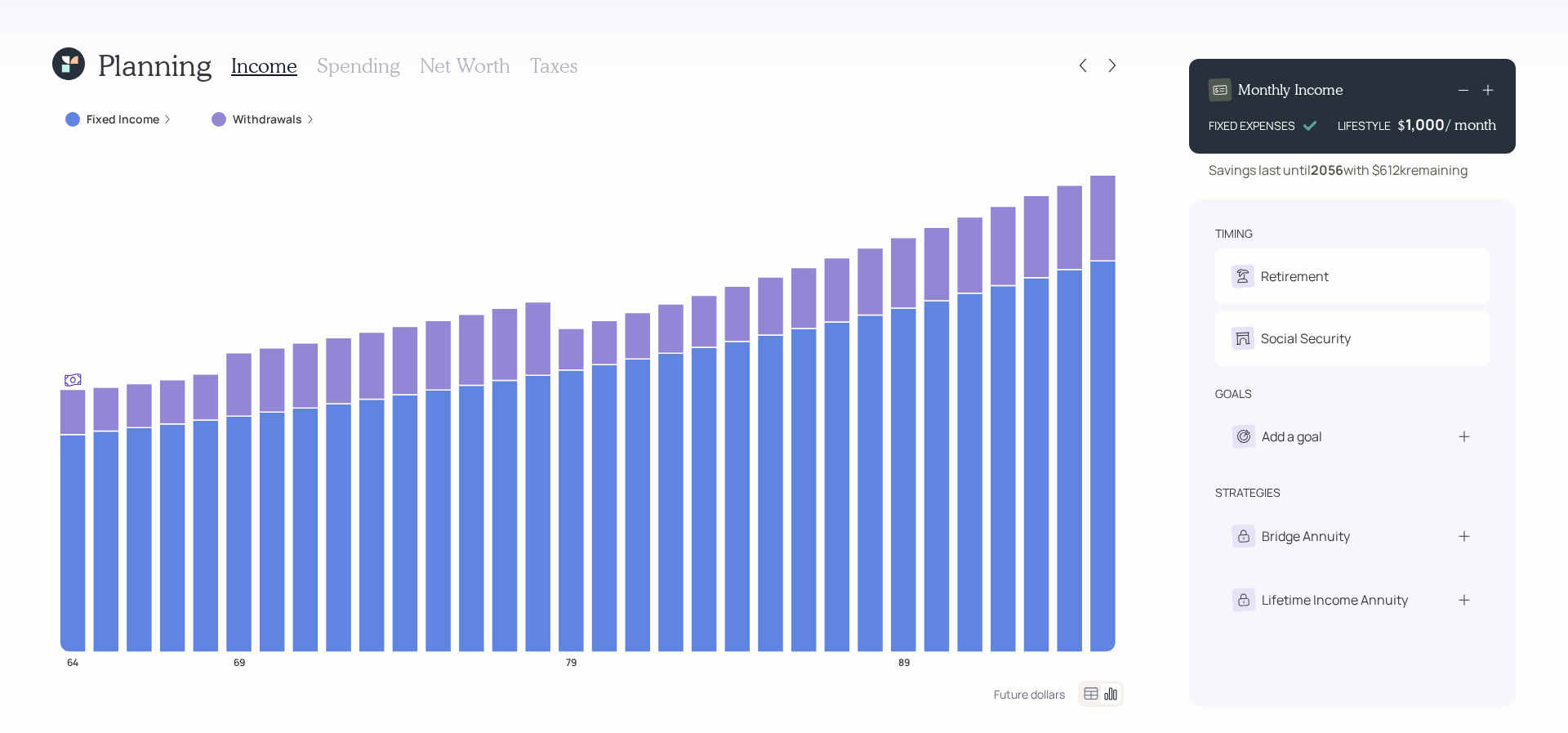
click at [1095, 65] on div at bounding box center [1098, 65] width 53 height 23
click at [1082, 66] on icon at bounding box center [1082, 65] width 16 height 16
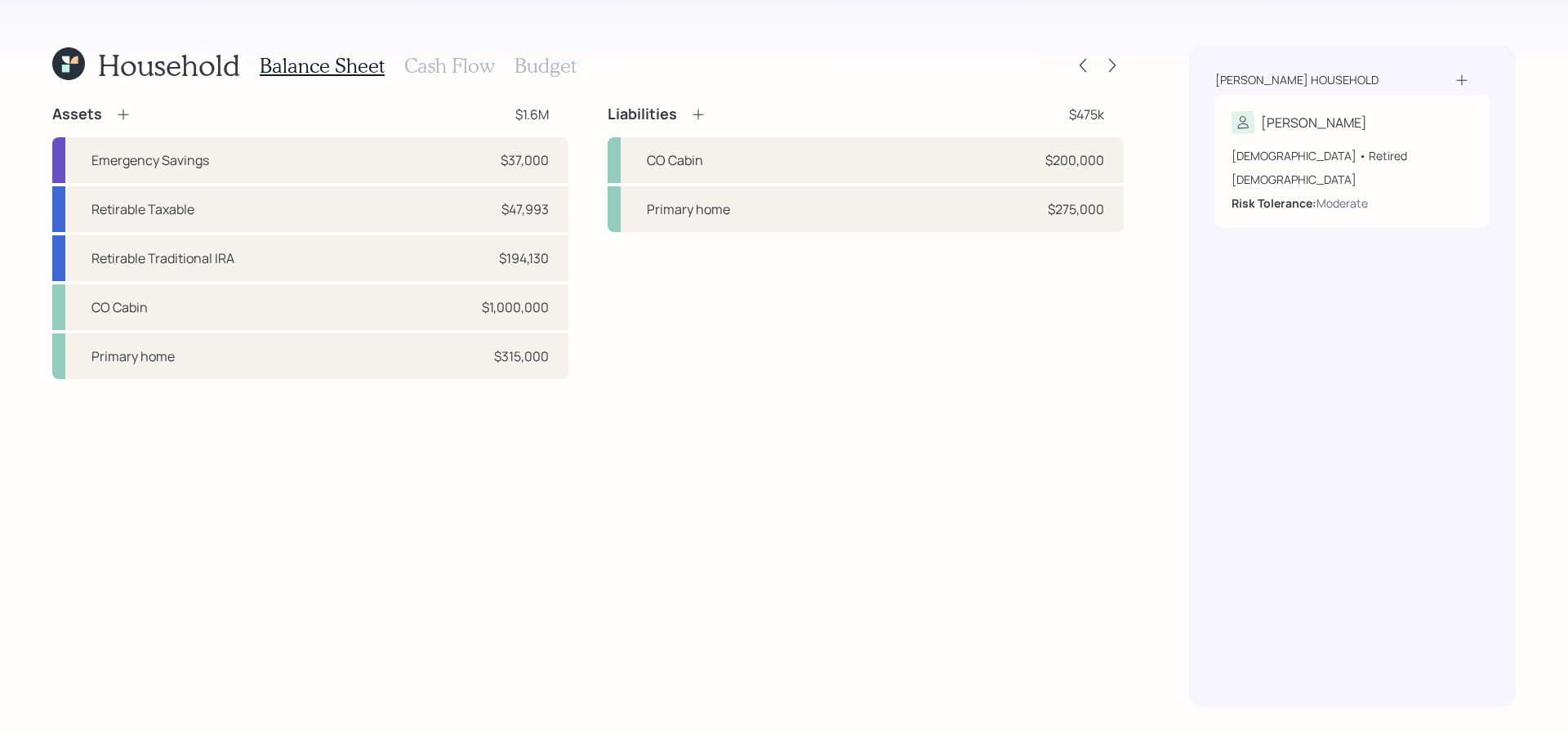
click at [515, 66] on h3 "Budget" at bounding box center [545, 65] width 62 height 24
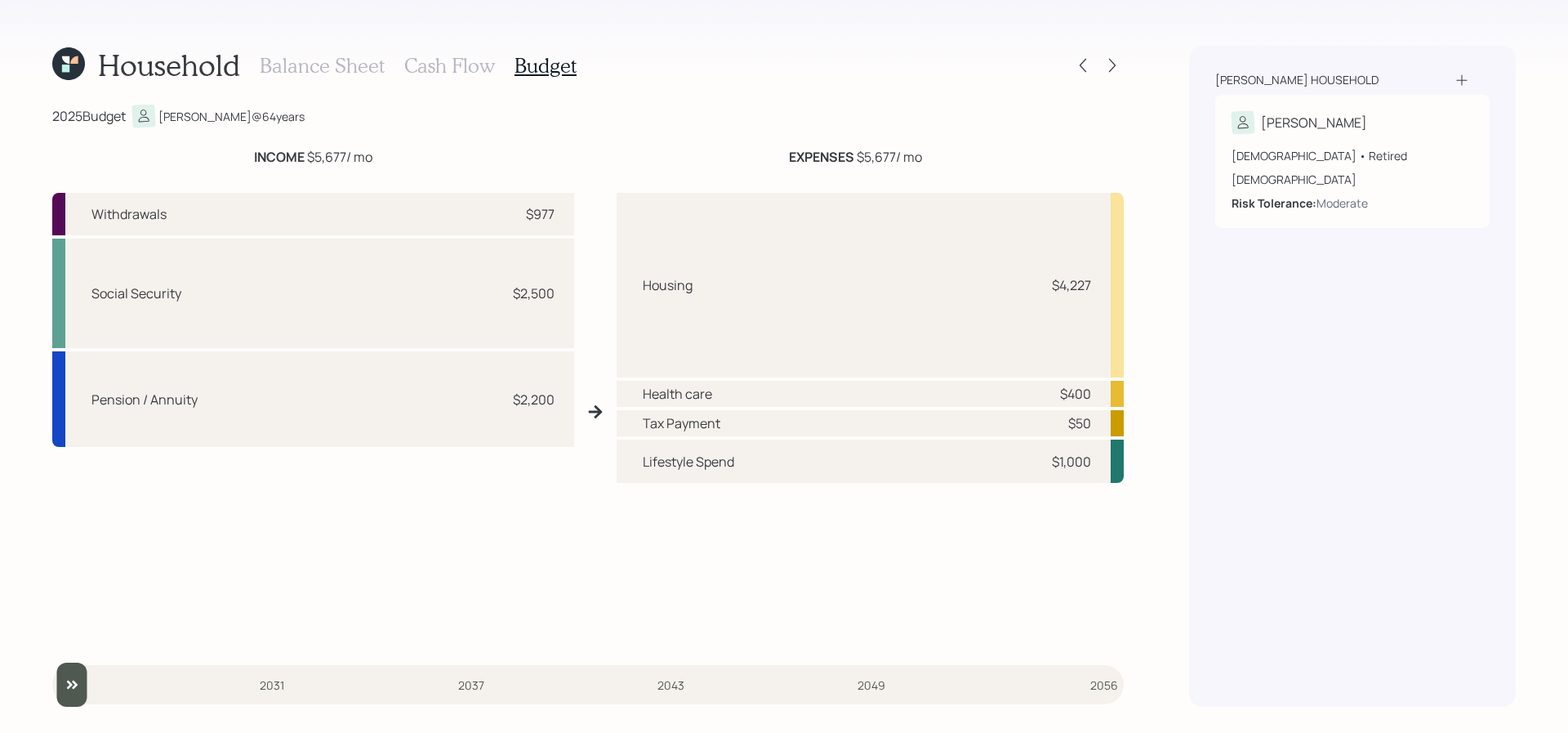
click at [342, 67] on h3 "Balance Sheet" at bounding box center [322, 65] width 125 height 24
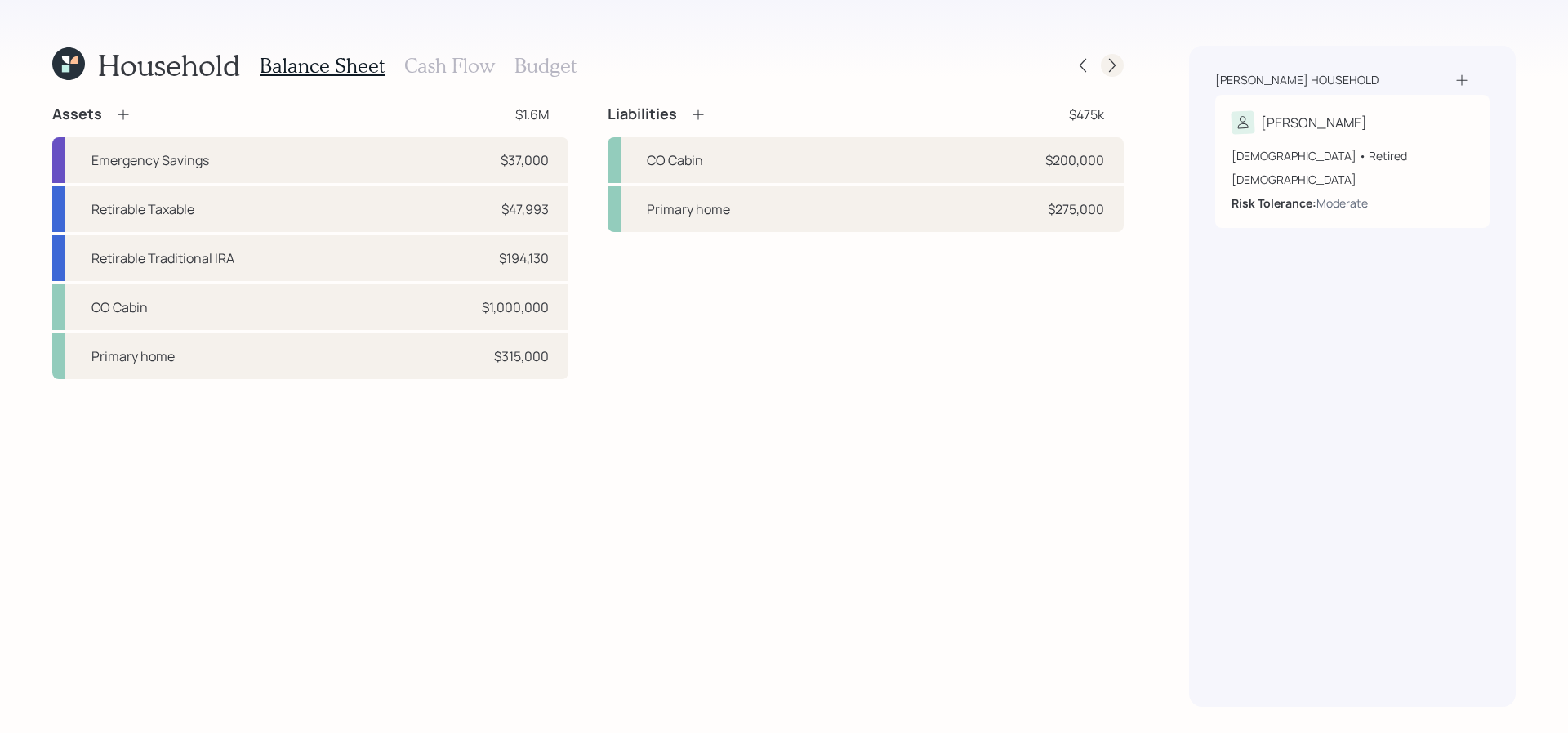
click at [1117, 61] on icon at bounding box center [1112, 65] width 16 height 16
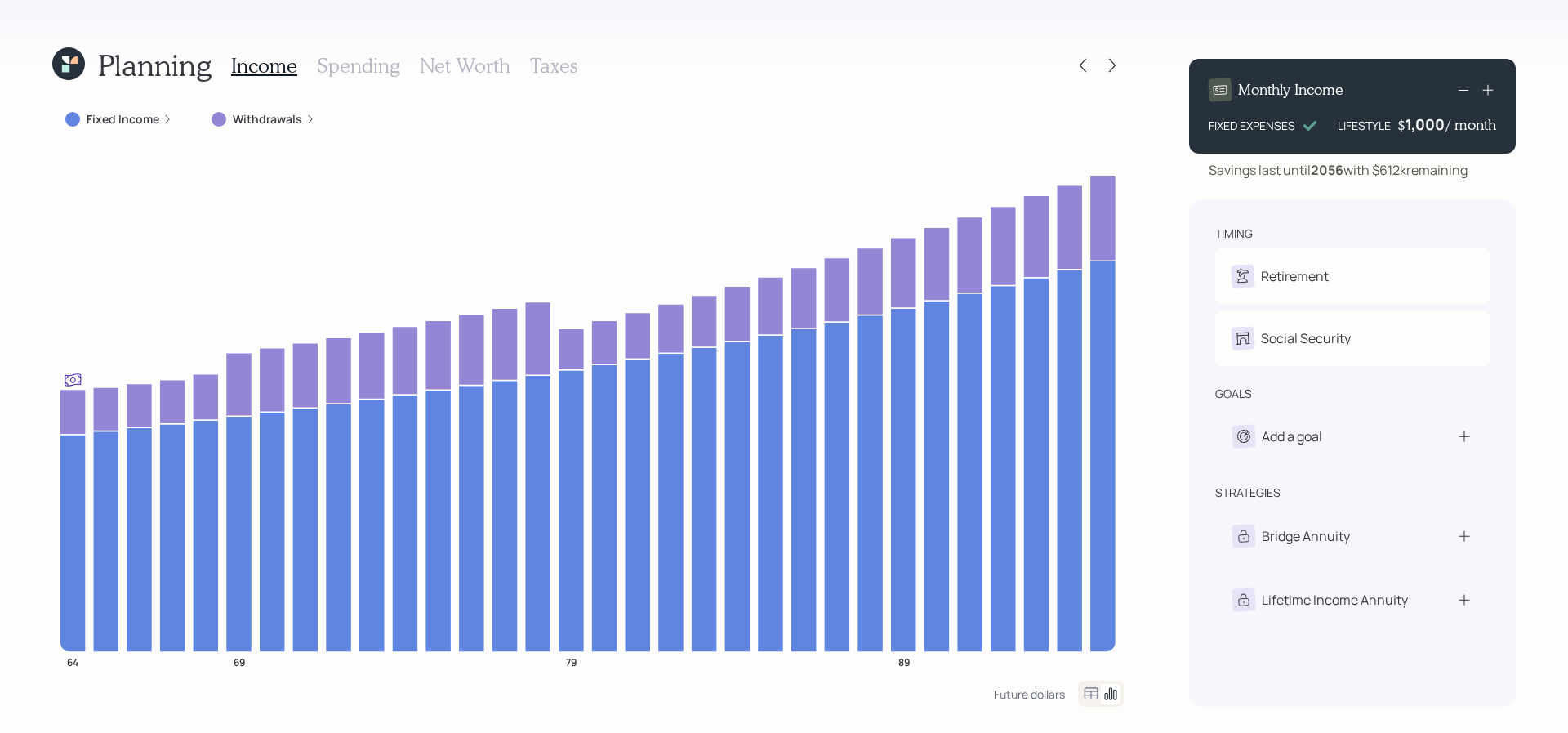
click at [118, 117] on label "Fixed Income" at bounding box center [123, 119] width 73 height 16
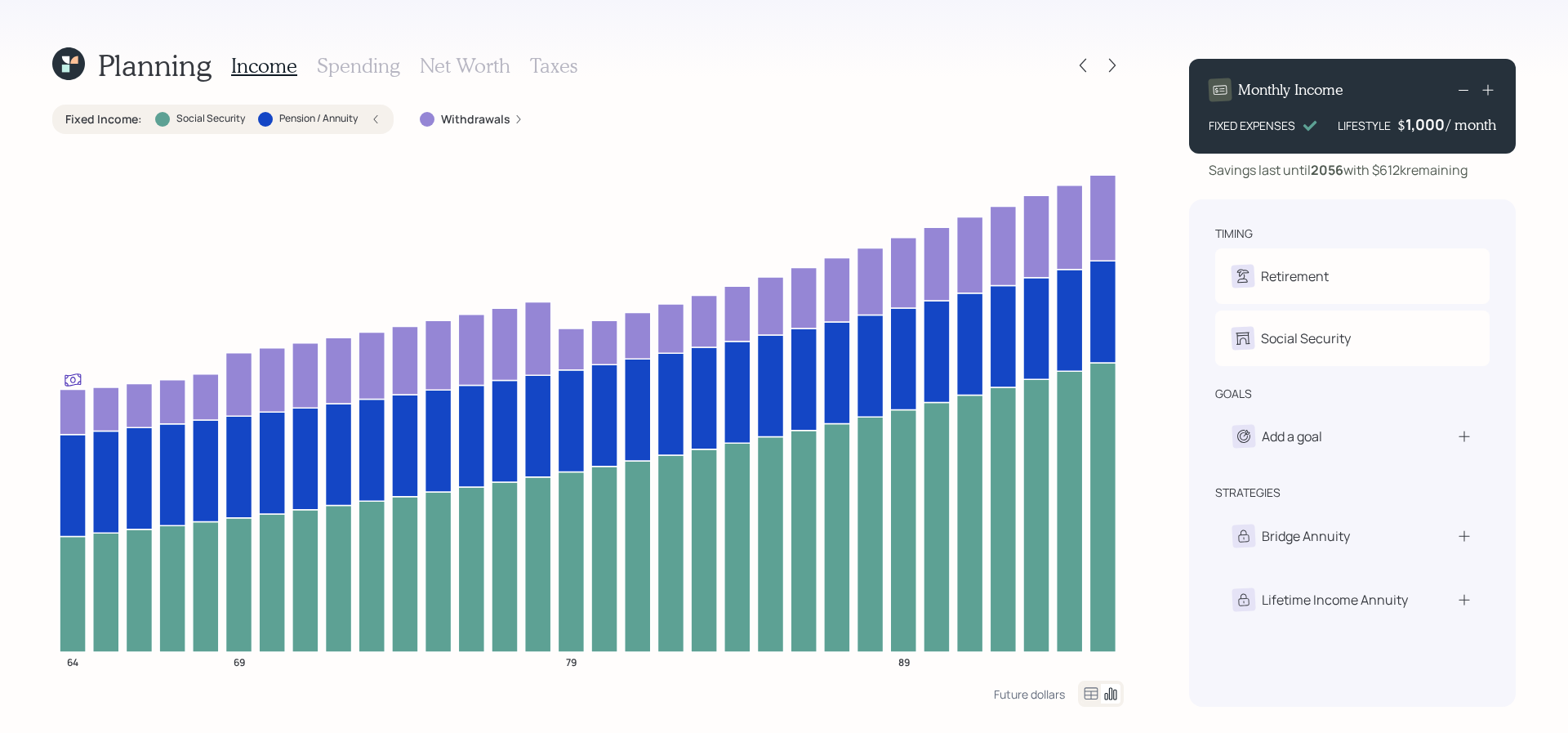
click at [118, 117] on label "Fixed Income :" at bounding box center [104, 119] width 76 height 16
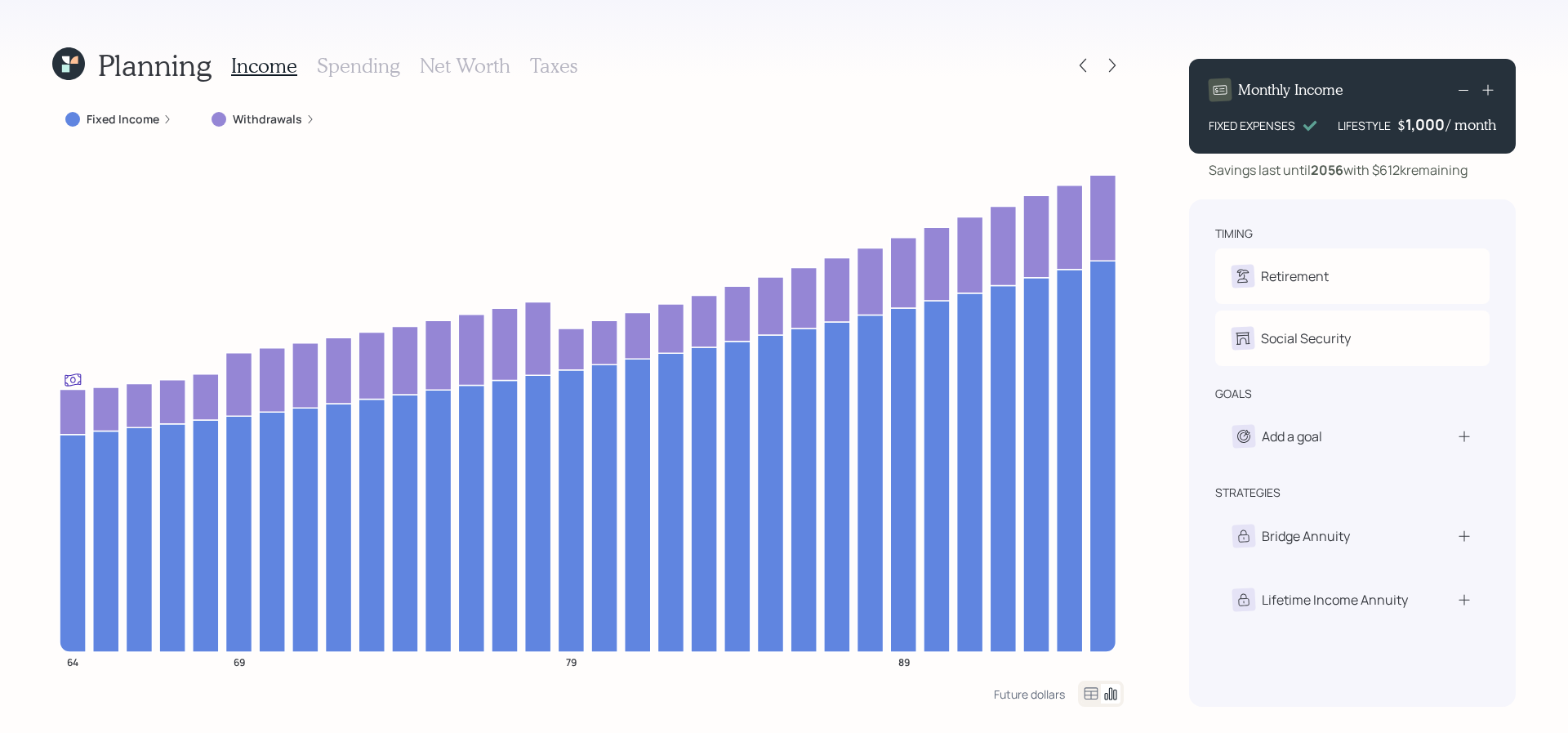
click at [1491, 88] on icon at bounding box center [1487, 89] width 16 height 16
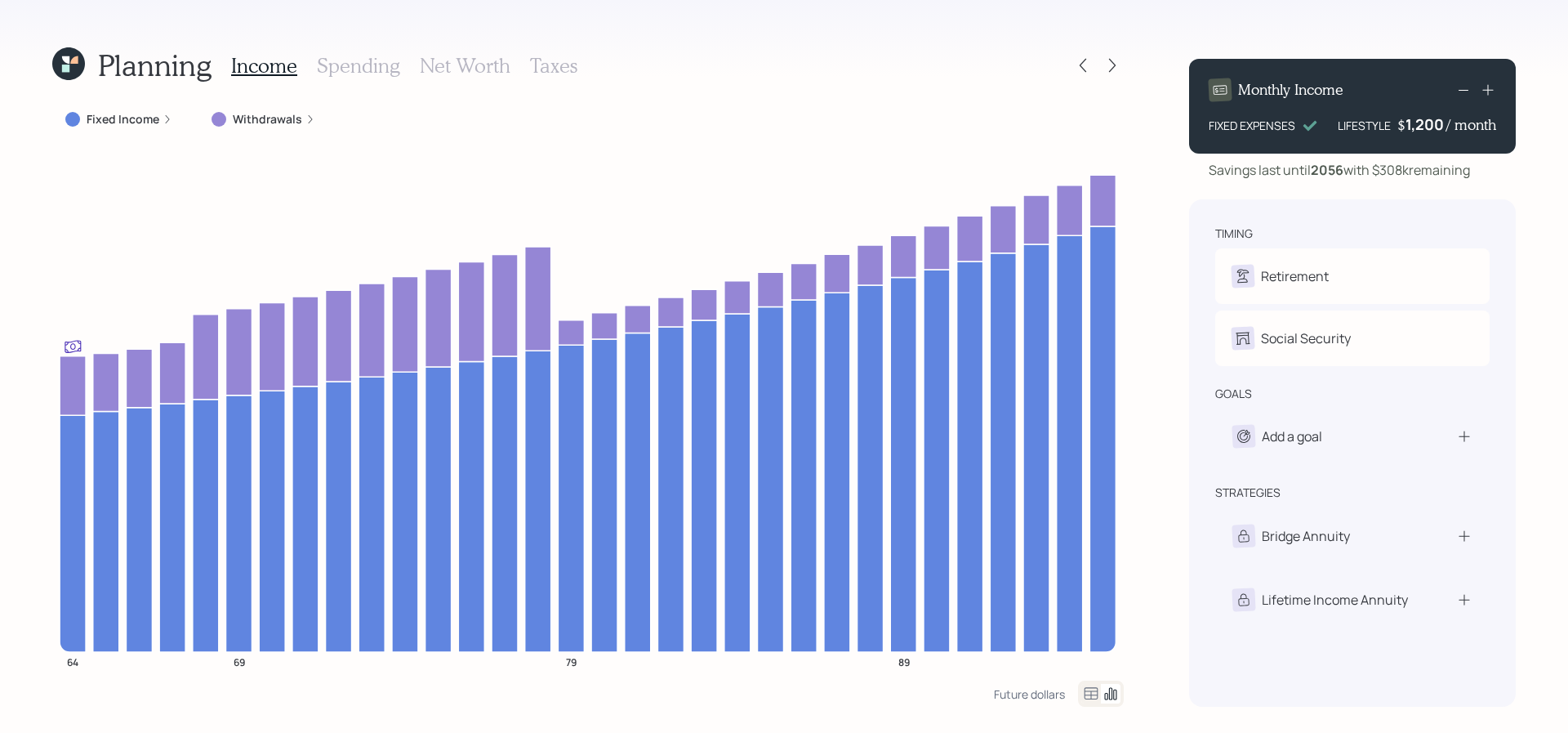
click at [1491, 88] on icon at bounding box center [1487, 89] width 16 height 16
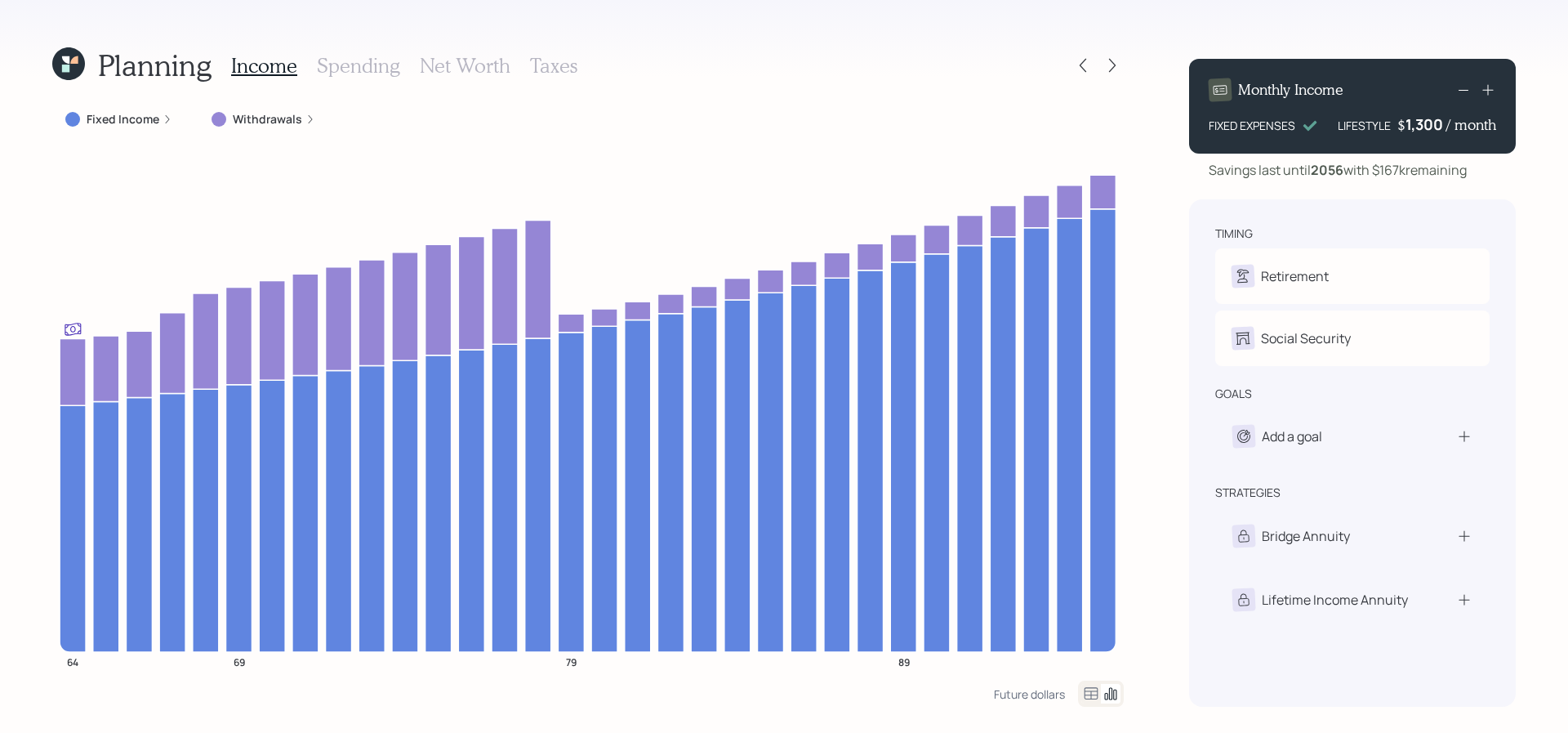
click at [1490, 86] on icon at bounding box center [1487, 89] width 16 height 16
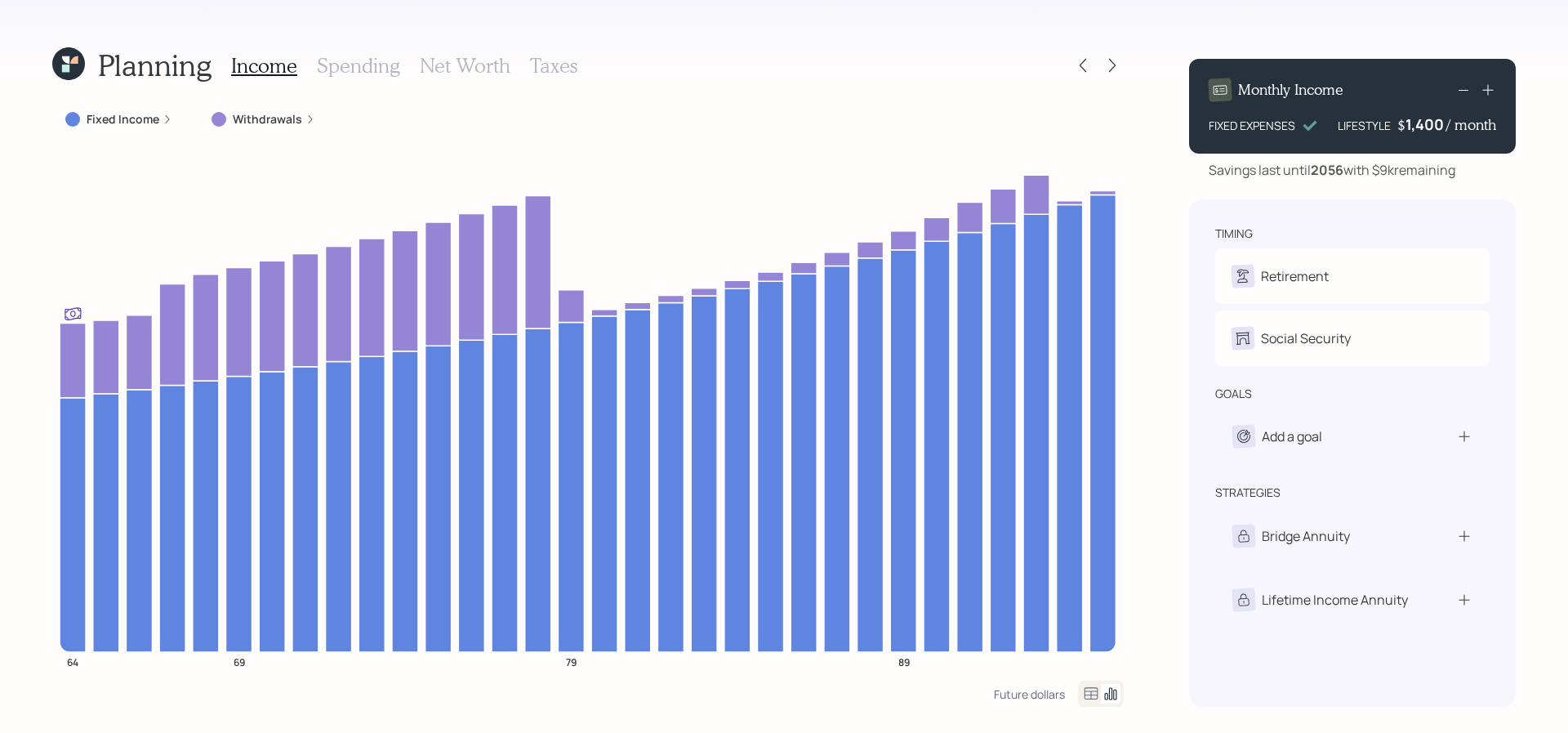
click at [1492, 87] on icon at bounding box center [1487, 89] width 16 height 16
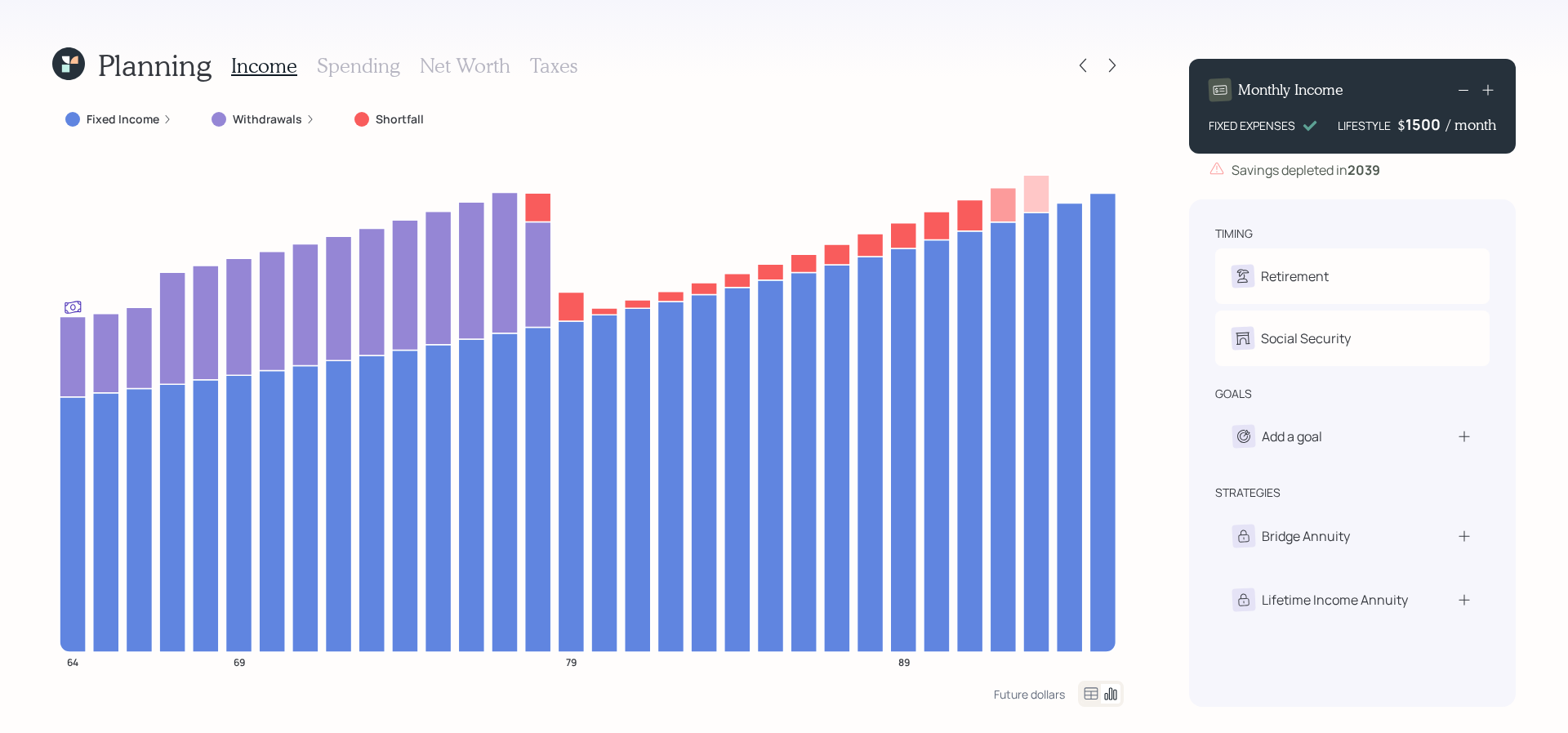
click at [1424, 122] on div "1500" at bounding box center [1426, 124] width 41 height 20
click at [1401, 199] on div "Monthly Income FIXED EXPENSES LIFESTYLE $ 1,600 / month Savings depleted in [DA…" at bounding box center [1352, 376] width 327 height 661
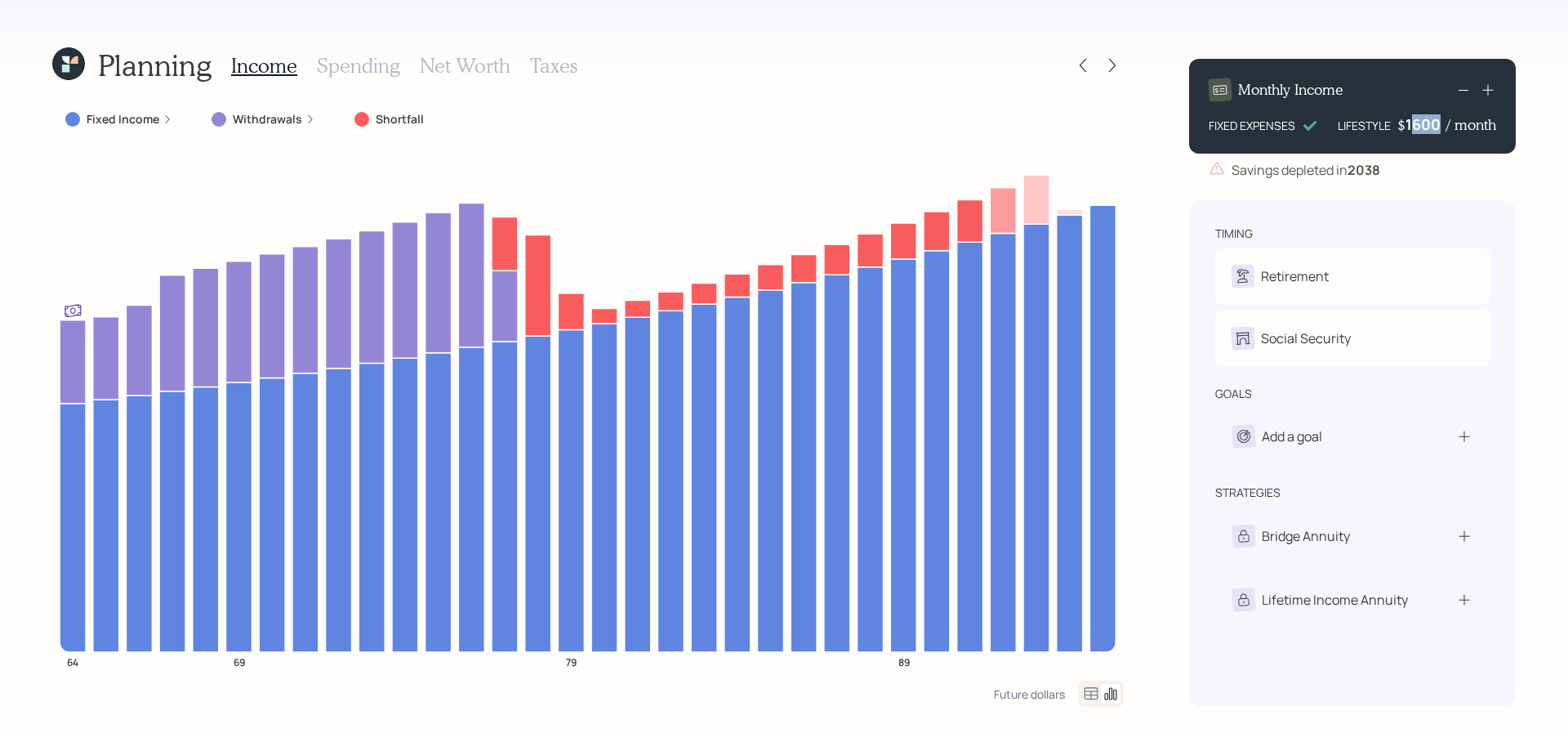
drag, startPoint x: 1443, startPoint y: 120, endPoint x: 1414, endPoint y: 120, distance: 29.0
click at [1414, 120] on div "1600" at bounding box center [1426, 124] width 41 height 20
click at [1389, 240] on div "timing" at bounding box center [1352, 233] width 274 height 16
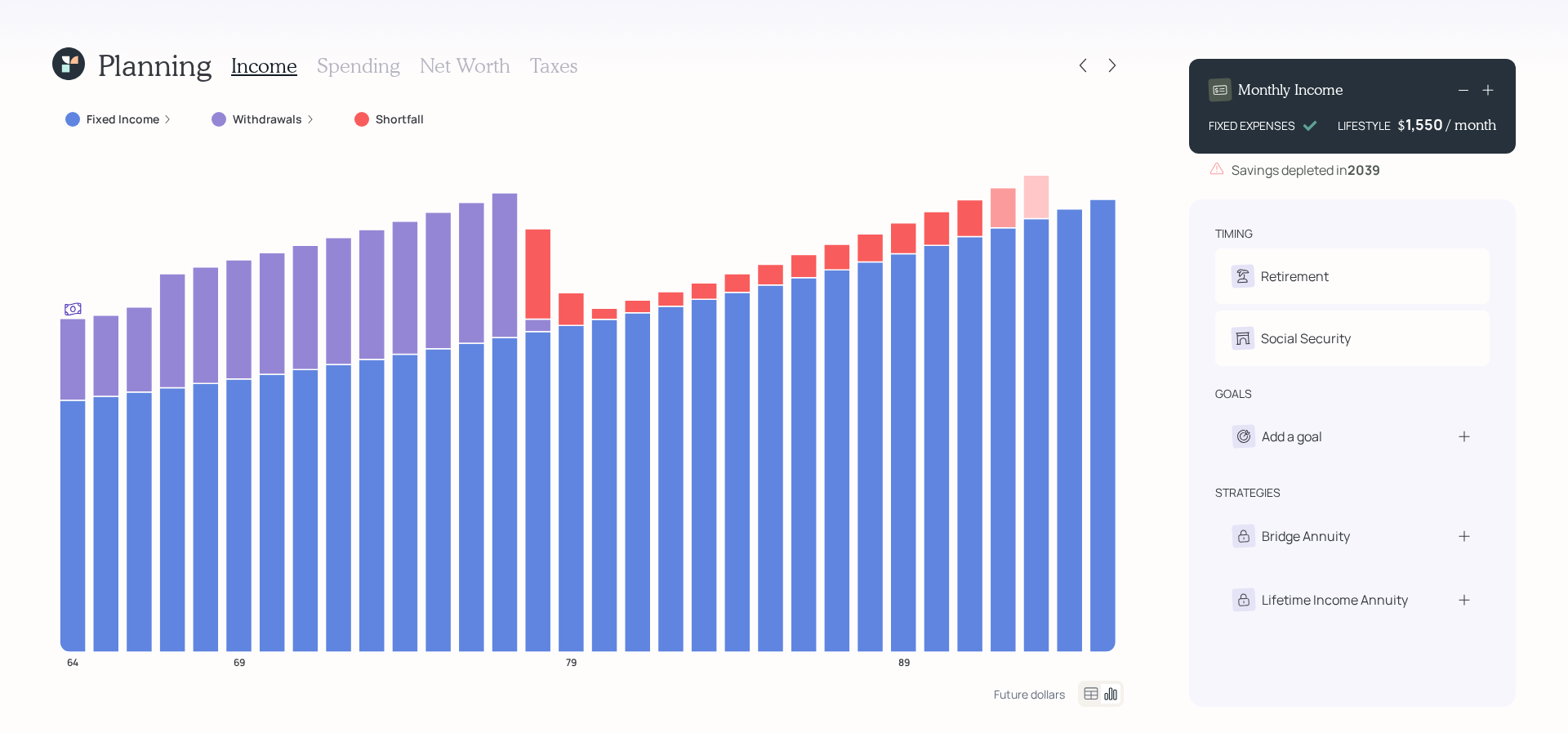
click at [1439, 124] on div "1,550" at bounding box center [1426, 124] width 41 height 20
click at [1435, 153] on div "Monthly Income FIXED EXPENSES LIFESTYLE $ 1525 / month" at bounding box center [1352, 106] width 327 height 95
click at [1433, 190] on div "Monthly Income FIXED EXPENSES LIFESTYLE $ 1,525 / month Savings depleted in [DA…" at bounding box center [1352, 376] width 327 height 661
click at [1089, 70] on icon at bounding box center [1082, 65] width 16 height 16
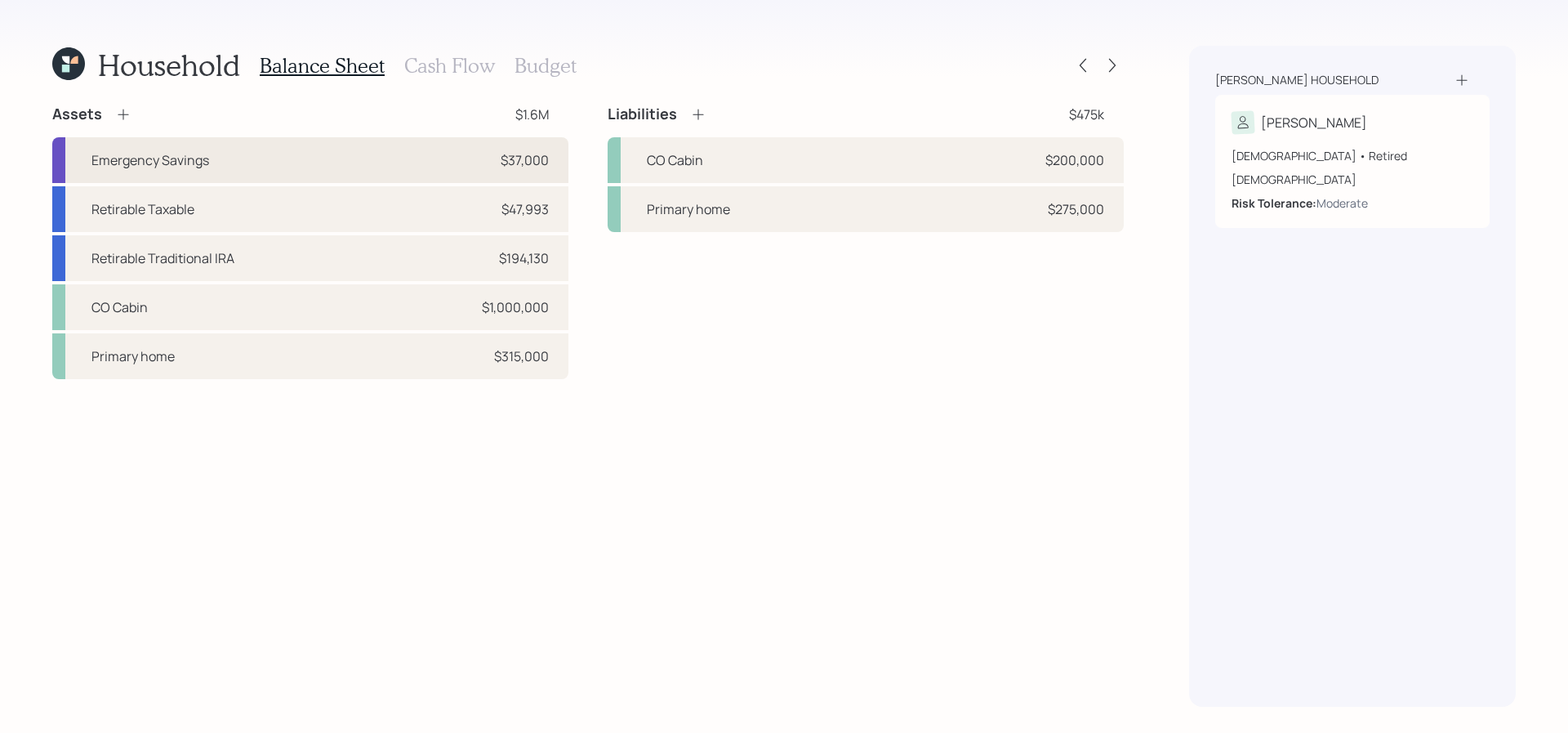
click at [373, 147] on div "Emergency Savings $37,000" at bounding box center [311, 161] width 516 height 46
select select "emergency_fund"
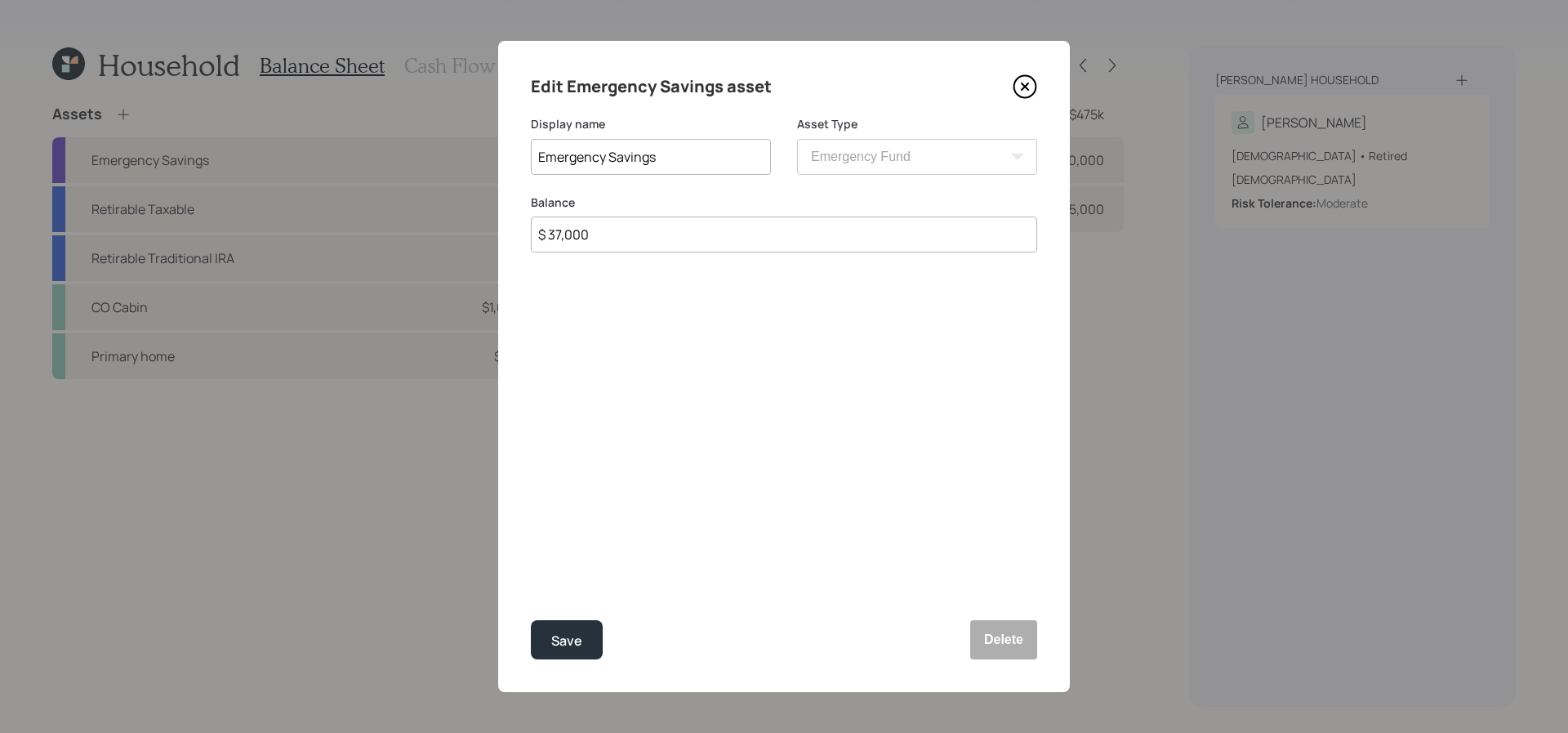
click at [1024, 81] on icon at bounding box center [1024, 87] width 25 height 25
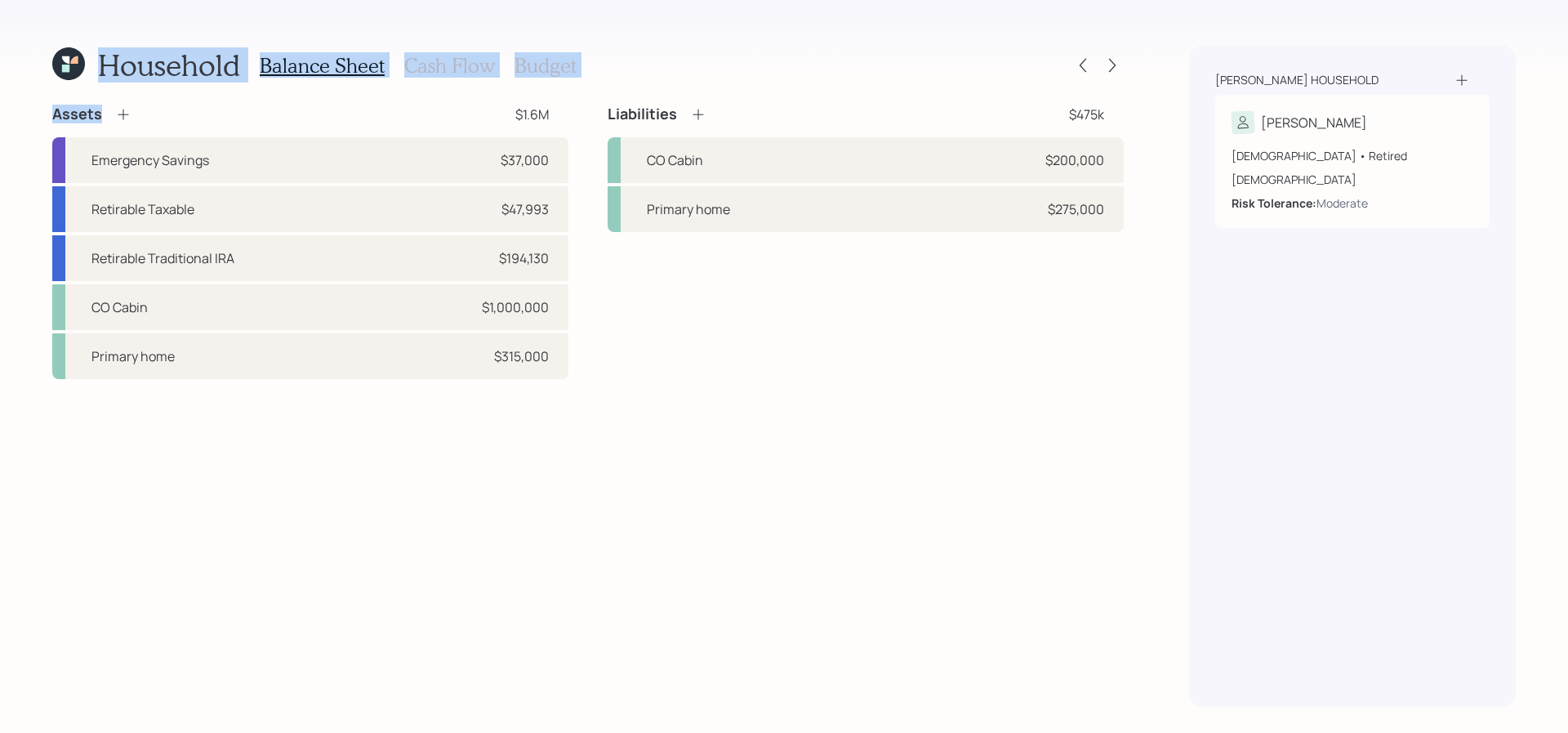
drag, startPoint x: 65, startPoint y: 53, endPoint x: 318, endPoint y: 108, distance: 258.9
click at [318, 108] on div "Household Balance Sheet Cash Flow Budget Assets $1.6M Emergency Savings $37,000…" at bounding box center [589, 376] width 1072 height 661
click at [1106, 66] on icon at bounding box center [1112, 65] width 16 height 16
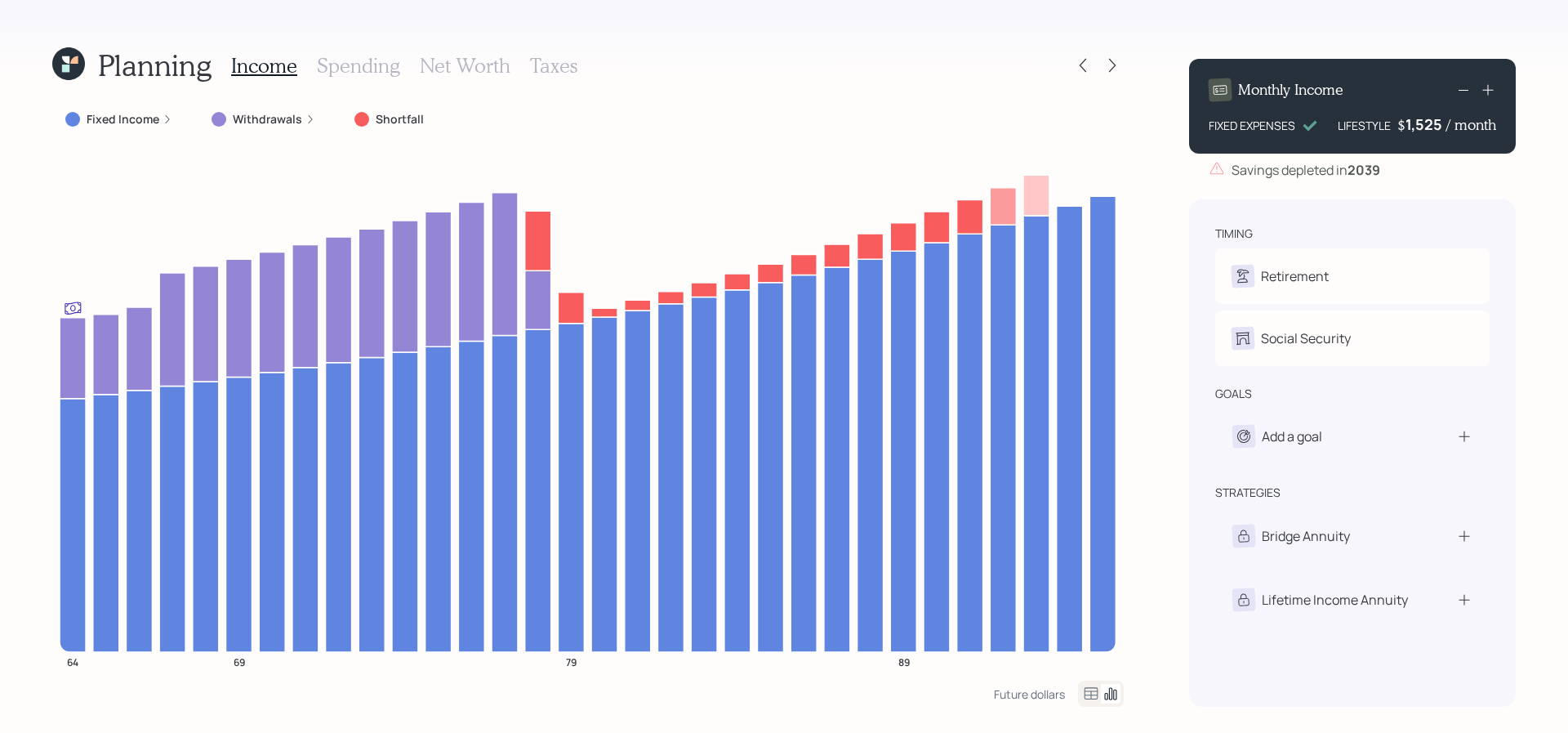
click at [78, 59] on icon at bounding box center [69, 64] width 32 height 32
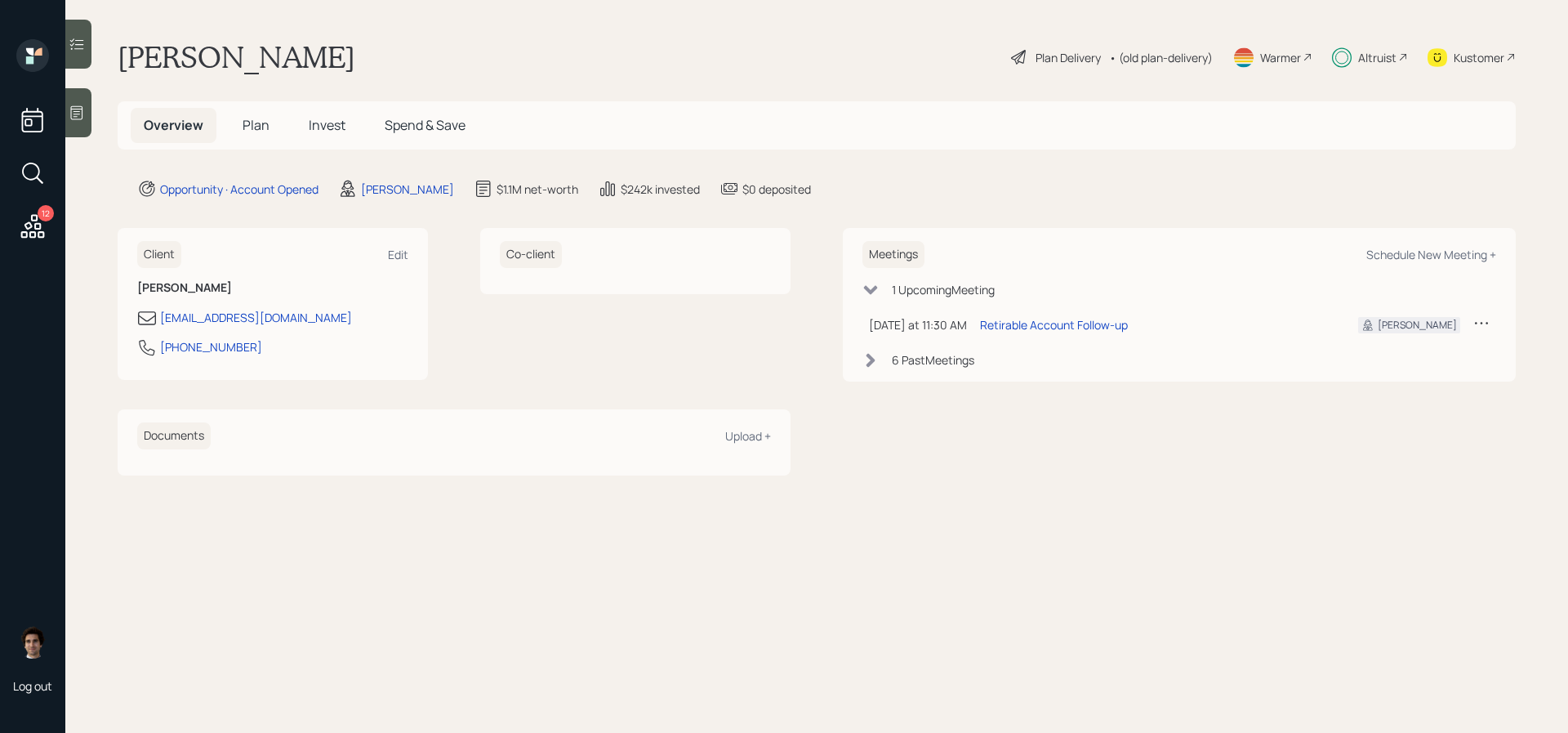
click at [318, 103] on div "Overview Plan Invest Spend & Save" at bounding box center [816, 125] width 1398 height 48
click at [318, 122] on span "Invest" at bounding box center [326, 125] width 37 height 18
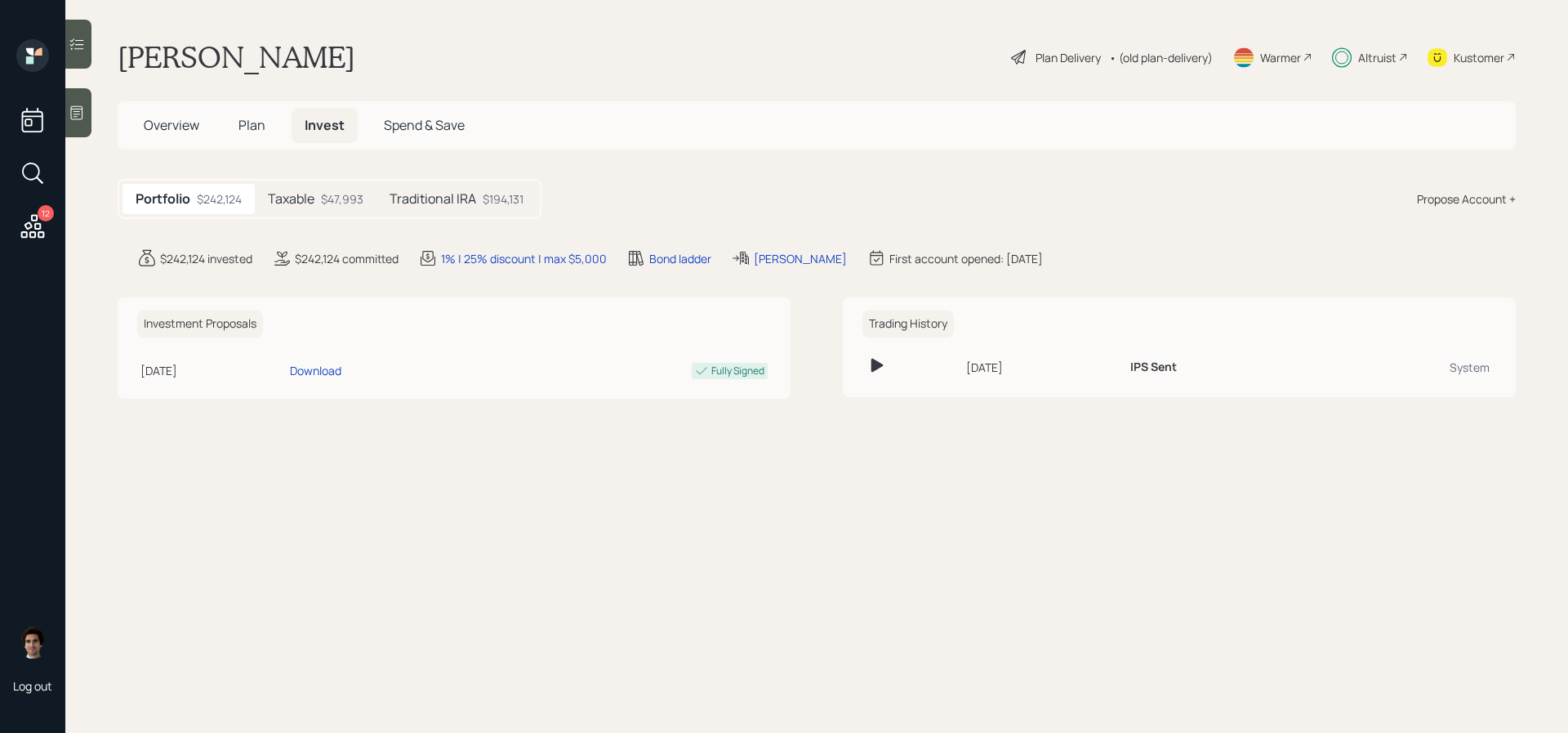
click at [325, 196] on div "$47,993" at bounding box center [342, 199] width 42 height 17
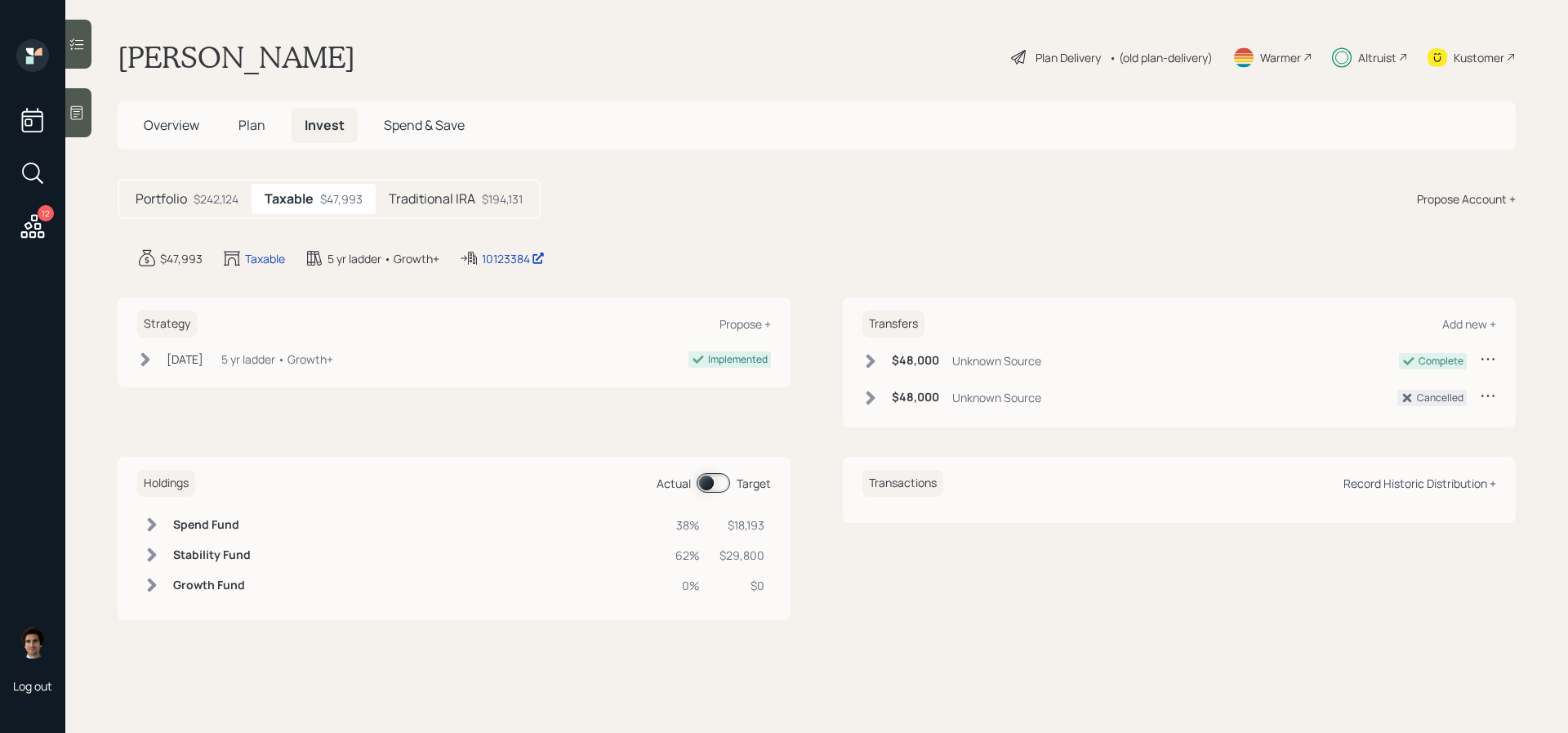
click at [1404, 482] on div "Record Historic Distribution +" at bounding box center [1420, 483] width 153 height 15
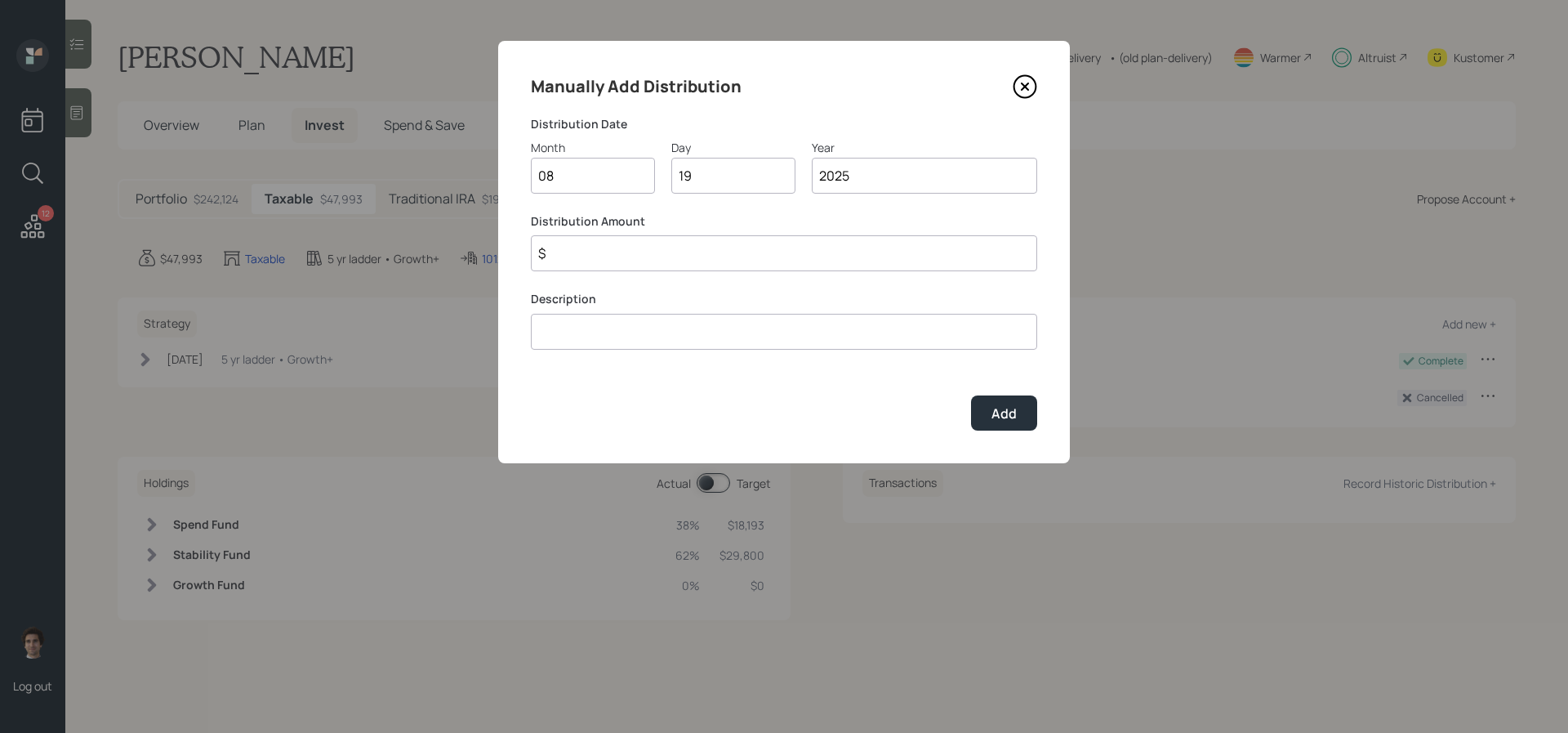
click at [625, 255] on input "$" at bounding box center [784, 253] width 506 height 36
click at [621, 164] on input "08" at bounding box center [593, 176] width 124 height 36
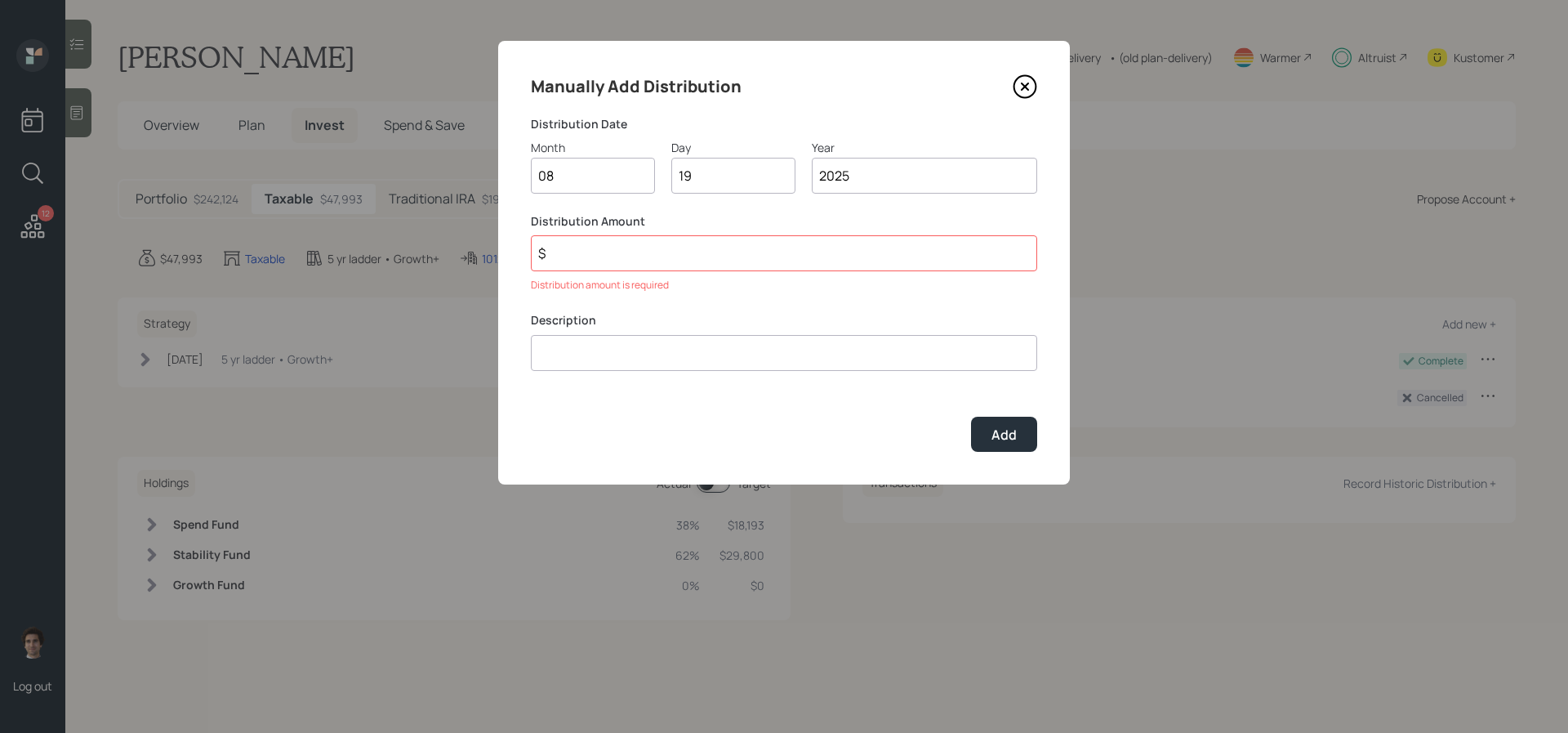
click at [728, 179] on input "19" at bounding box center [733, 176] width 124 height 36
type input "1"
type input "01"
click at [684, 250] on input "$" at bounding box center [784, 253] width 506 height 36
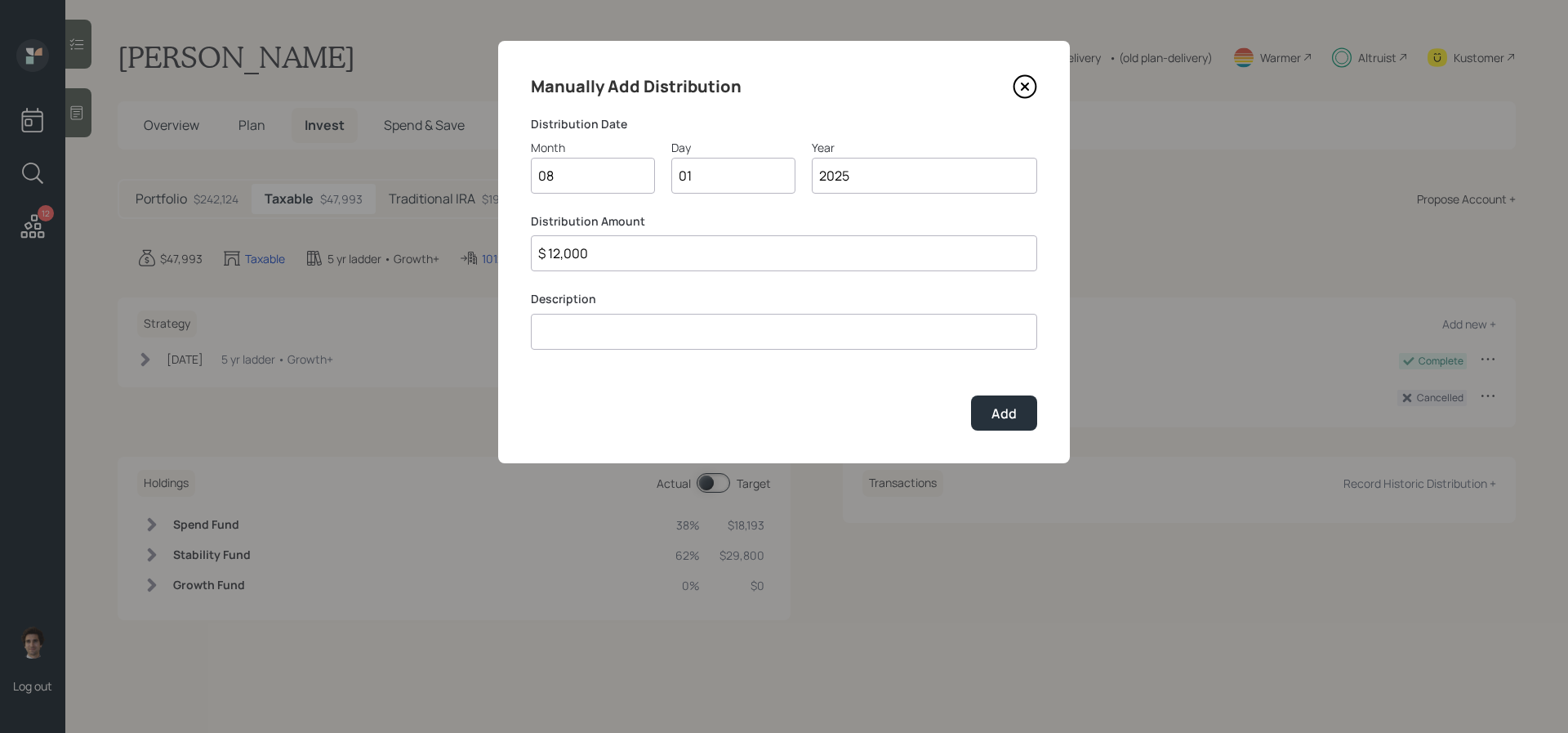
type input "$ 12,000"
type input "previous distributions"
click at [1003, 404] on div "Add" at bounding box center [1004, 413] width 25 height 18
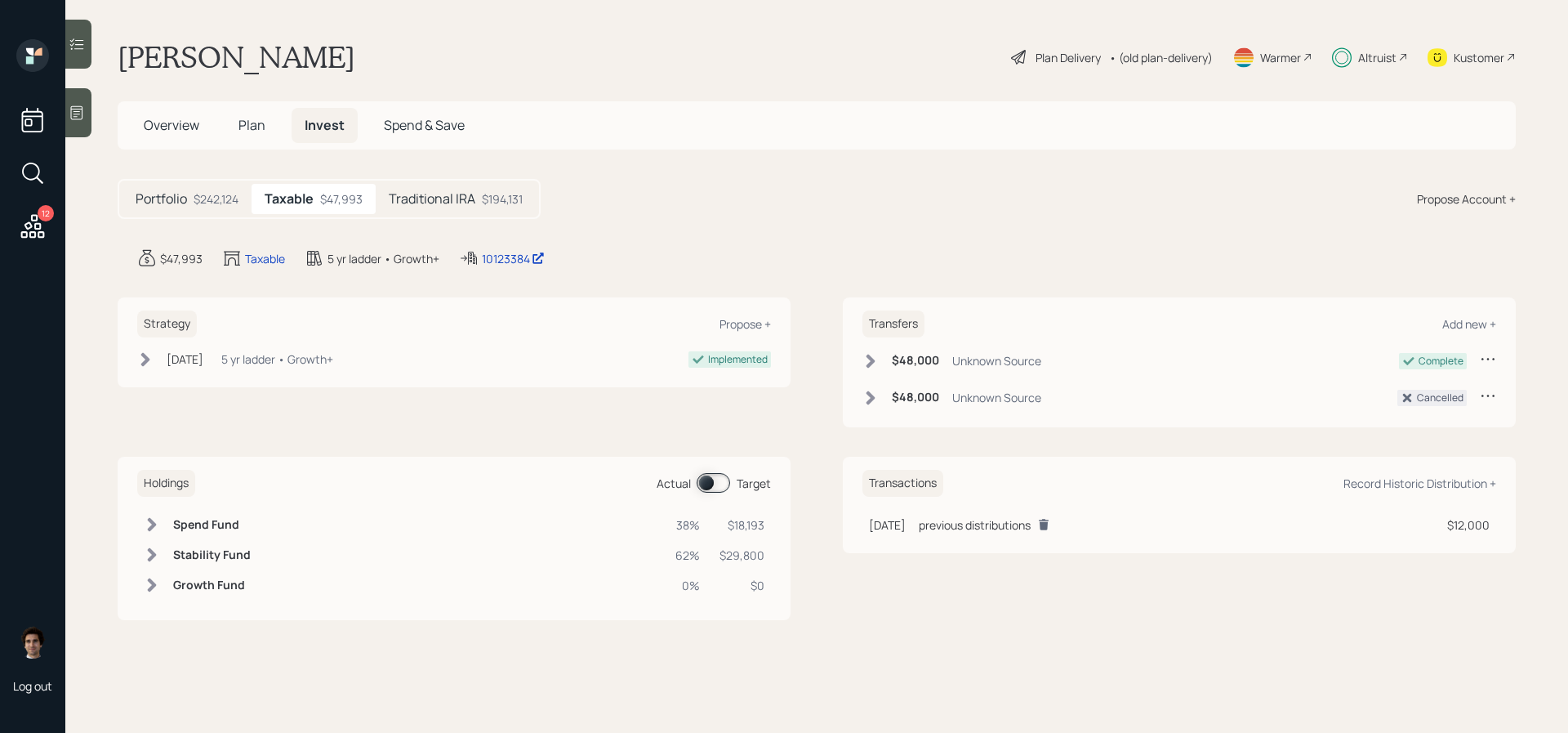
click at [1034, 42] on div "Plan Delivery • (old plan-delivery)" at bounding box center [1112, 57] width 205 height 36
click at [1035, 49] on div "Plan Delivery" at bounding box center [1068, 58] width 65 height 17
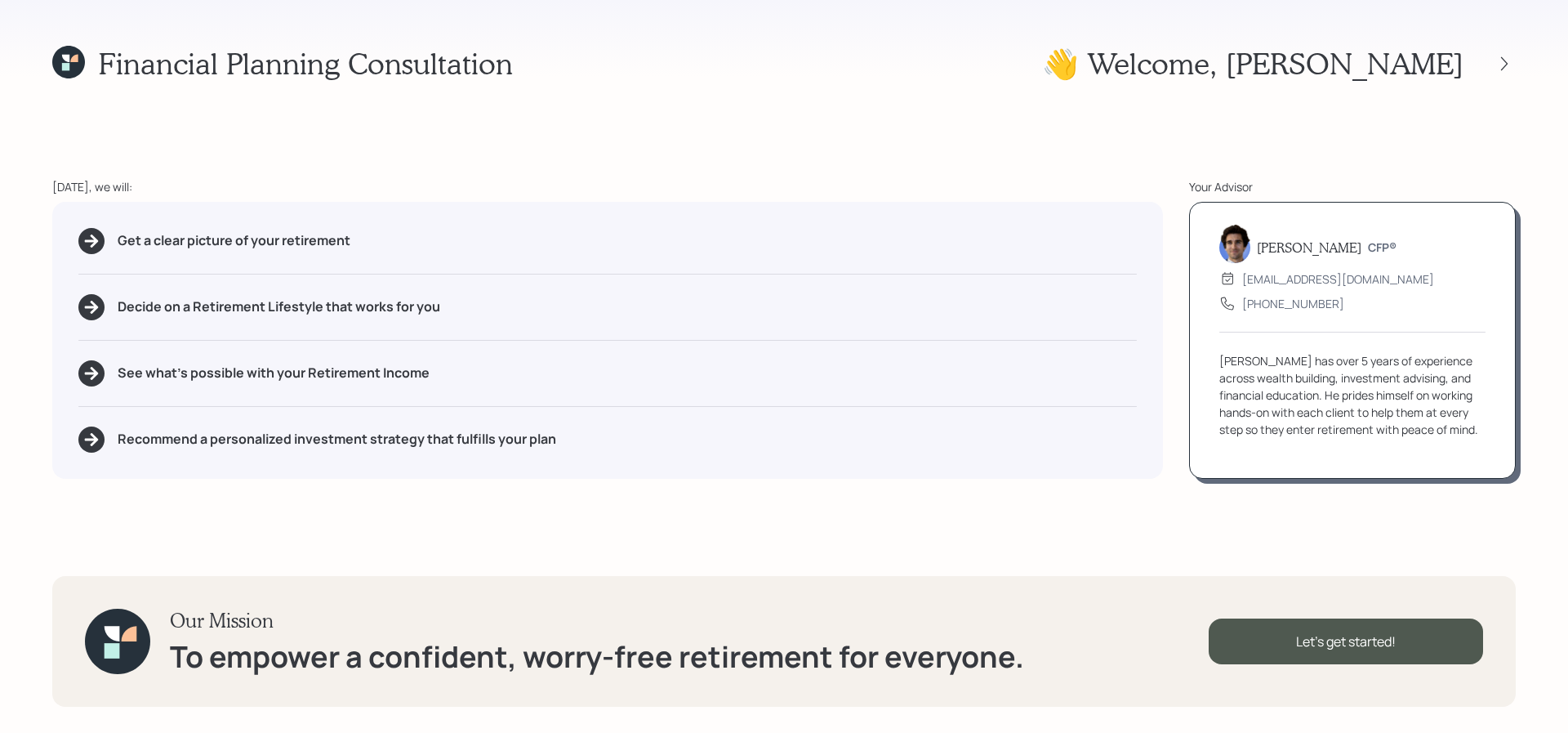
click at [1493, 48] on div "👋 Welcome , [PERSON_NAME]" at bounding box center [1279, 63] width 474 height 35
click at [1498, 53] on div at bounding box center [1490, 64] width 53 height 23
click at [56, 56] on icon at bounding box center [69, 62] width 32 height 32
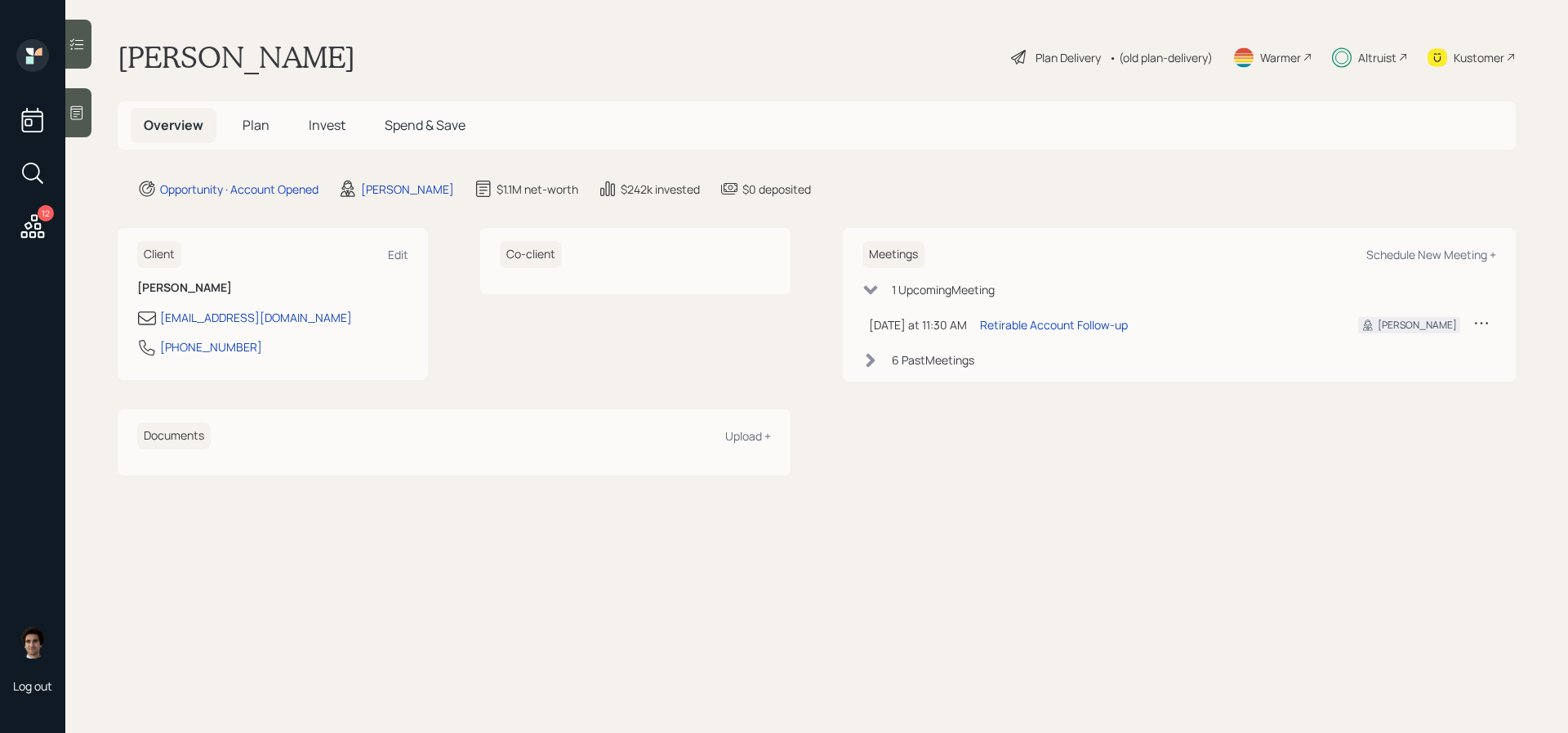
click at [325, 130] on span "Invest" at bounding box center [326, 125] width 37 height 18
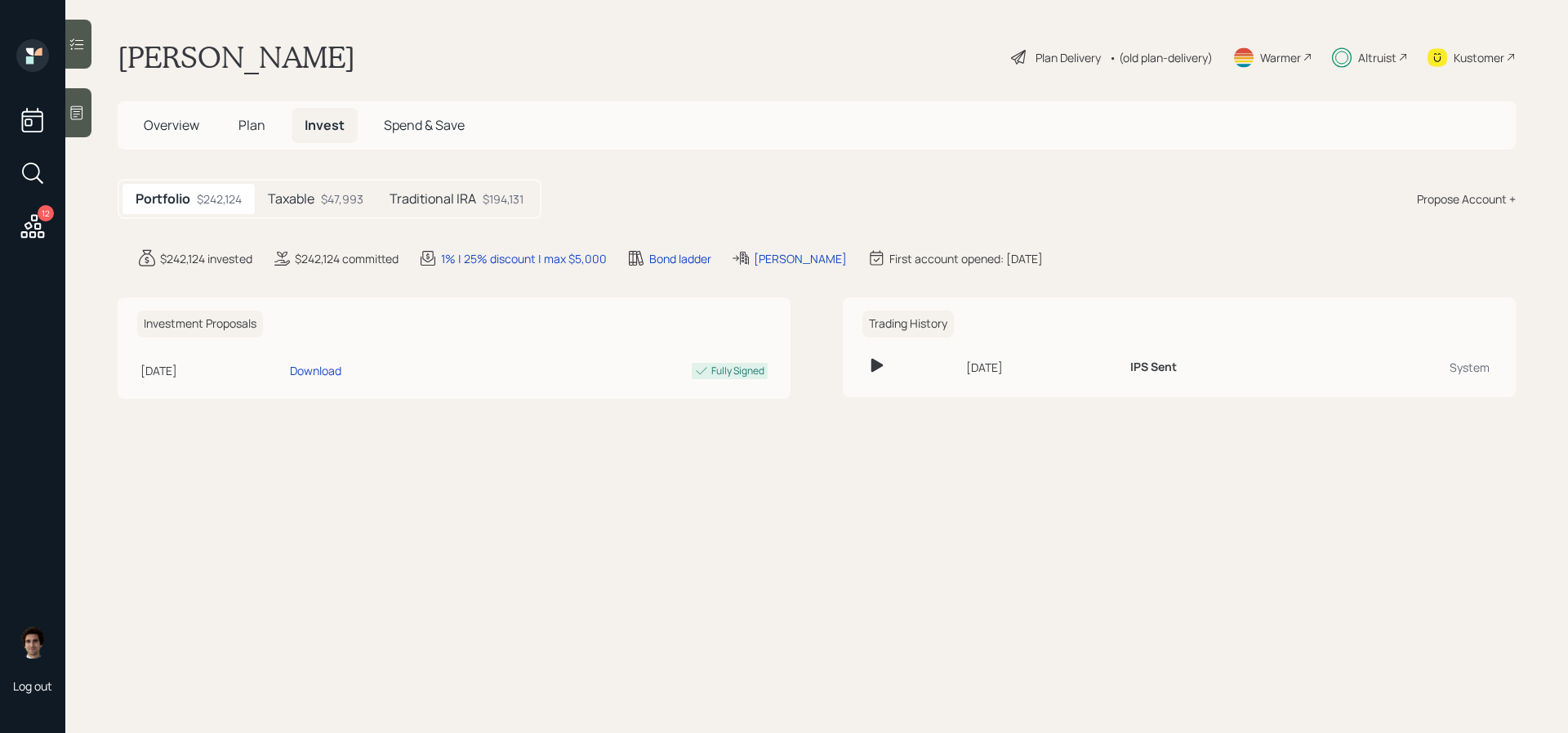
click at [355, 180] on div "Portfolio $242,124 Taxable $47,993 Traditional IRA $194,131" at bounding box center [329, 199] width 424 height 40
click at [341, 200] on div "$47,993" at bounding box center [342, 199] width 42 height 17
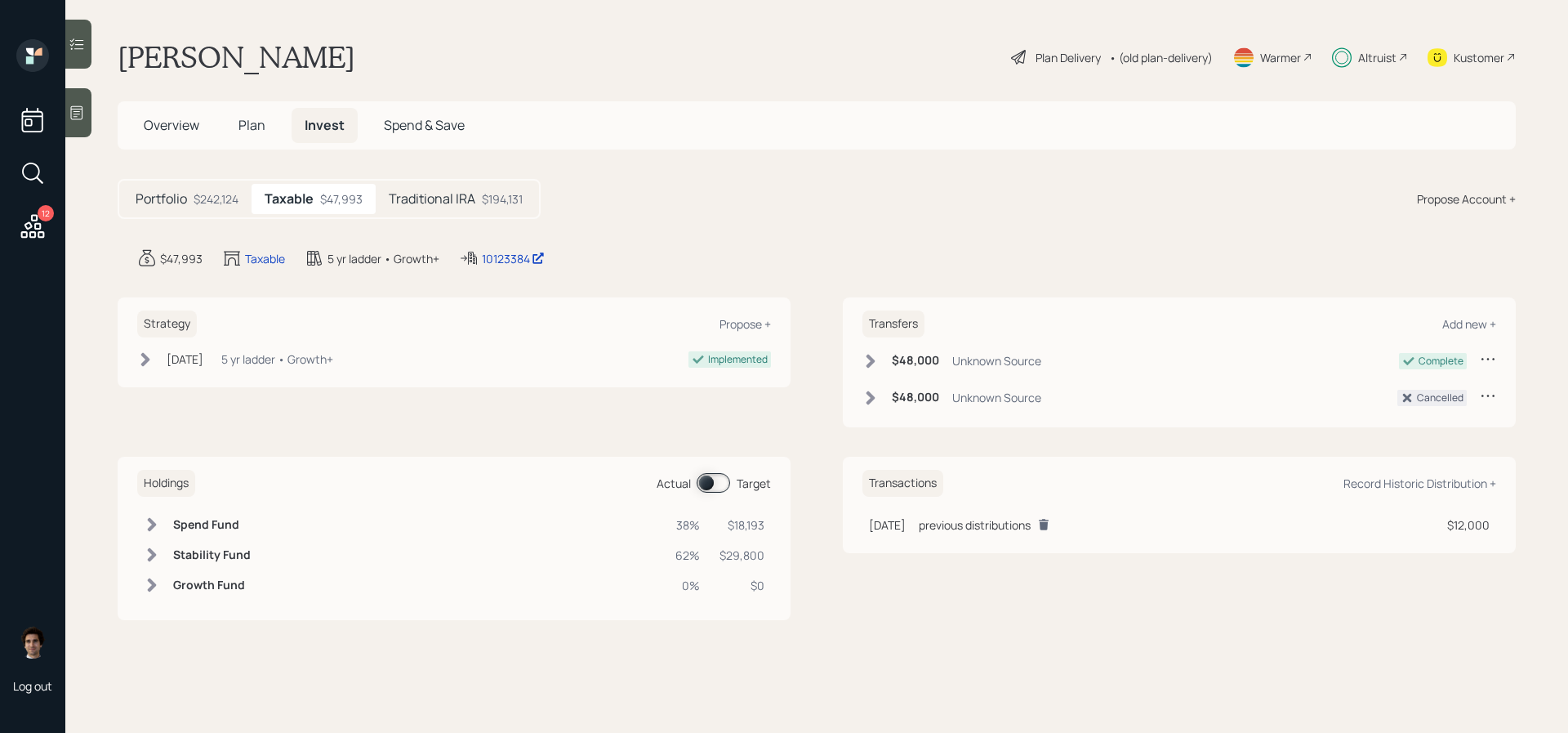
click at [242, 198] on div "Portfolio $242,124" at bounding box center [187, 199] width 129 height 31
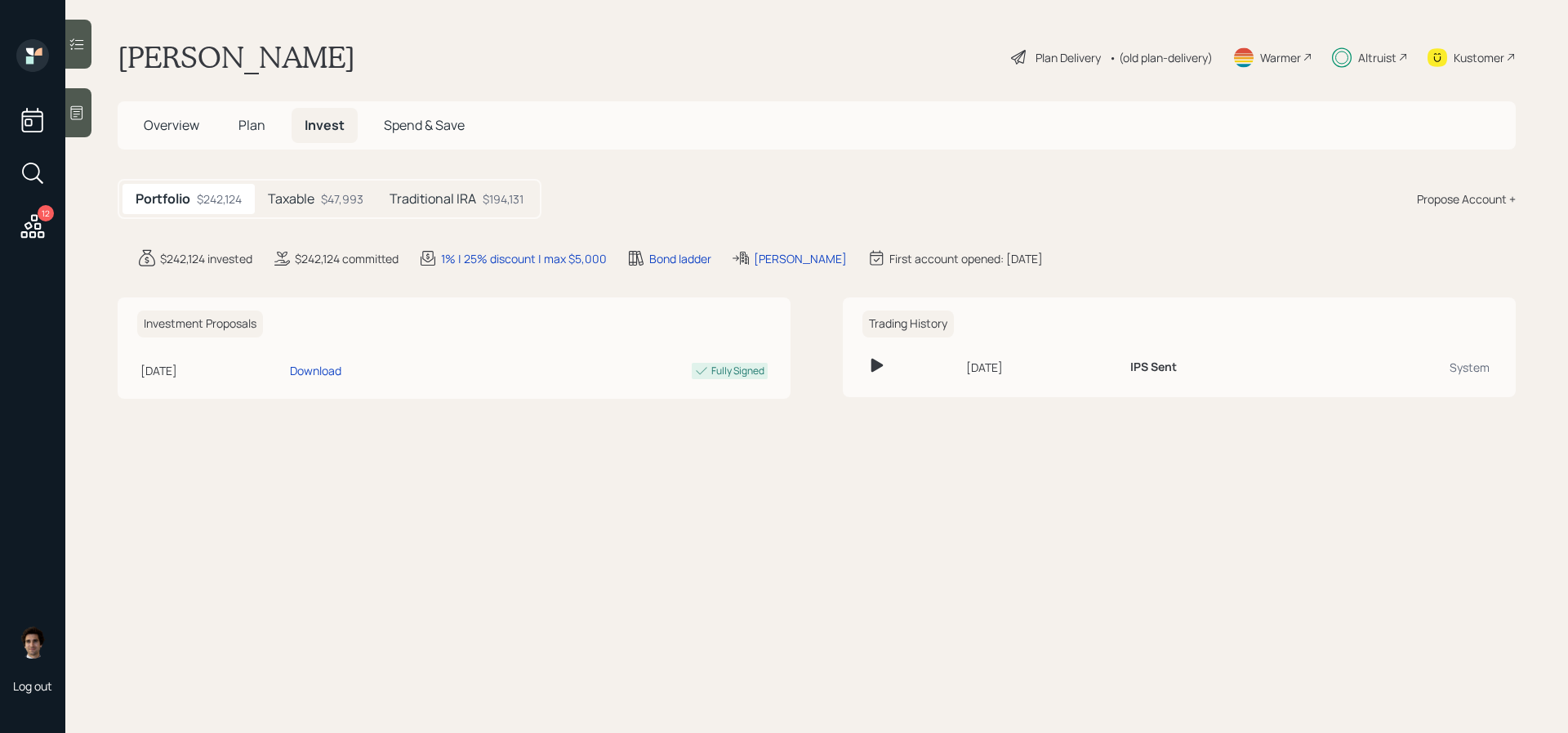
click at [302, 191] on h5 "Taxable" at bounding box center [290, 199] width 47 height 15
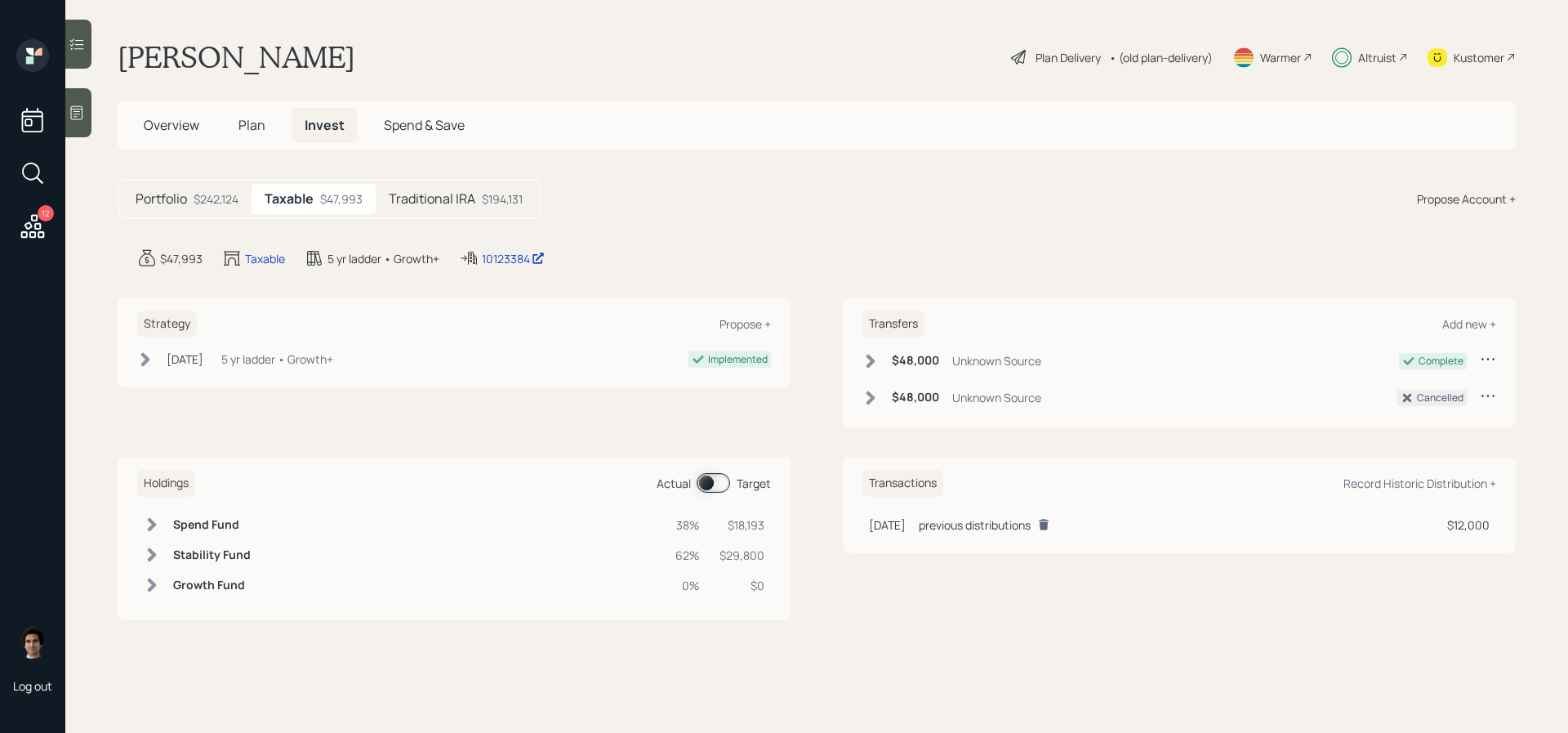
click at [711, 494] on div "Holdings Actual Target" at bounding box center [454, 483] width 634 height 27
click at [711, 482] on span at bounding box center [713, 482] width 33 height 20
click at [171, 206] on h5 "Portfolio" at bounding box center [161, 199] width 52 height 15
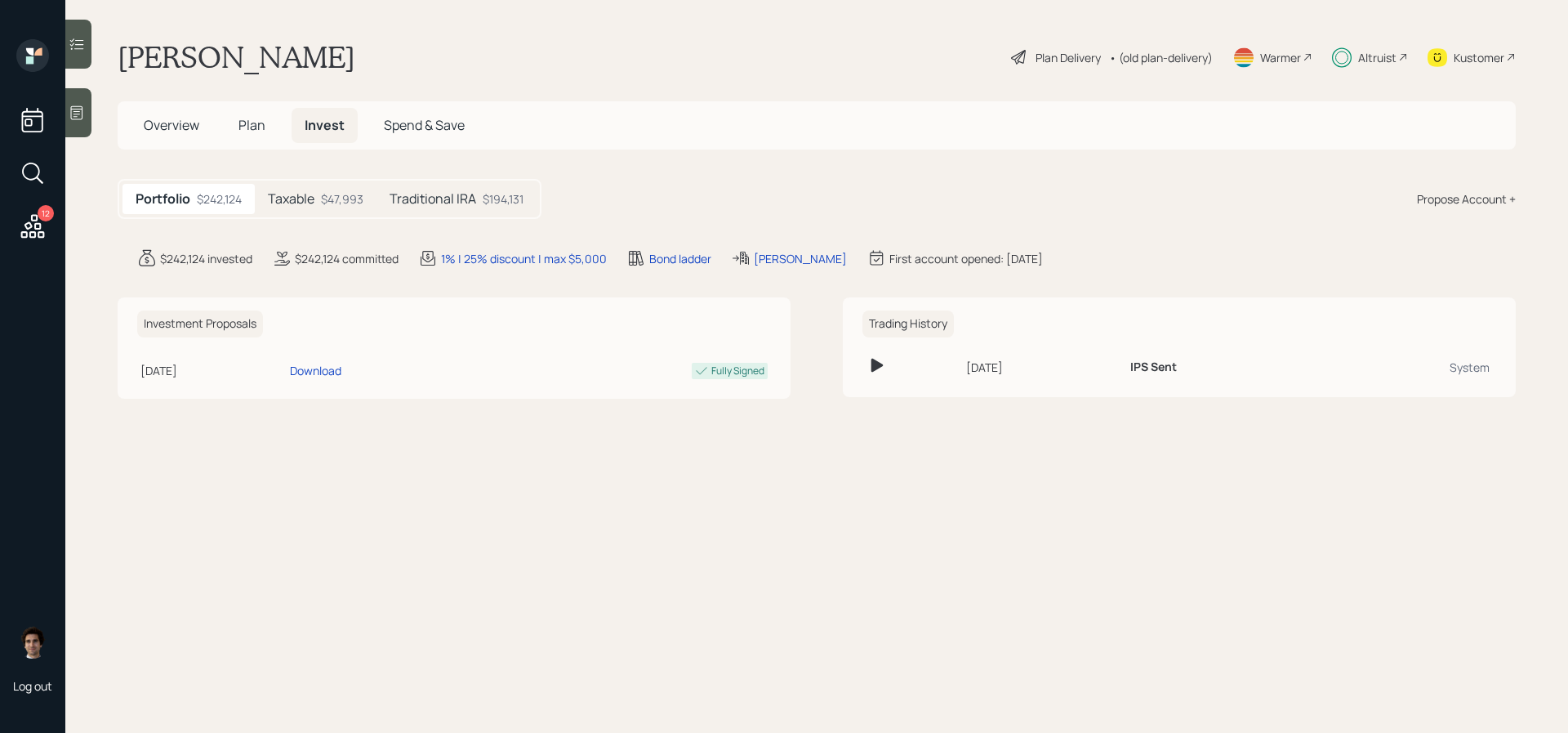
click at [1047, 54] on div "Plan Delivery" at bounding box center [1068, 58] width 65 height 17
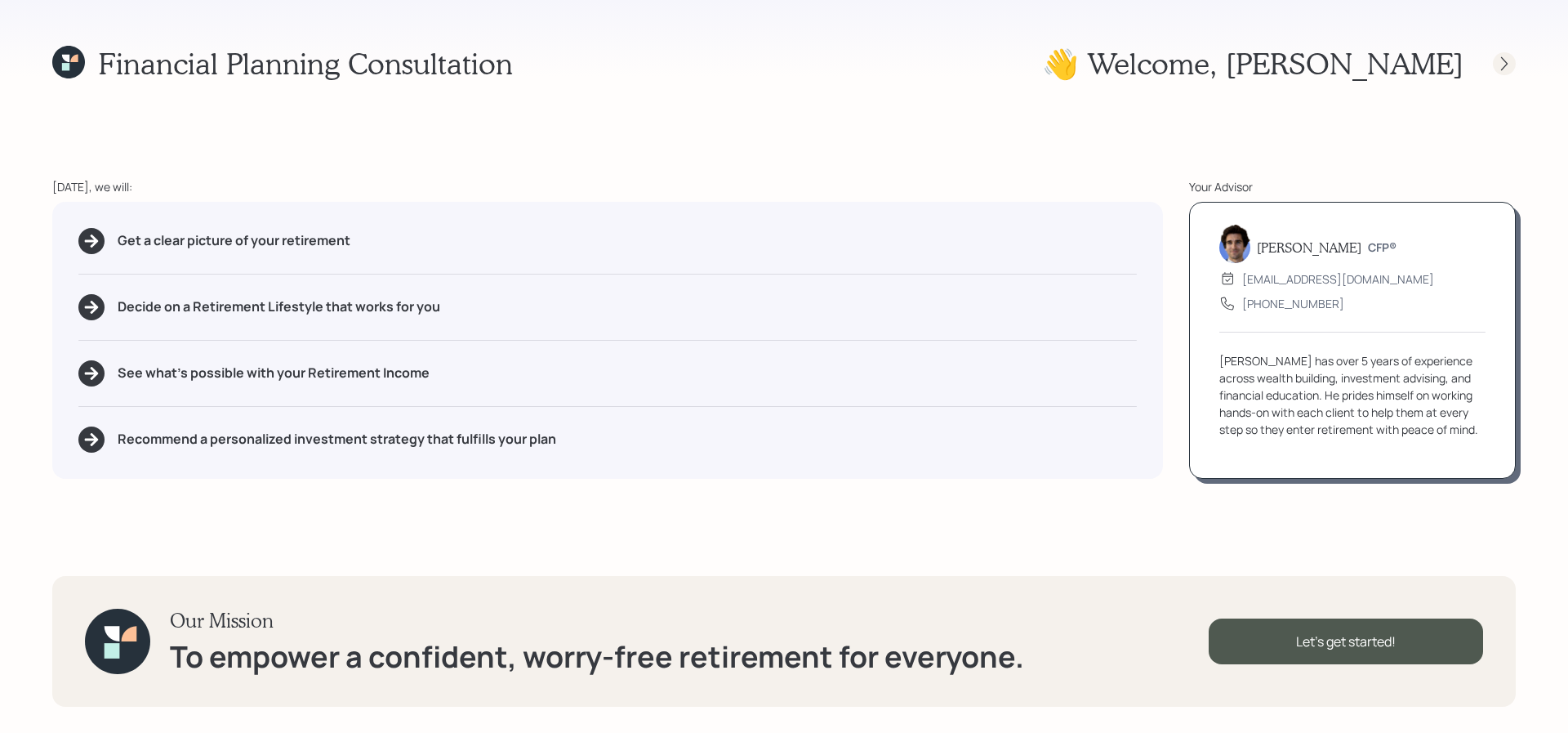
click at [1497, 69] on icon at bounding box center [1504, 63] width 16 height 16
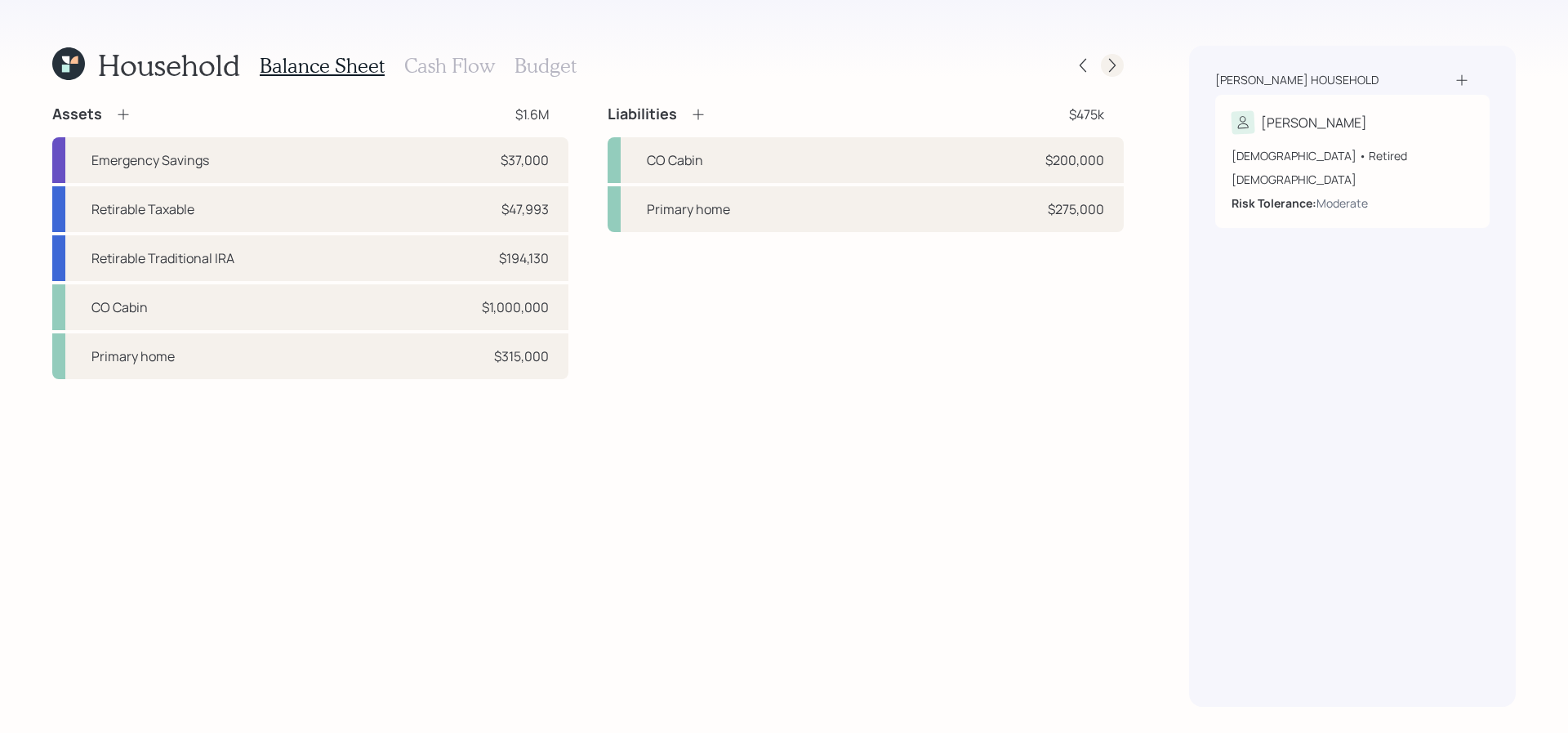
click at [1106, 65] on icon at bounding box center [1112, 65] width 16 height 16
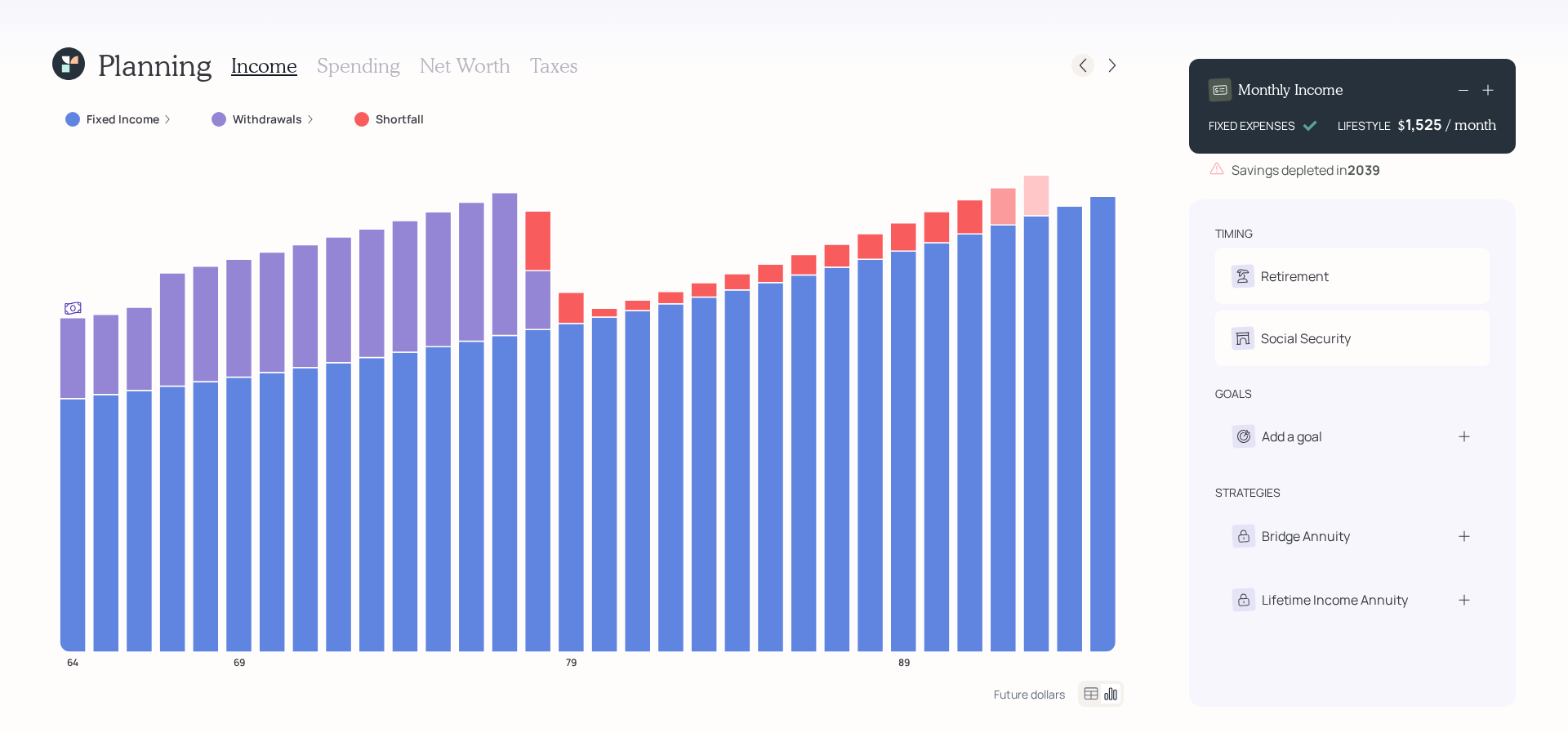
click at [1080, 63] on icon at bounding box center [1082, 65] width 16 height 16
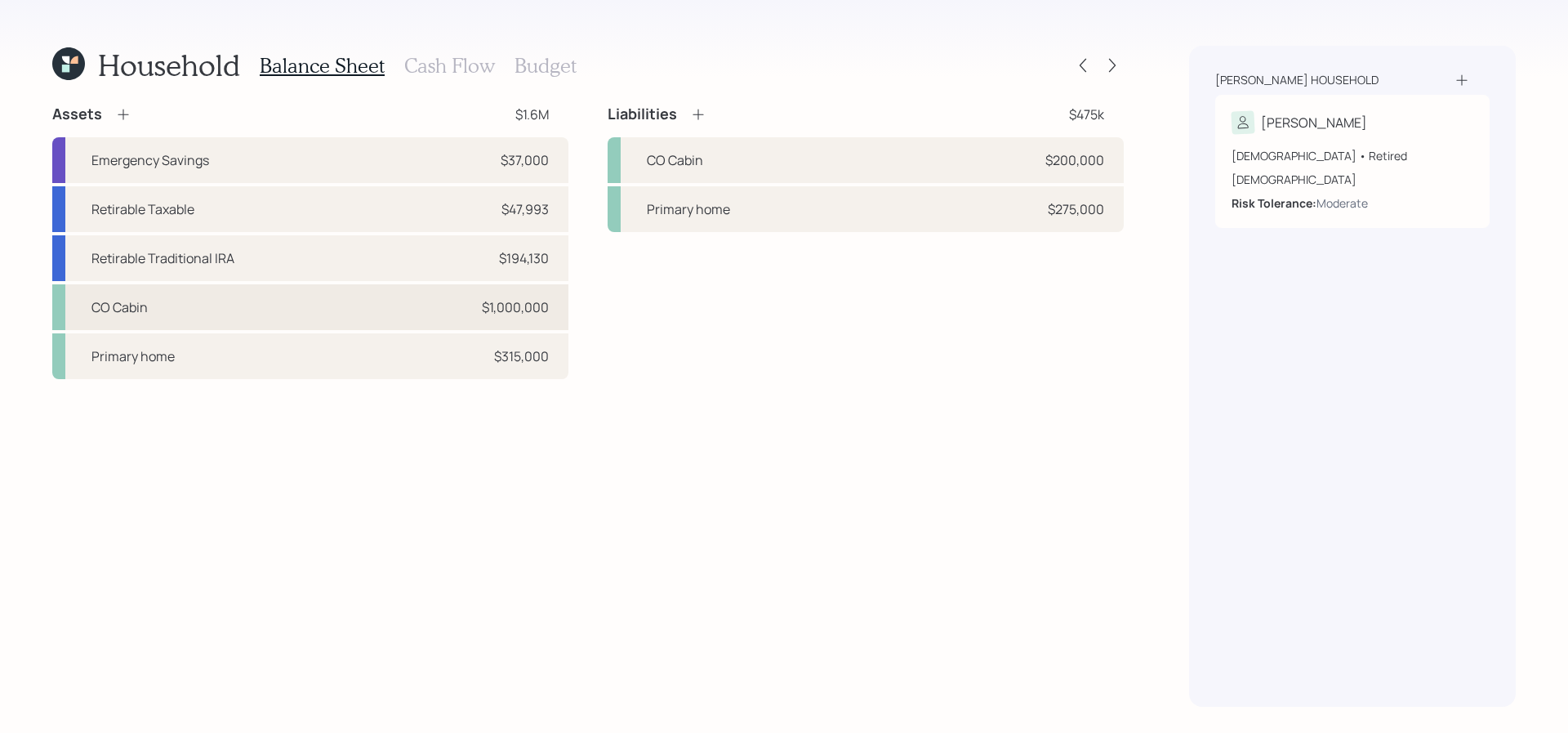
click at [372, 321] on div "CO Cabin $1,000,000" at bounding box center [311, 307] width 516 height 46
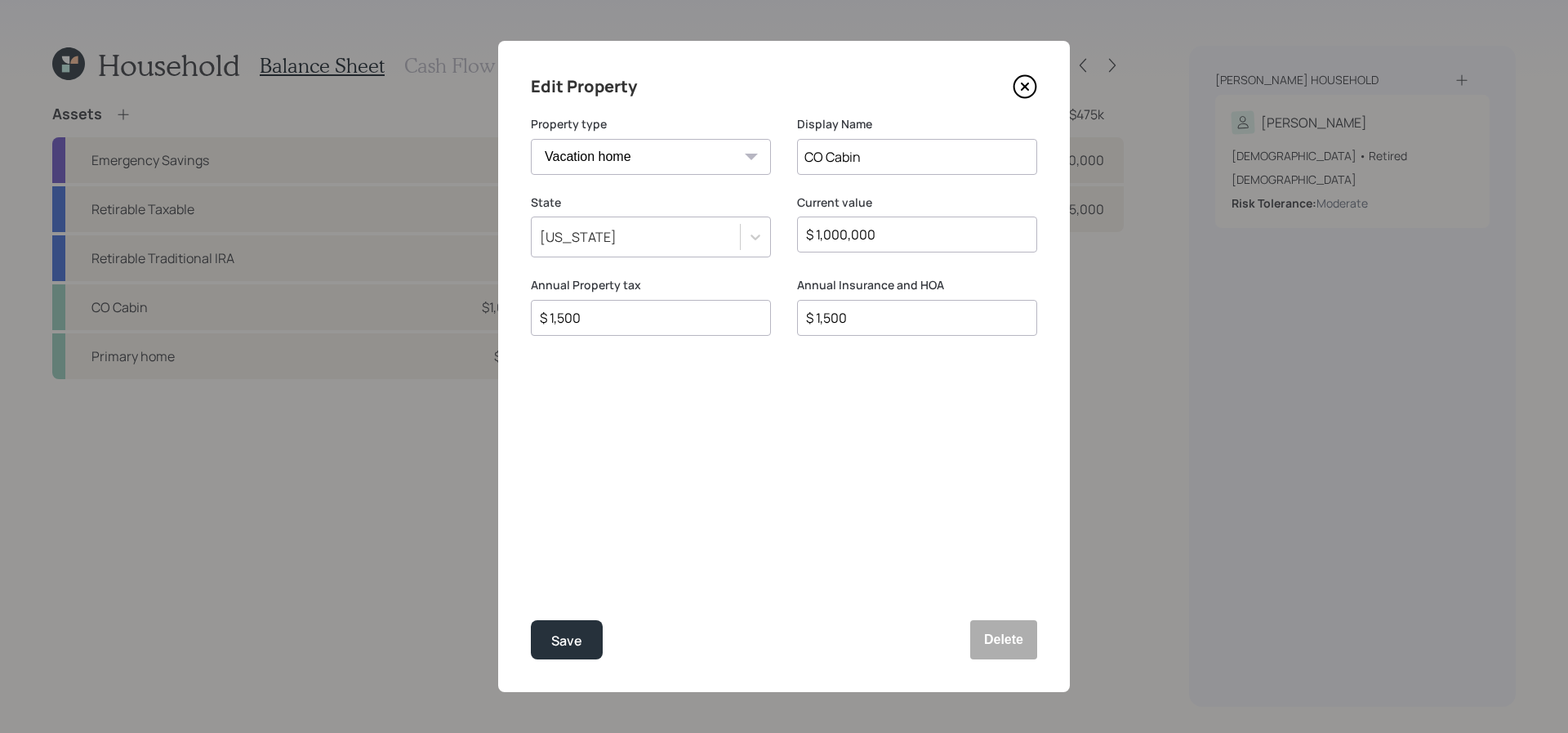
click at [598, 660] on div "Edit Property Property type Vacation home Rental home Display Name CO [GEOGRAPH…" at bounding box center [784, 366] width 572 height 651
click at [596, 648] on button "Save" at bounding box center [567, 640] width 72 height 39
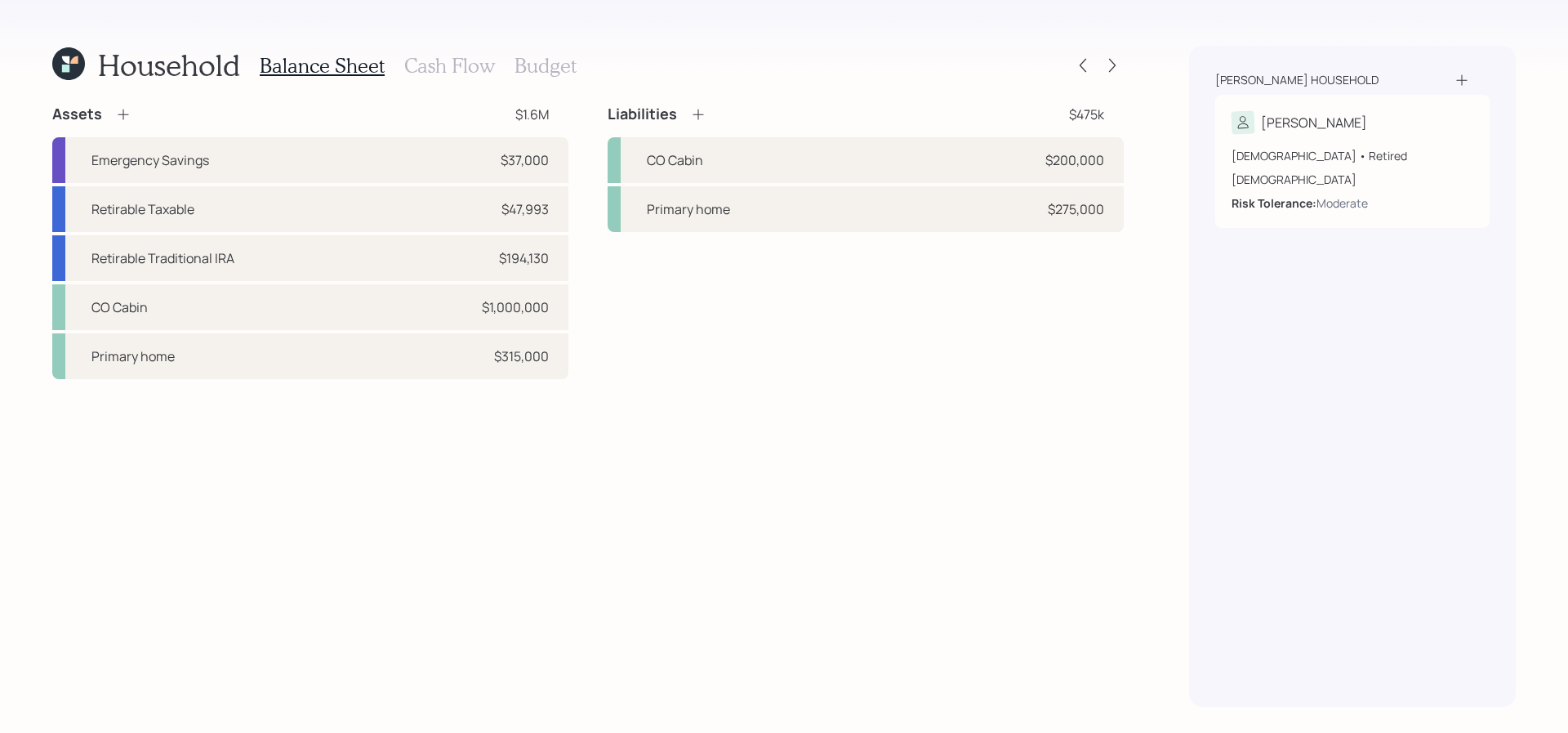
click at [470, 59] on h3 "Cash Flow" at bounding box center [449, 65] width 91 height 24
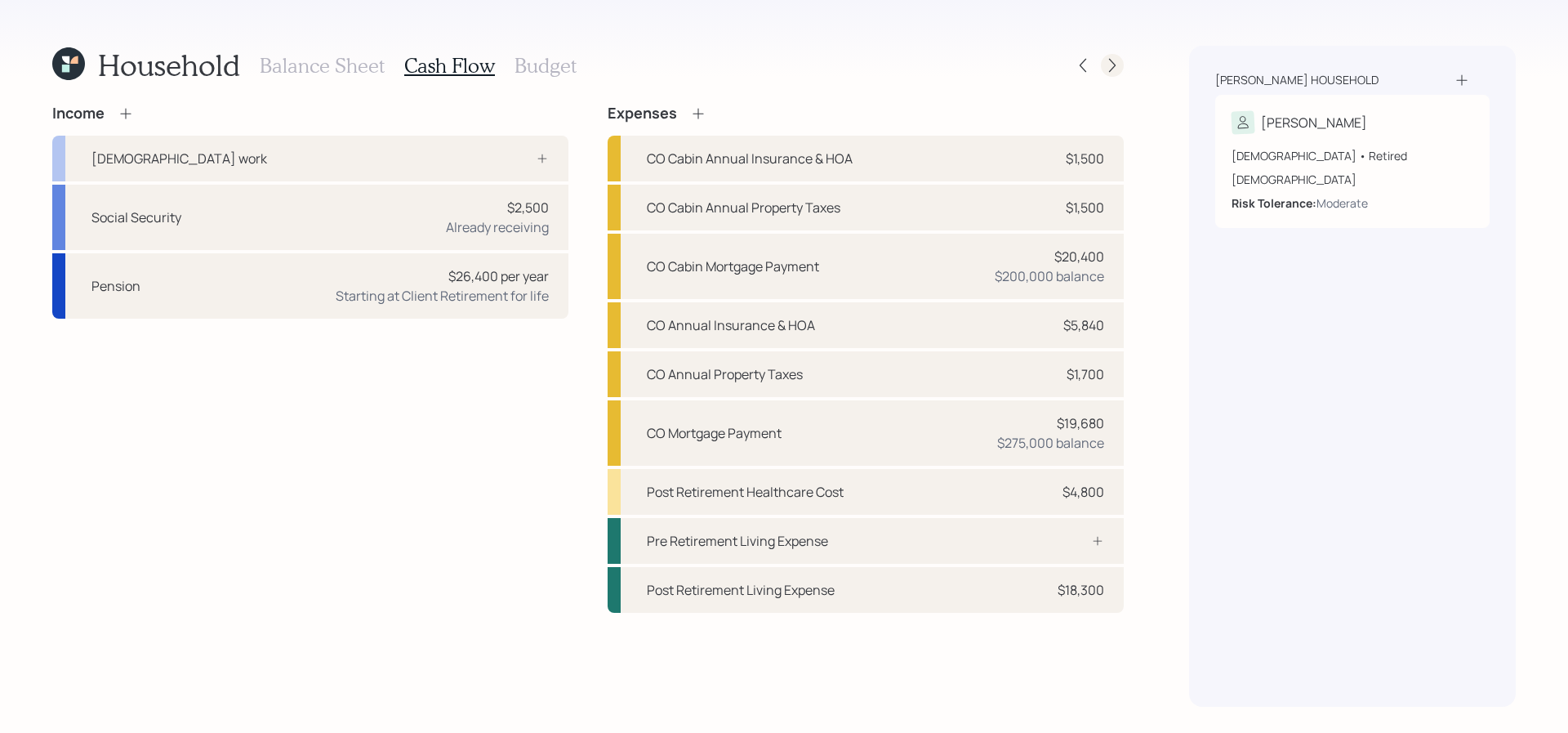
click at [1117, 69] on icon at bounding box center [1112, 65] width 16 height 16
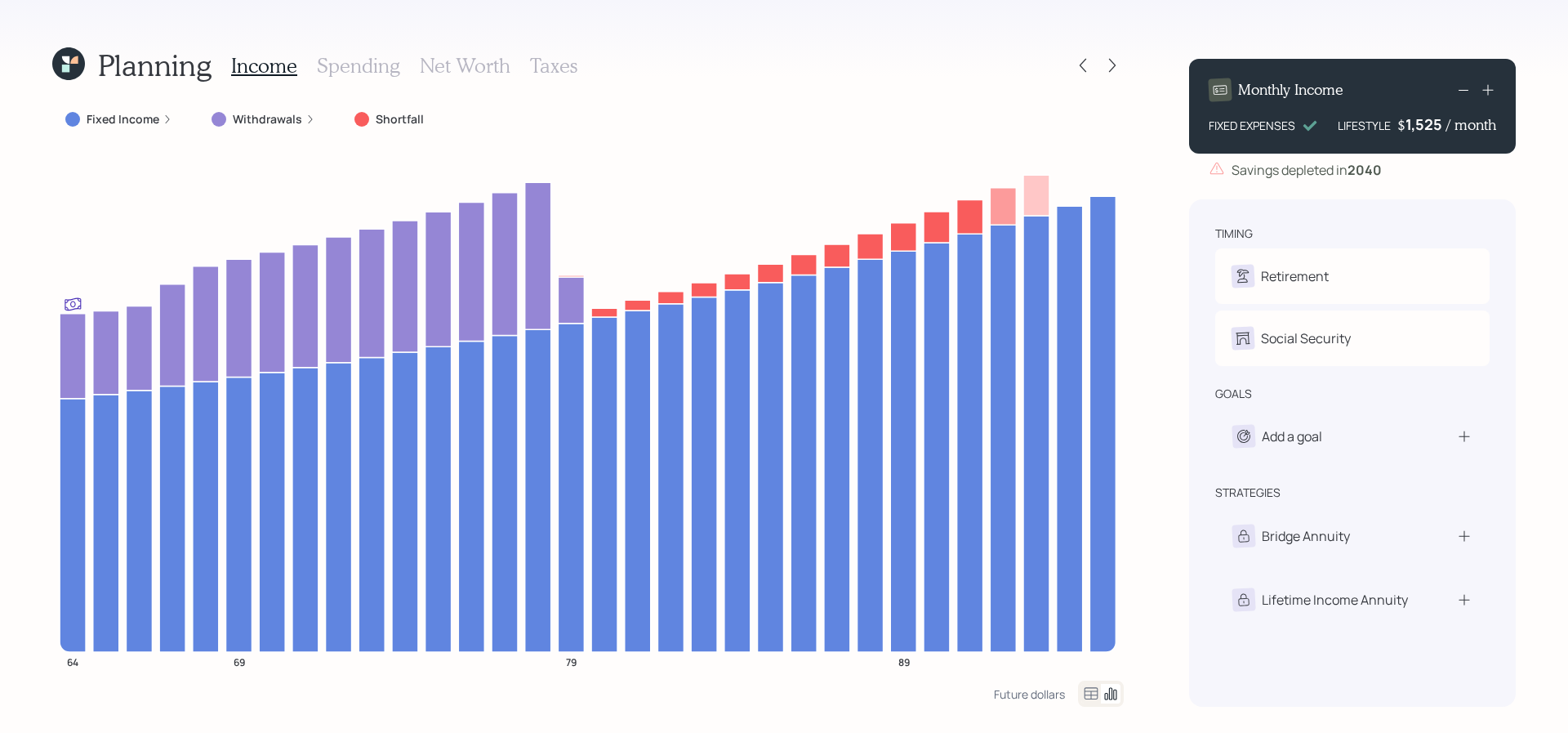
click at [392, 75] on h3 "Spending" at bounding box center [358, 65] width 83 height 24
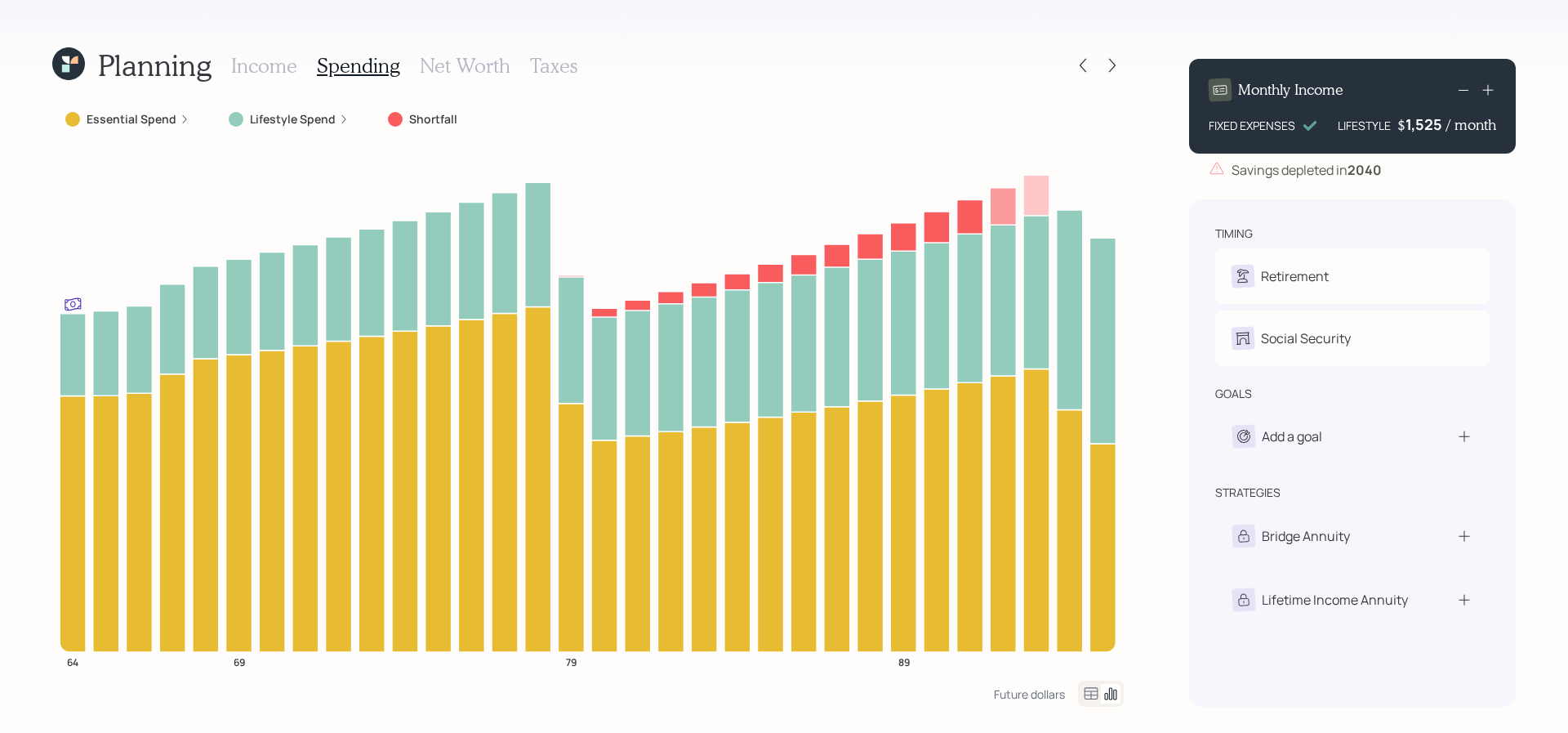
click at [1093, 691] on icon at bounding box center [1091, 693] width 14 height 12
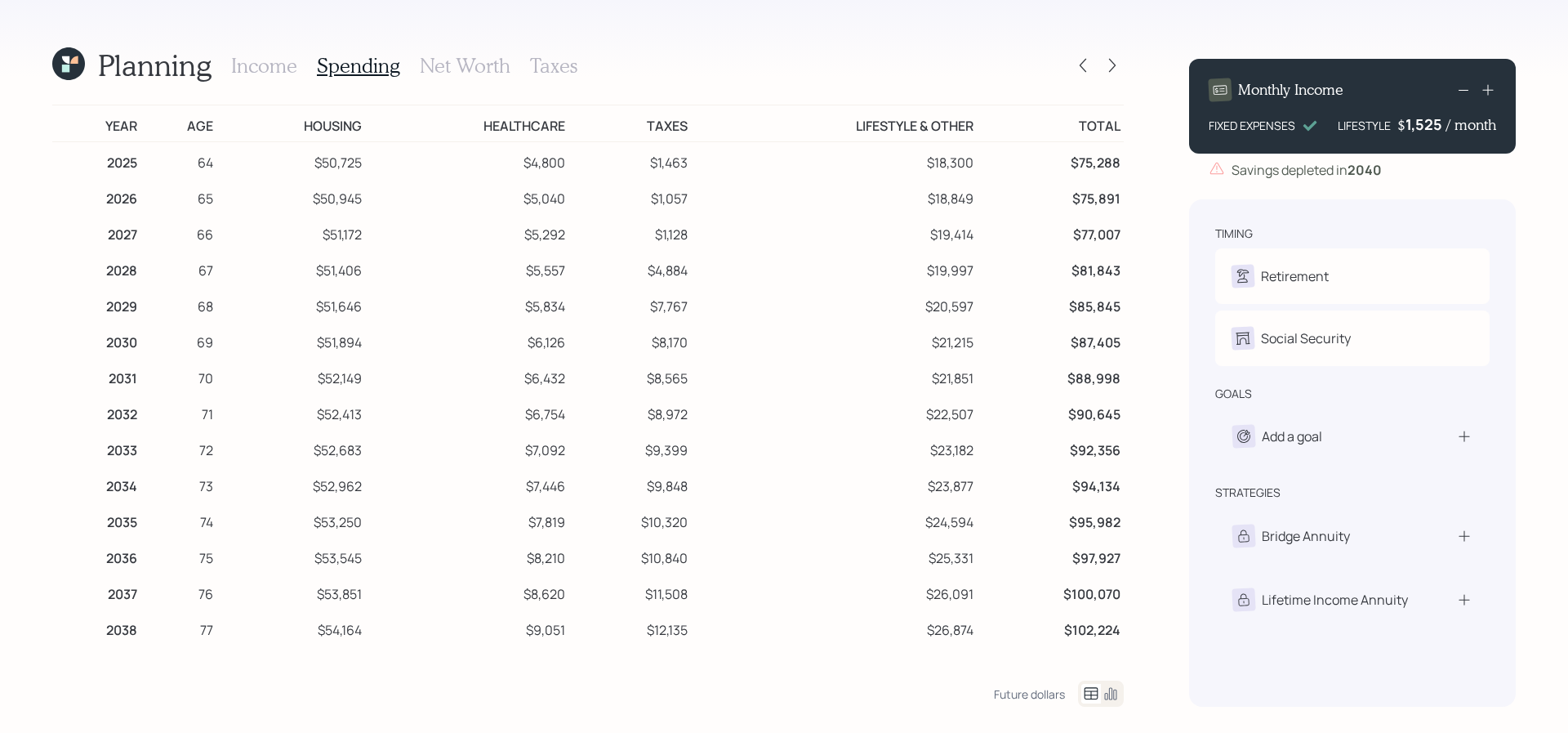
click at [578, 149] on td "$1,463" at bounding box center [629, 160] width 122 height 37
drag, startPoint x: 989, startPoint y: 174, endPoint x: 933, endPoint y: 166, distance: 56.6
click at [933, 166] on tr "2025 64 $50,725 $4,800 $1,463 $18,300 $75,288" at bounding box center [589, 160] width 1072 height 37
click at [933, 166] on td "$18,300" at bounding box center [834, 160] width 286 height 37
drag, startPoint x: 380, startPoint y: 168, endPoint x: 302, endPoint y: 173, distance: 78.2
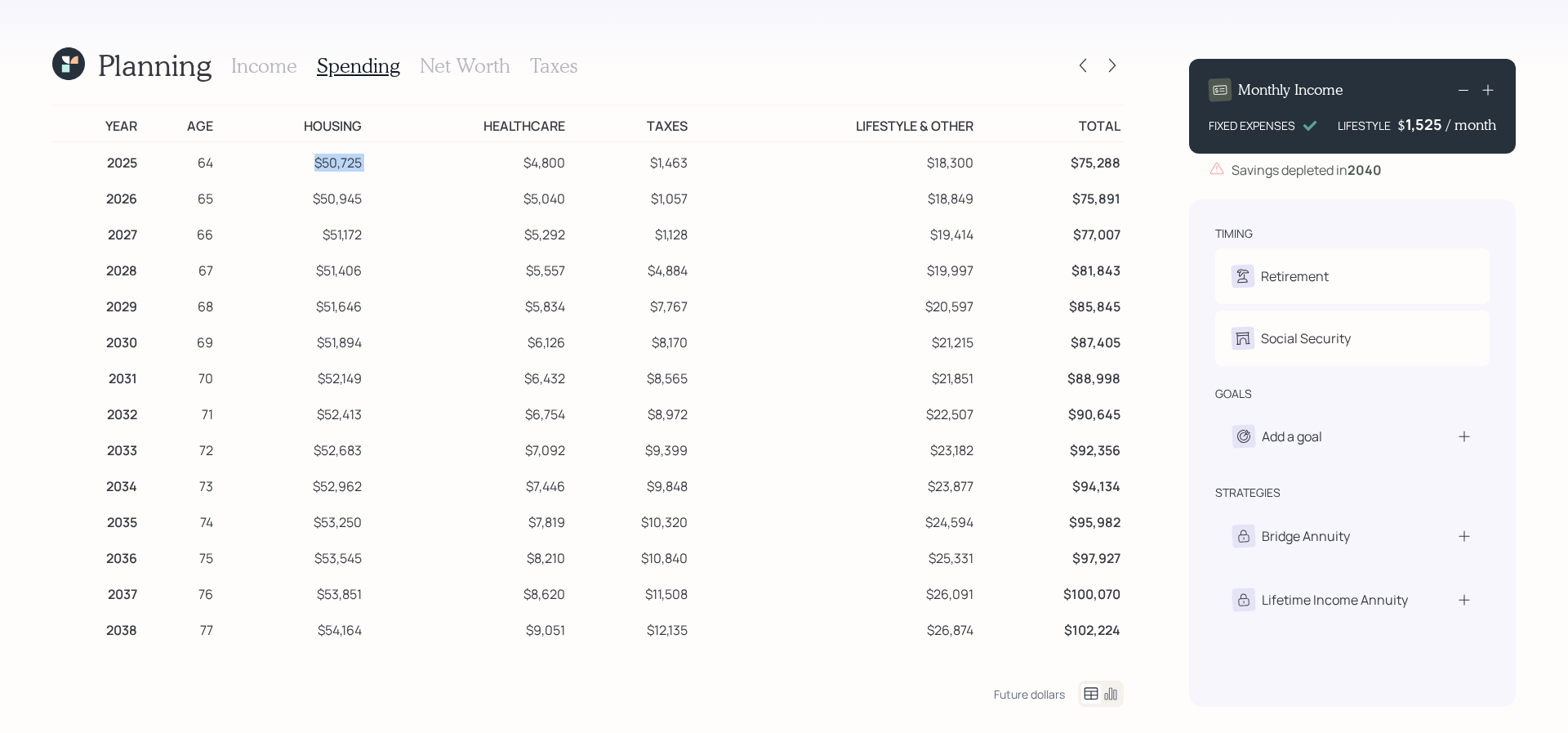
click at [305, 170] on tr "2025 64 $50,725 $4,800 $1,463 $18,300 $75,288" at bounding box center [589, 160] width 1072 height 37
click at [1116, 58] on icon at bounding box center [1112, 65] width 16 height 16
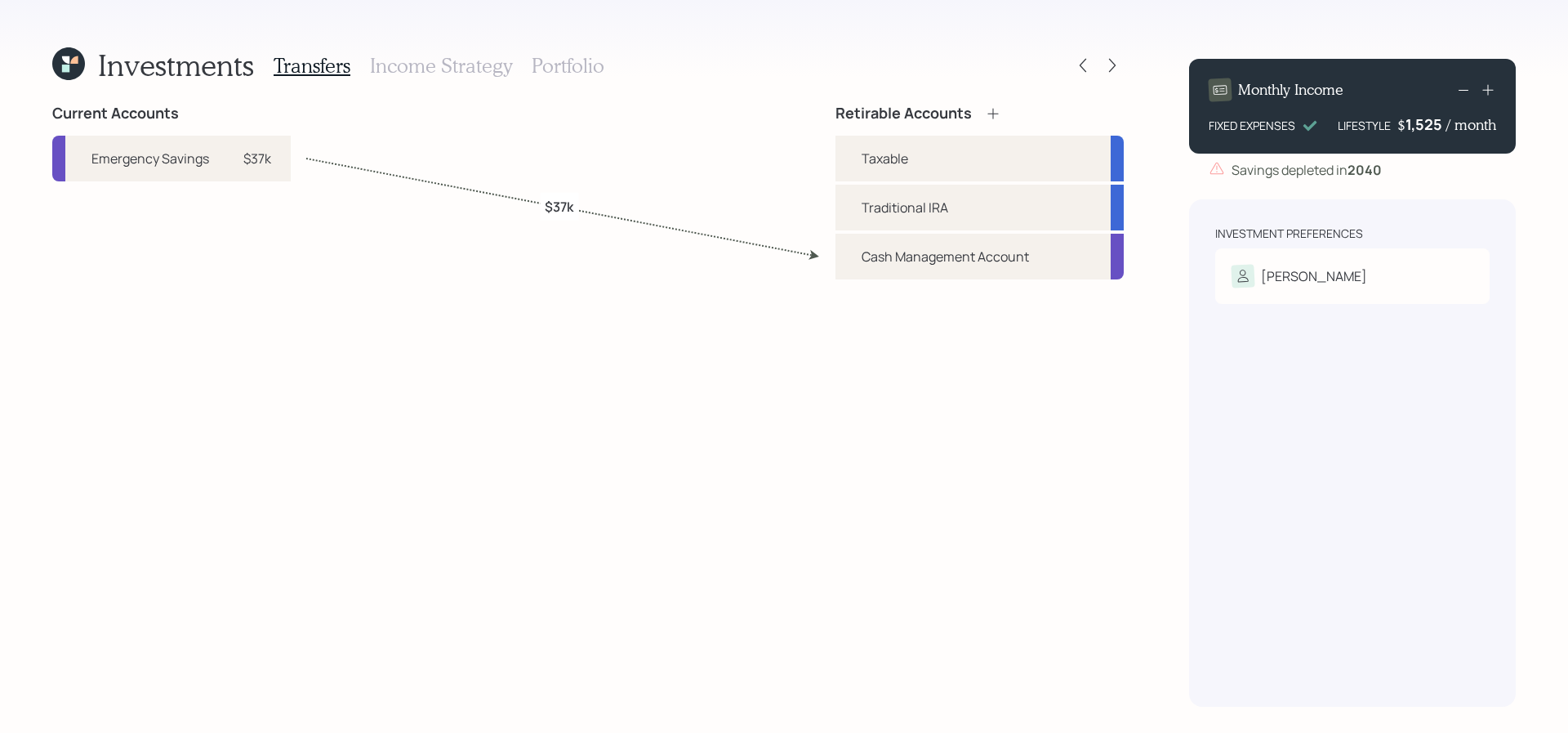
click at [1060, 62] on div "Investments Transfers Income Strategy Portfolio" at bounding box center [589, 65] width 1072 height 39
click at [1090, 62] on icon at bounding box center [1082, 65] width 16 height 16
